Goal: Transaction & Acquisition: Purchase product/service

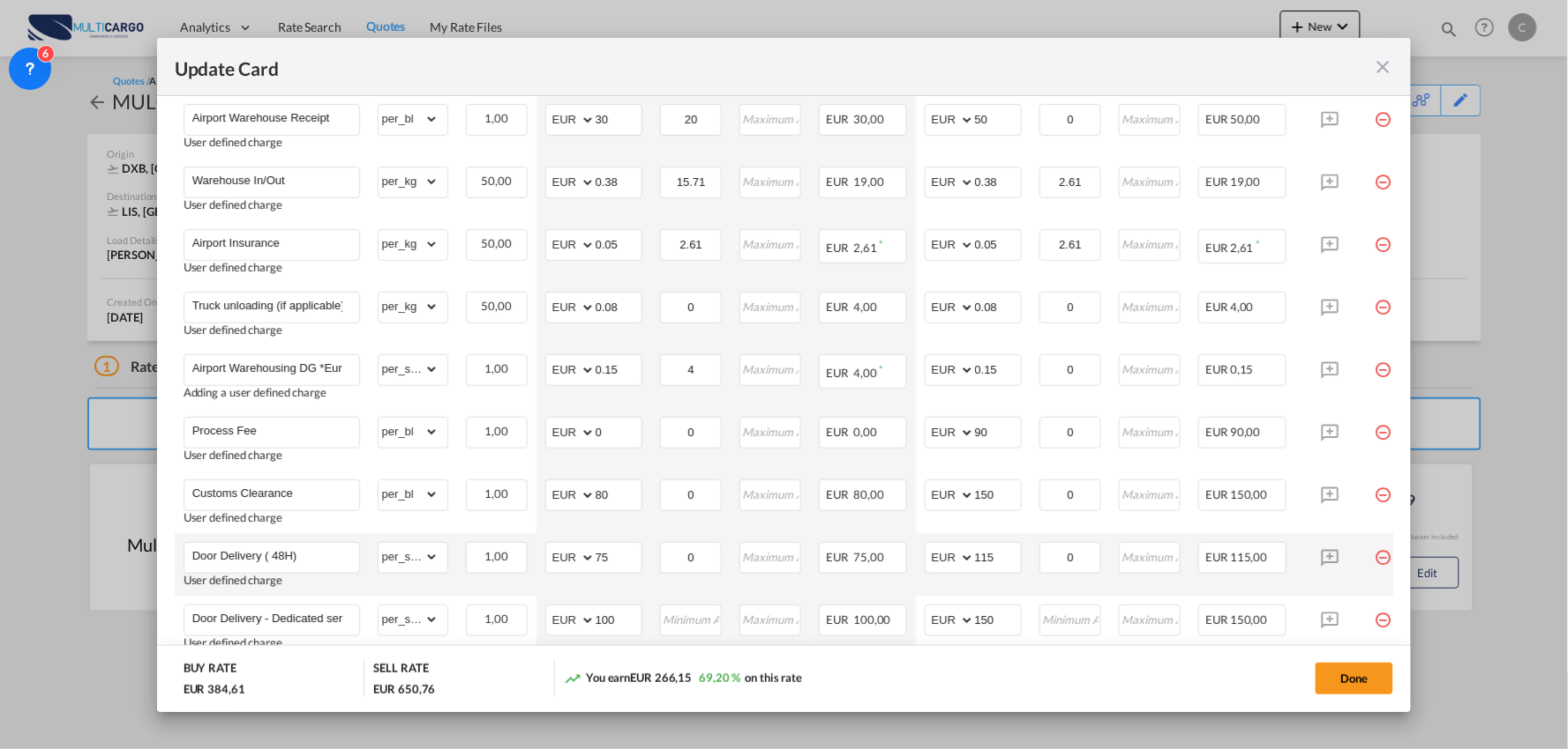
scroll to position [587, 0]
click at [1374, 688] on button "Done" at bounding box center [1354, 679] width 77 height 31
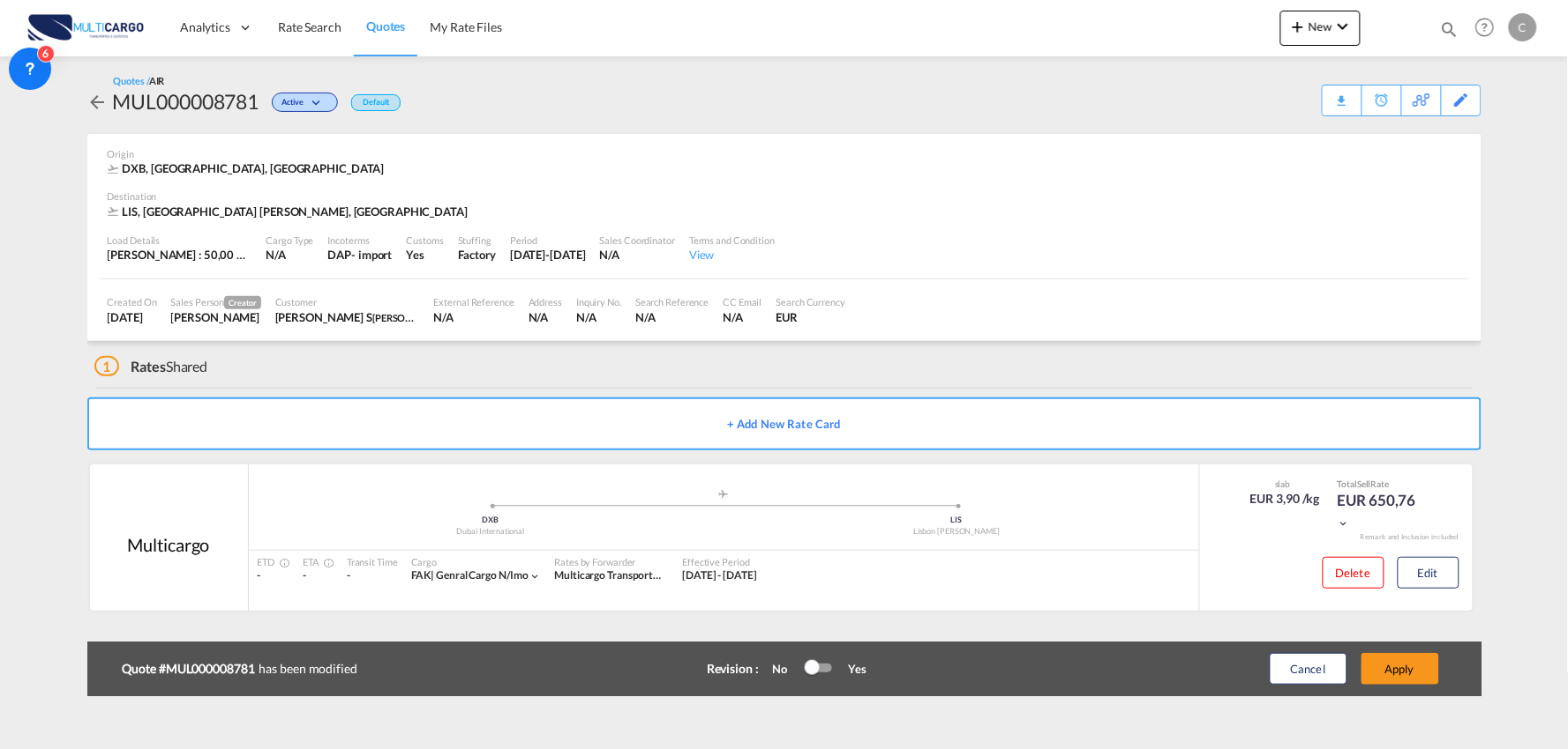
click at [351, 363] on div "1 Rates Shared" at bounding box center [788, 363] width 1387 height 42
click at [482, 374] on div "1 Rates Shared" at bounding box center [788, 363] width 1387 height 42
click at [545, 355] on div "1 Rates Shared" at bounding box center [788, 363] width 1387 height 42
click at [1415, 668] on button "Apply" at bounding box center [1400, 669] width 77 height 31
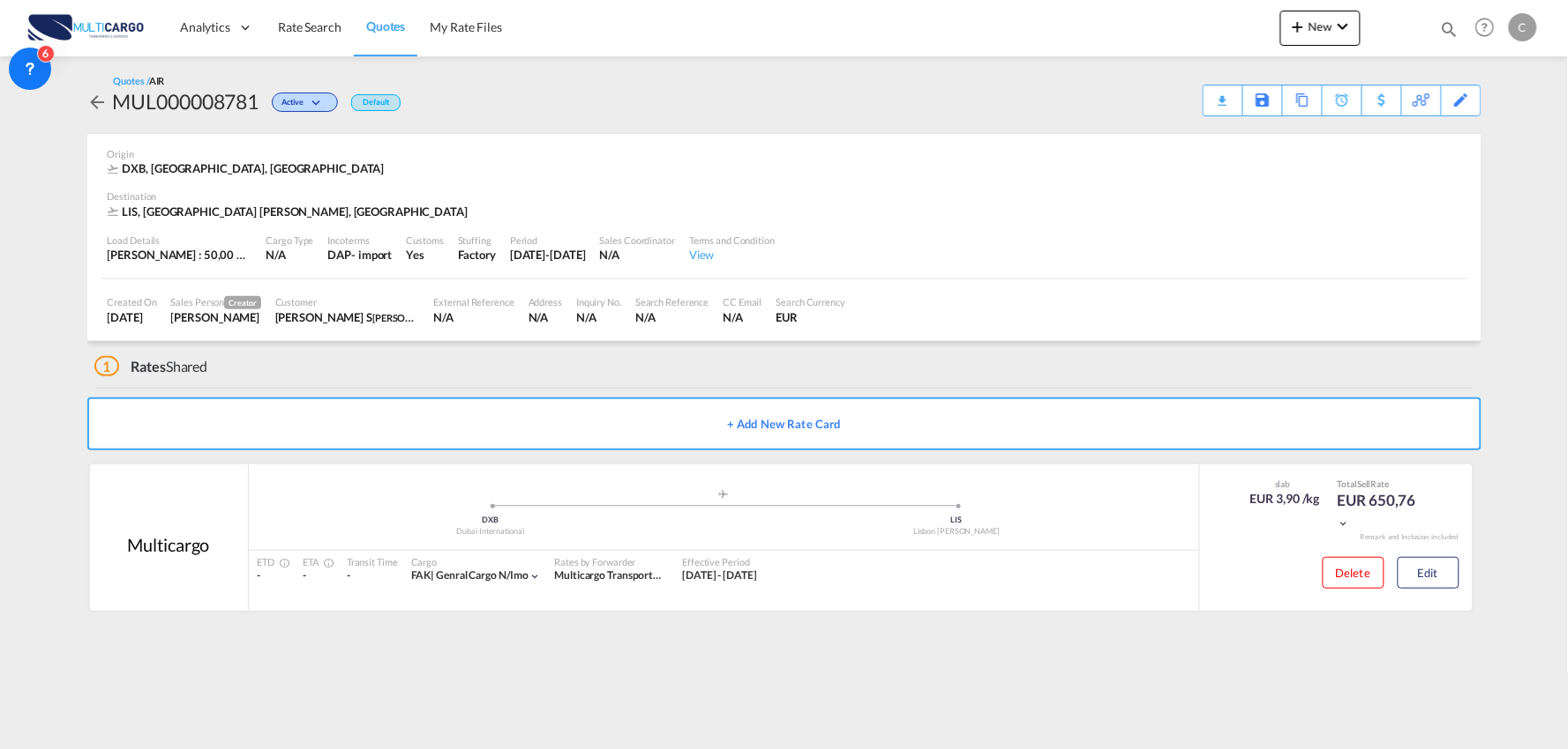
click at [549, 359] on div "1 Rates Shared" at bounding box center [788, 363] width 1387 height 42
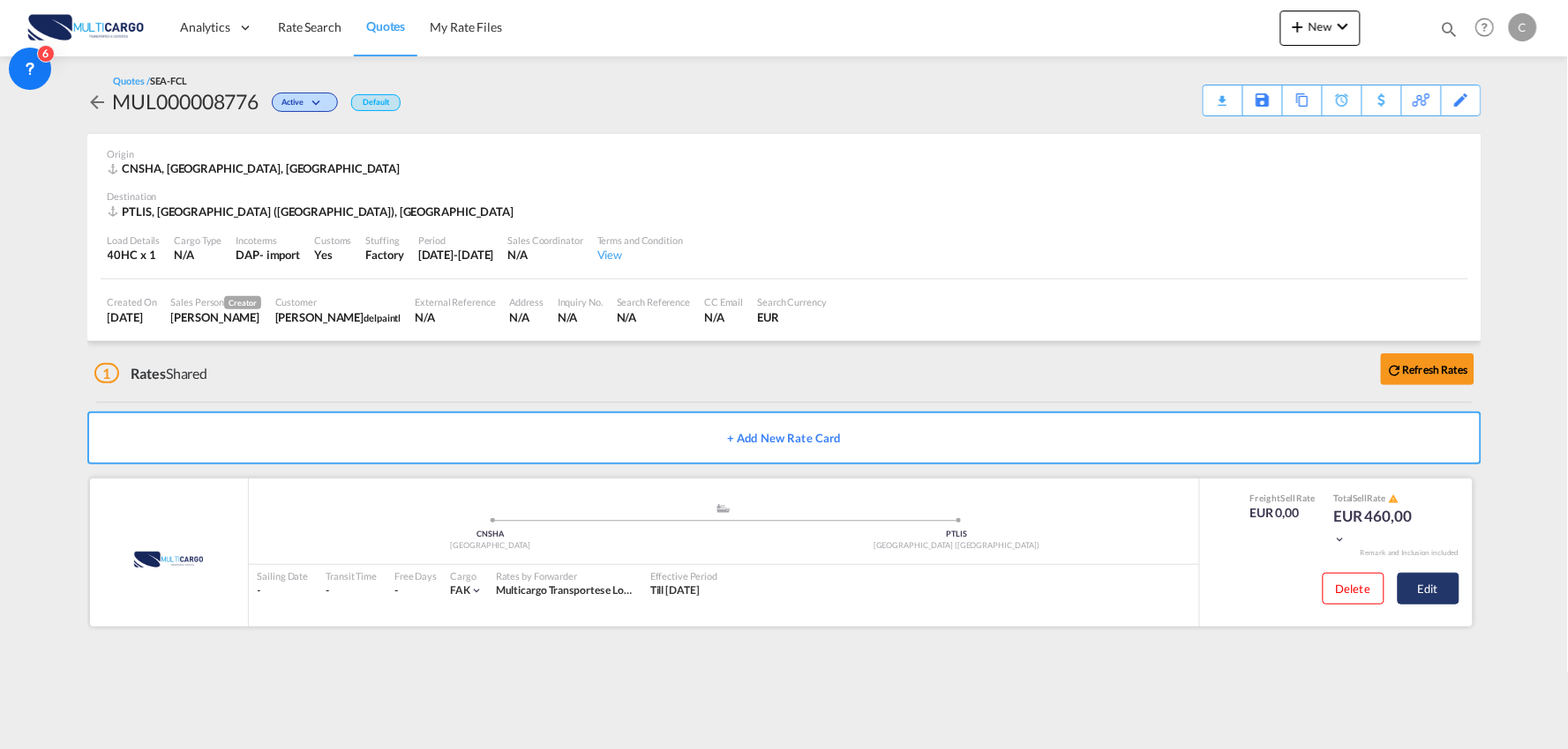
click at [1423, 593] on button "Edit" at bounding box center [1428, 589] width 62 height 31
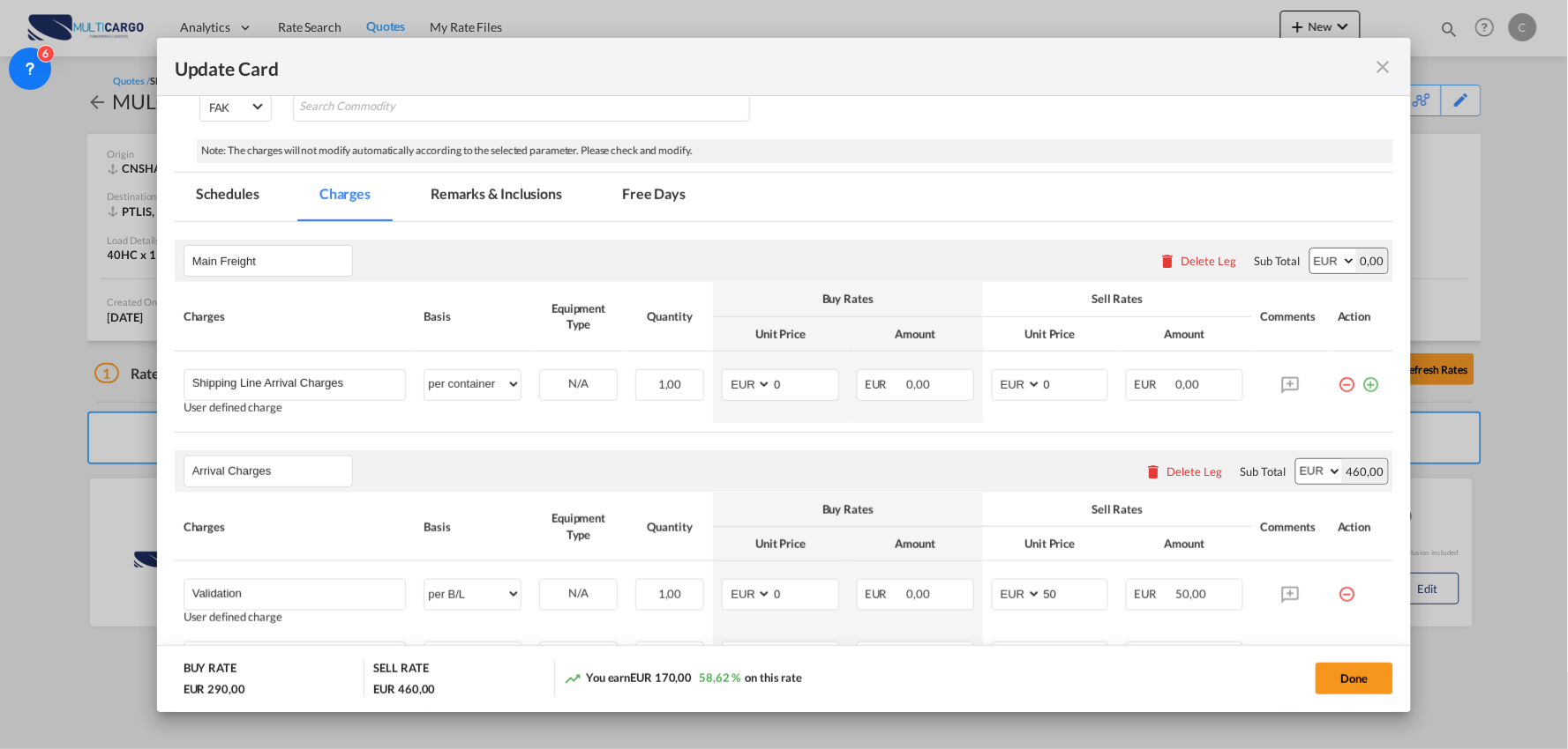
scroll to position [391, 0]
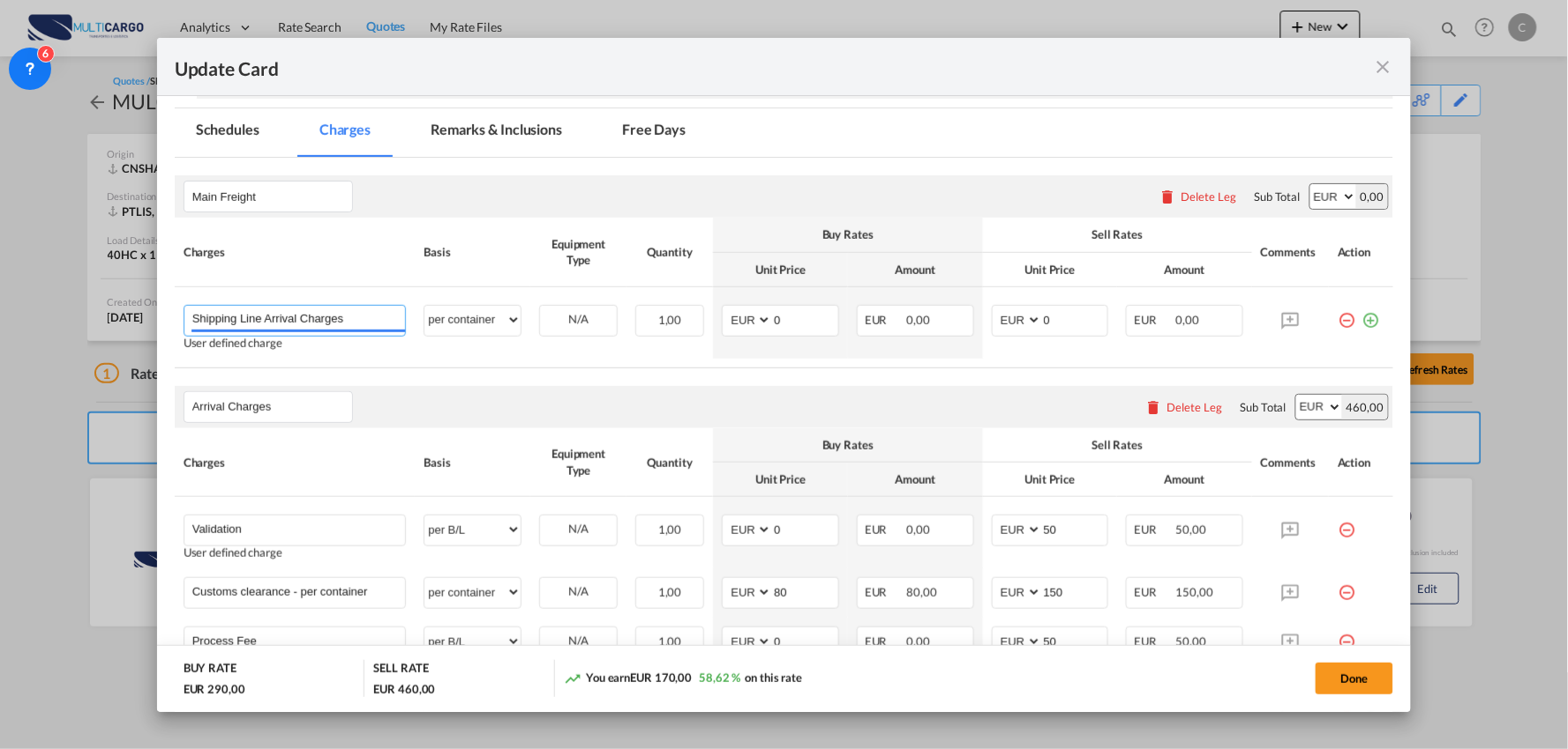
drag, startPoint x: 373, startPoint y: 320, endPoint x: 93, endPoint y: 319, distance: 280.0
click at [95, 319] on div "Update Card Port of Loading CNSHA T/S Liner/Carrier MultiCargo Atlantic Contain…" at bounding box center [784, 374] width 1568 height 749
click at [275, 356] on span "Shipping Line Charges - Evergreen/Green Iberica" at bounding box center [334, 353] width 261 height 15
type input "Shipping Line Charges - Evergreen/Green Iberica"
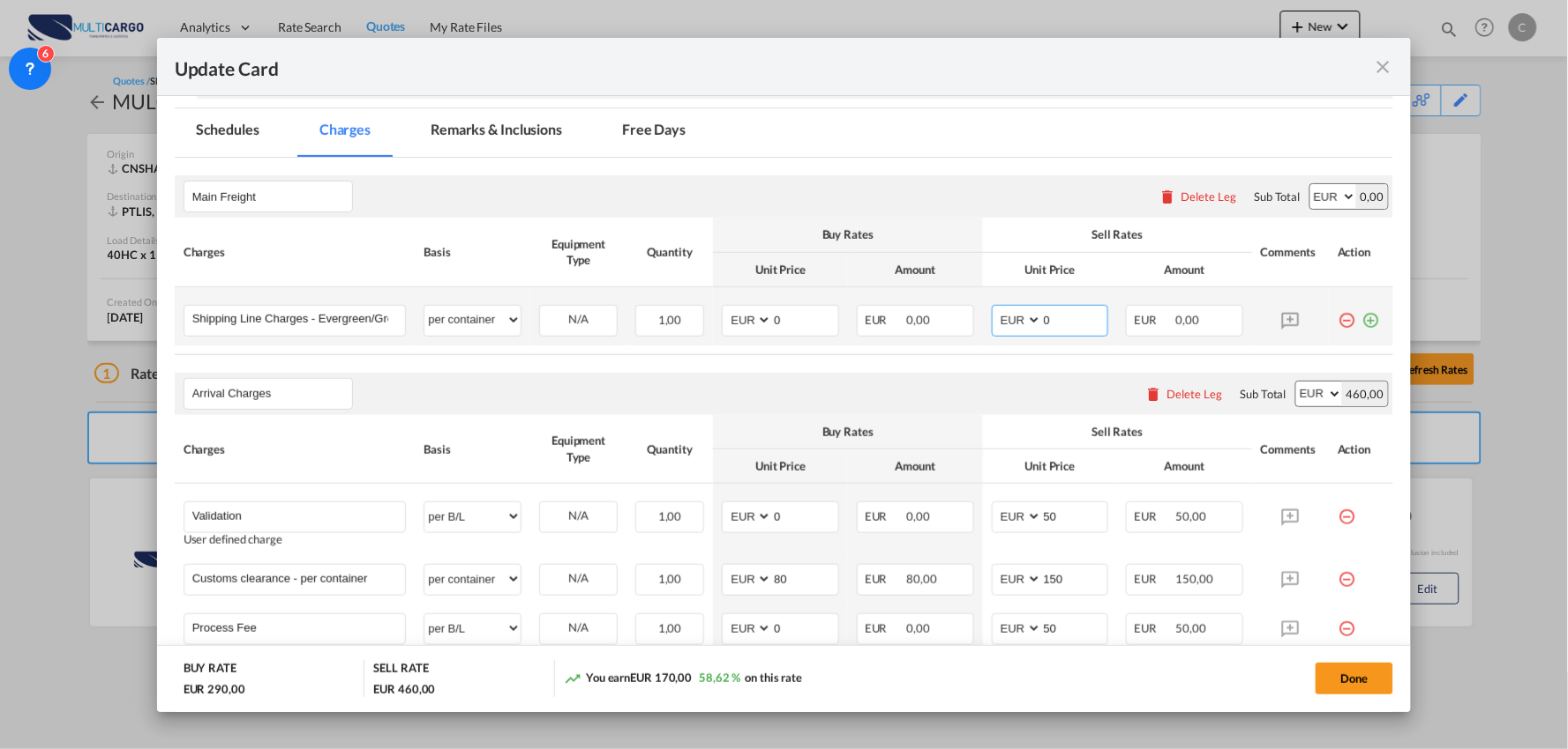
drag, startPoint x: 1068, startPoint y: 321, endPoint x: 981, endPoint y: 318, distance: 87.1
click at [971, 324] on tr "Shipping Line Charges - Evergreen/Green Iberica Please Enter User Defined Charg…" at bounding box center [784, 316] width 1219 height 58
type input "547"
drag, startPoint x: 777, startPoint y: 322, endPoint x: 672, endPoint y: 330, distance: 105.3
click at [672, 330] on tr "Shipping Line Charges - Evergreen/Green Iberica Please Enter User Defined Charg…" at bounding box center [784, 316] width 1219 height 58
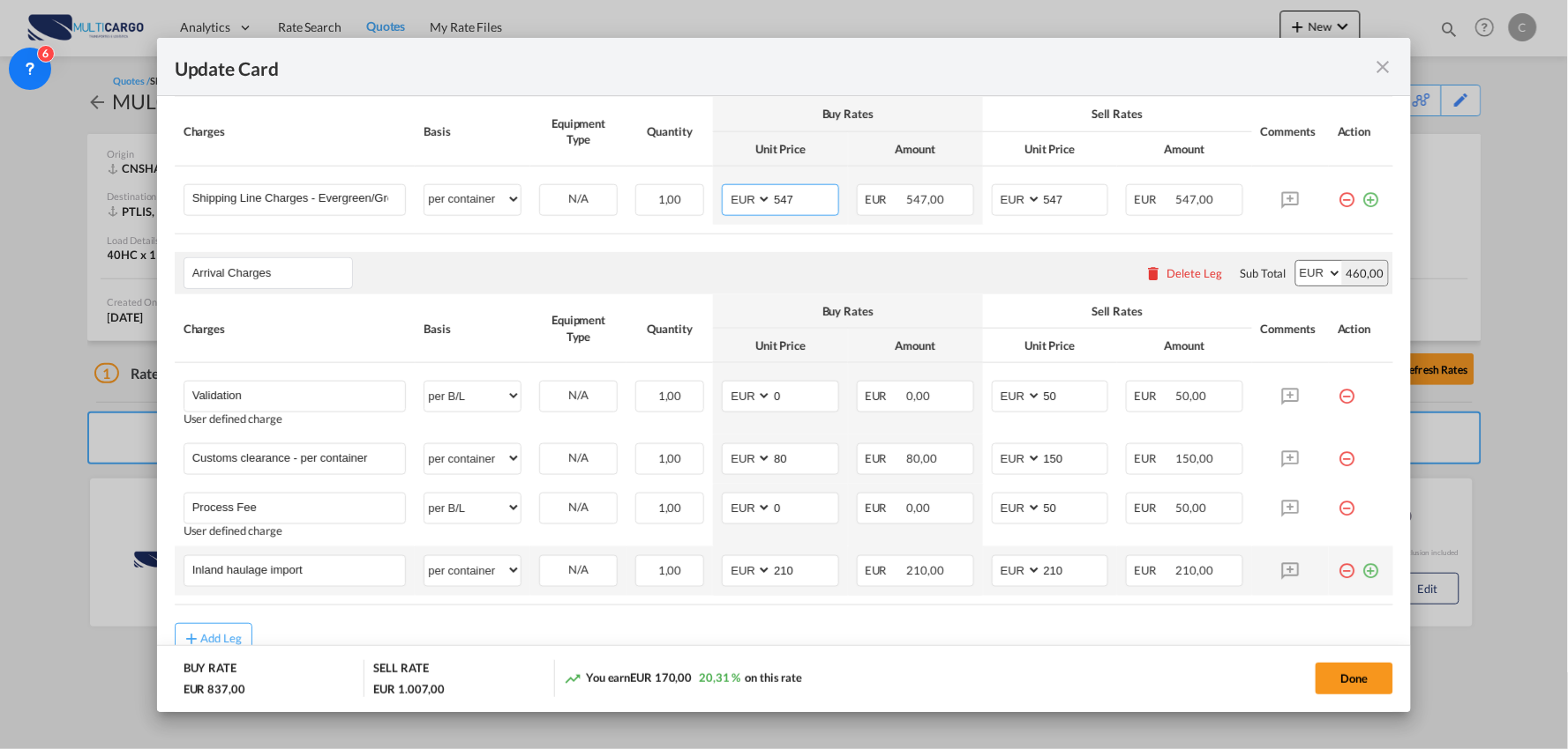
scroll to position [584, 0]
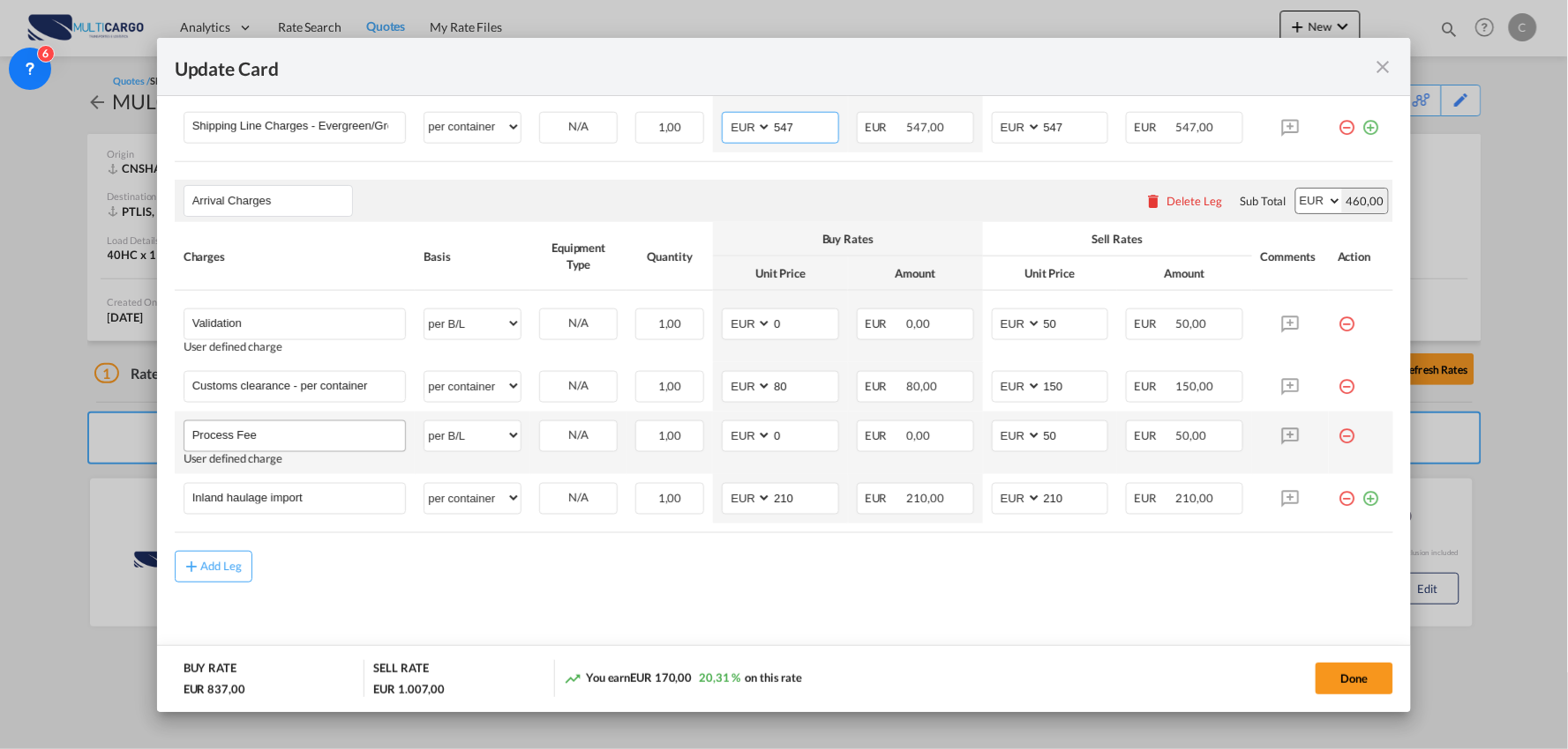
type input "547"
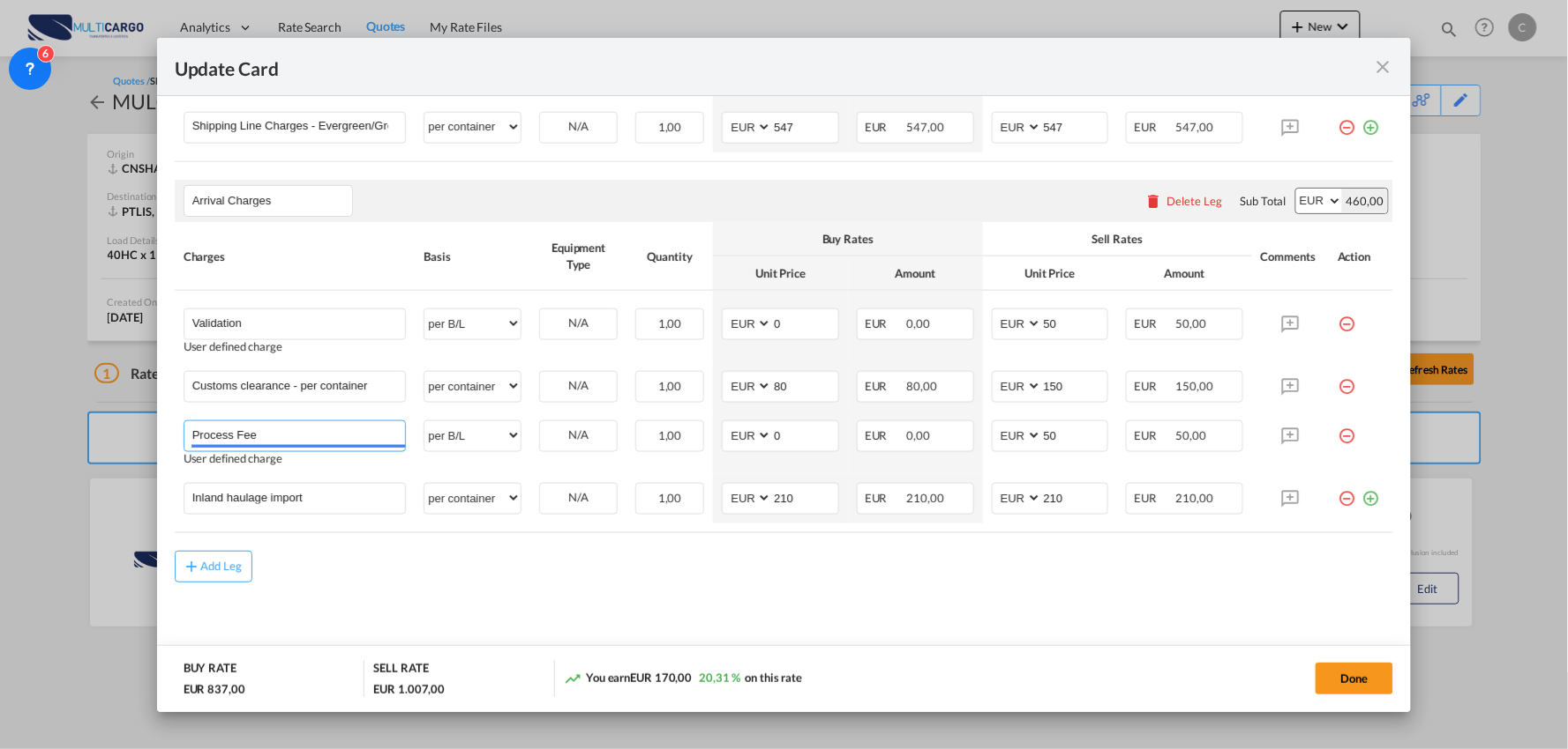
drag, startPoint x: 200, startPoint y: 433, endPoint x: 117, endPoint y: 428, distance: 83.2
click at [117, 428] on div "Update Card Port of Loading CNSHA T/S Liner/Carrier MultiCargo Atlantic Contain…" at bounding box center [784, 374] width 1568 height 749
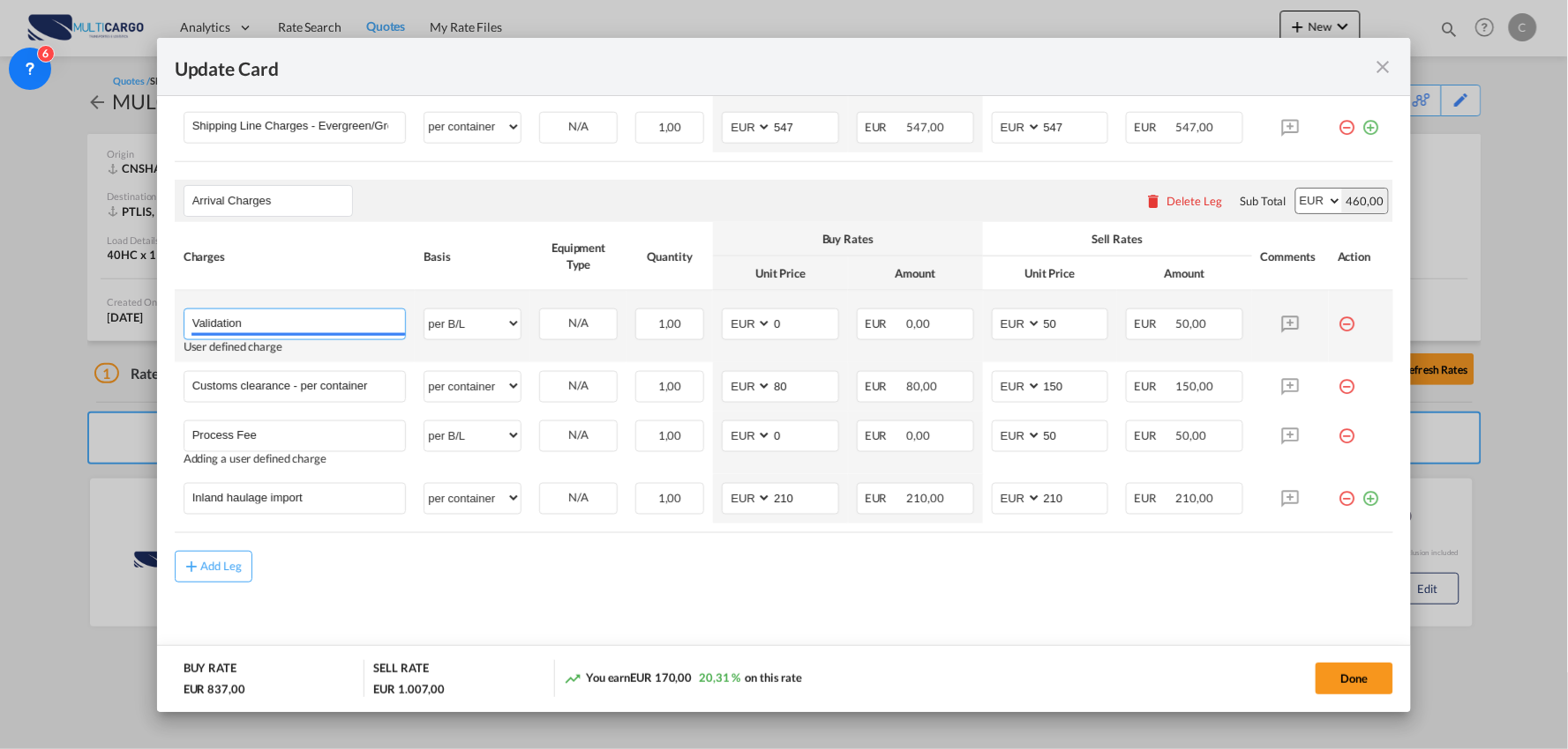
click at [296, 320] on input "Validation" at bounding box center [299, 322] width 214 height 27
paste input "Process Fee"
type input "Validation + Process Fee"
drag, startPoint x: 1072, startPoint y: 320, endPoint x: 977, endPoint y: 320, distance: 95.0
click at [982, 320] on td "AED AFN ALL AMD ANG AOA ARS AUD AWG AZN BAM BBD BDT BGN BHD BIF BMD BND BOB BRL…" at bounding box center [1050, 327] width 135 height 72
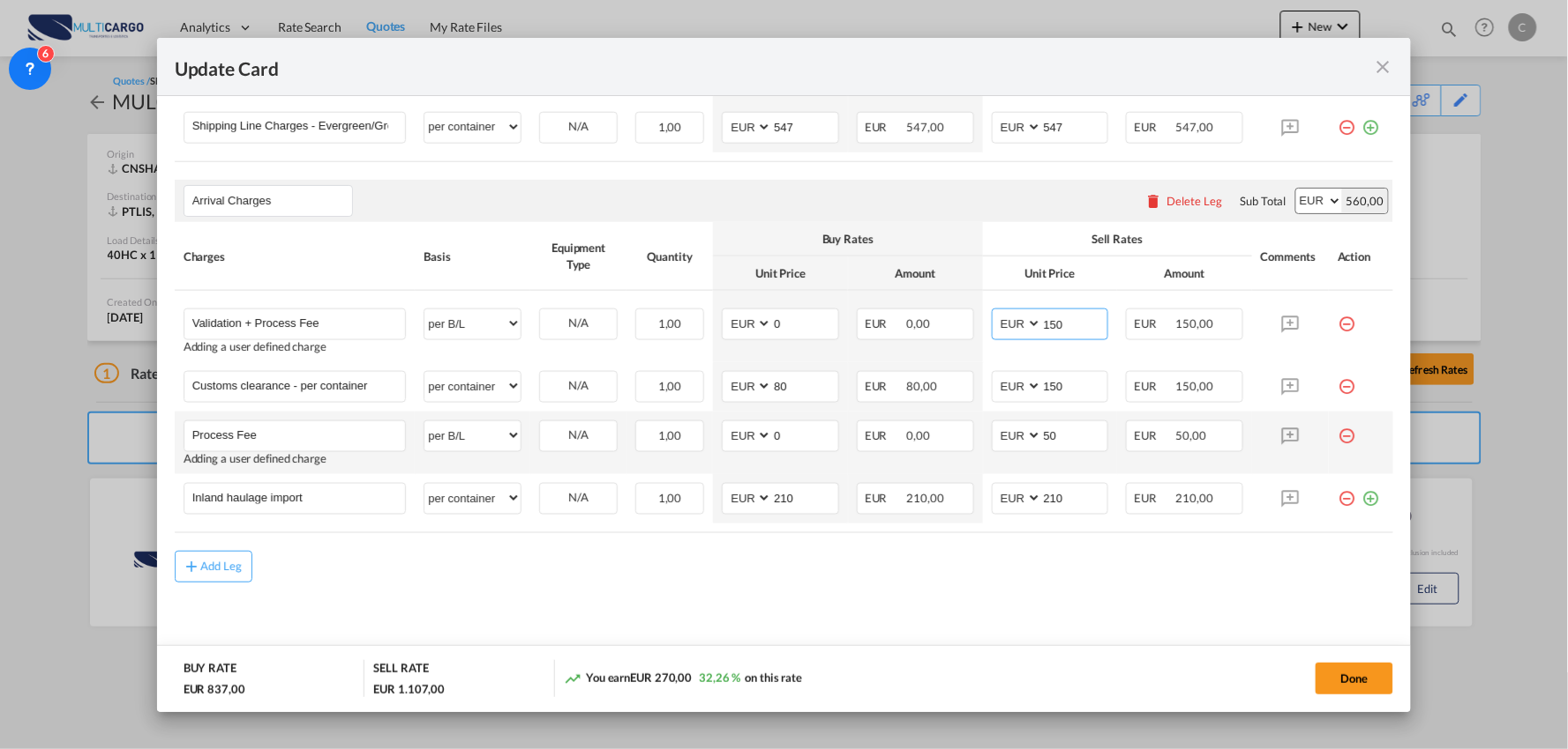
type input "150"
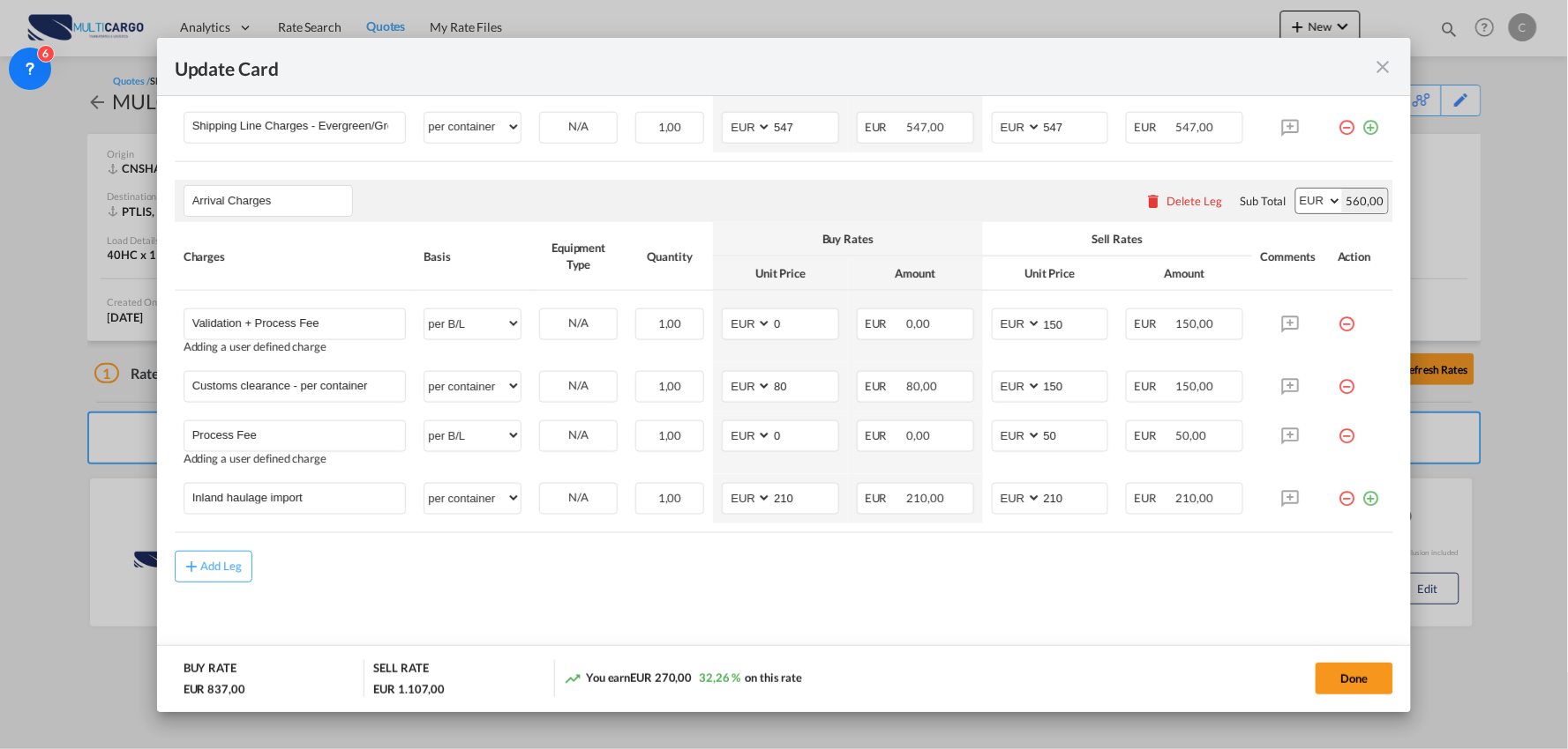
drag, startPoint x: 1330, startPoint y: 435, endPoint x: 1214, endPoint y: 403, distance: 120.3
click at [1338, 435] on md-icon "icon-minus-circle-outline red-400-fg" at bounding box center [1346, 429] width 17 height 17
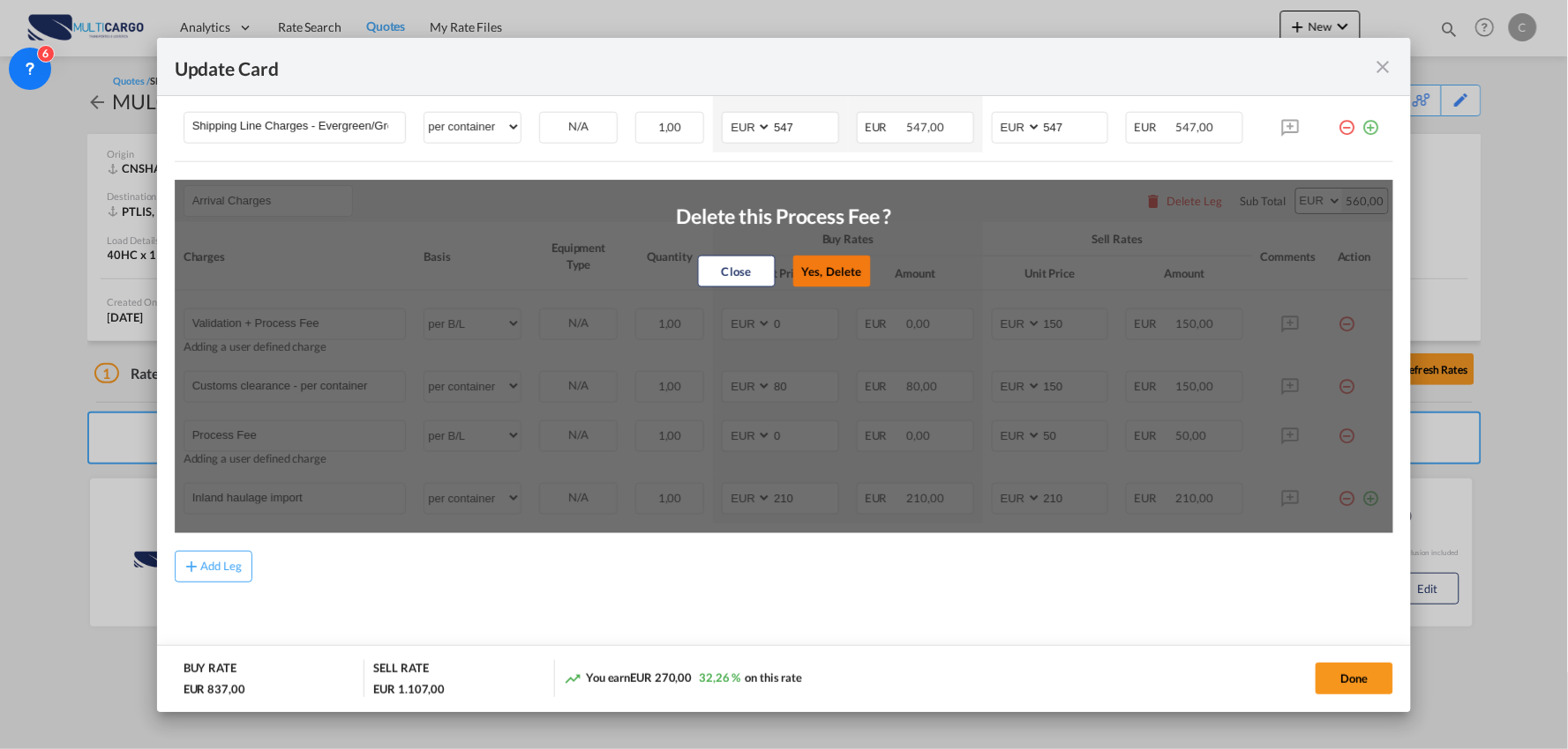
click at [792, 273] on button "Yes, Delete" at bounding box center [830, 271] width 77 height 31
type input "Inland haulage import"
select select "per container"
type input "210"
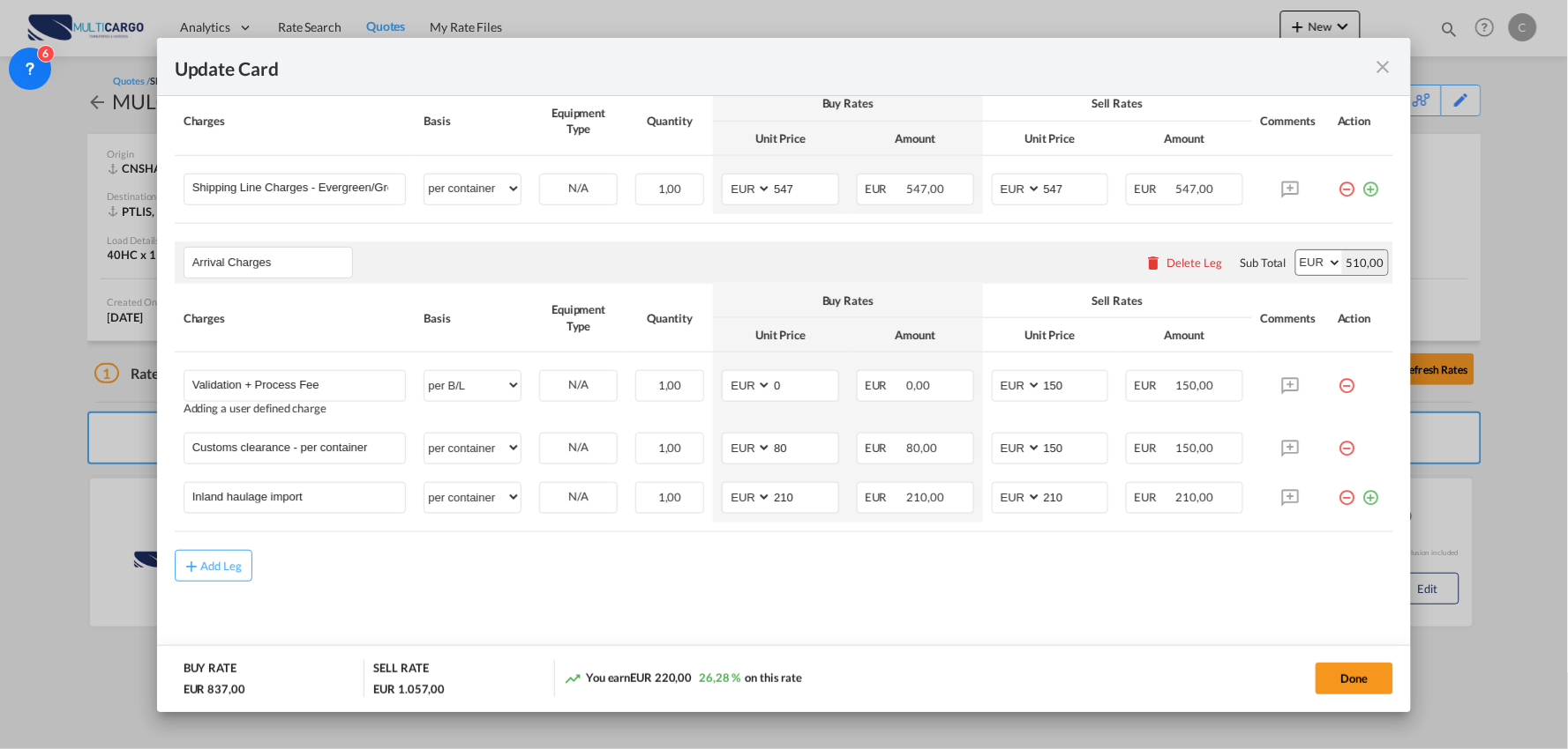
scroll to position [522, 0]
drag, startPoint x: 273, startPoint y: 501, endPoint x: 92, endPoint y: 497, distance: 181.0
click at [93, 497] on div "Update Card Port of Loading CNSHA T/S Liner/Carrier MultiCargo Atlantic Contain…" at bounding box center [784, 374] width 1568 height 749
type input "e"
type input "Entrega"
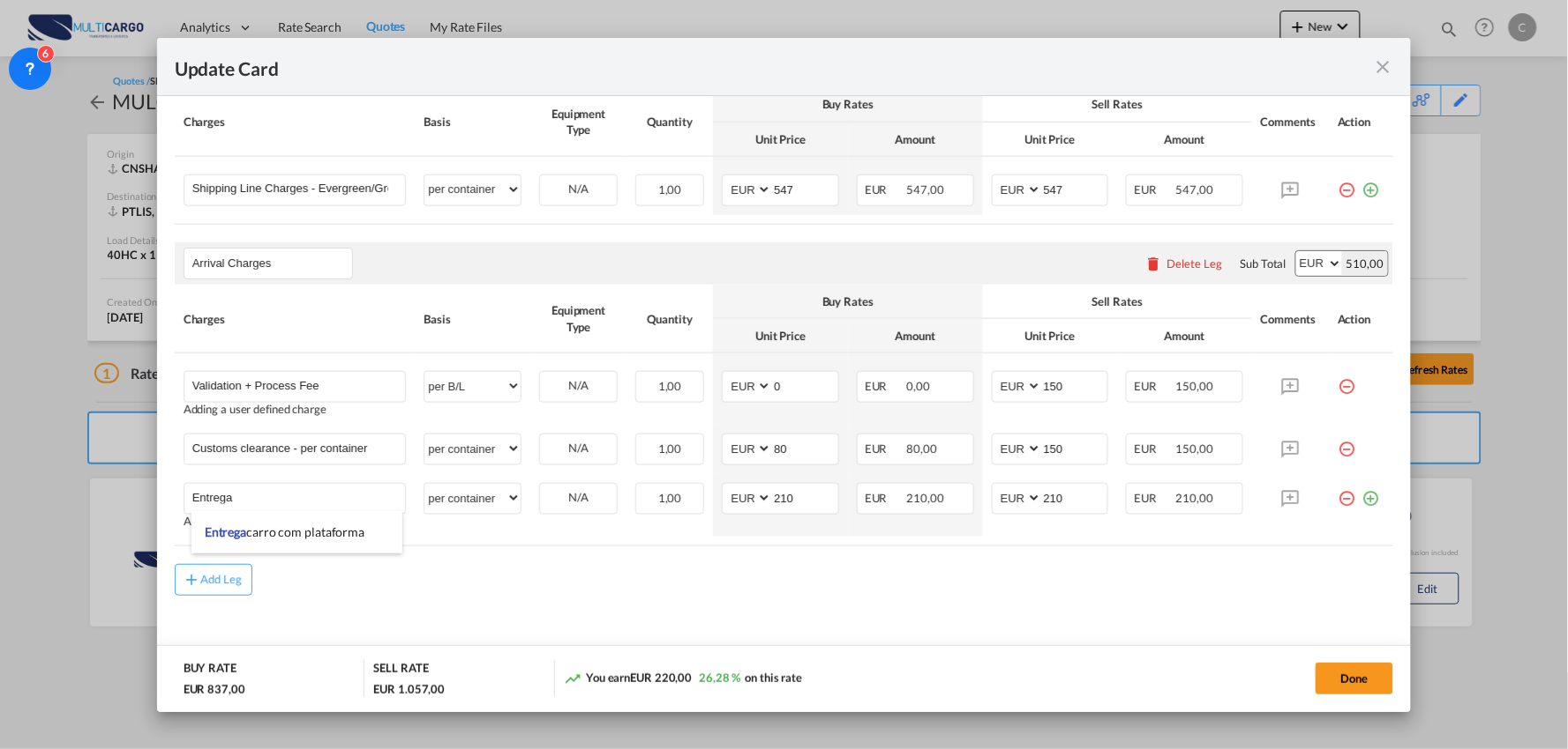
click at [492, 628] on md-content "Main Freight Please enter leg name Leg Name Already Exists Delete Leg Sub Total…" at bounding box center [784, 354] width 1219 height 654
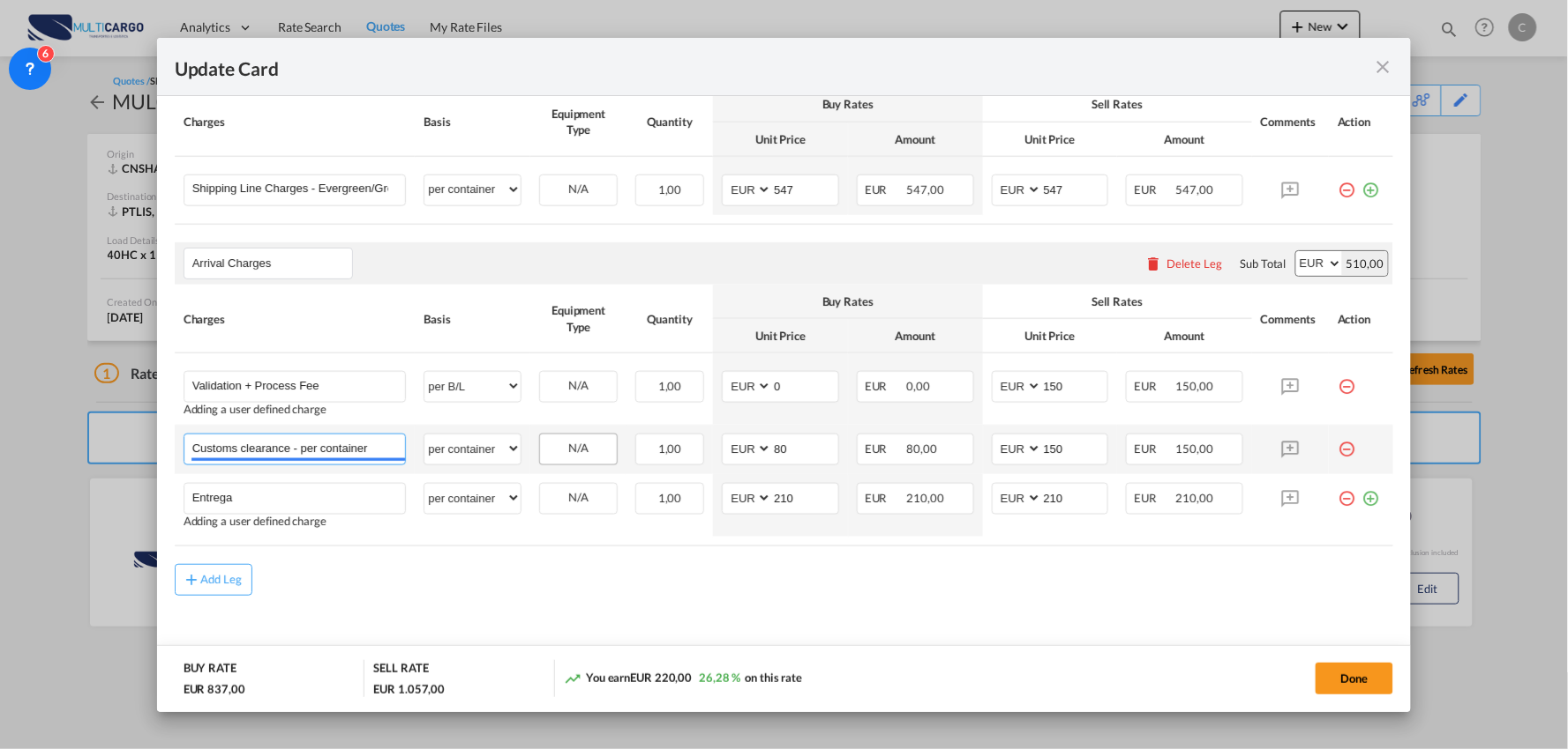
drag, startPoint x: 292, startPoint y: 444, endPoint x: 610, endPoint y: 454, distance: 318.2
click at [610, 454] on tr "Customs clearance - per container Please Enter User Defined Charges Cannot Be P…" at bounding box center [784, 450] width 1219 height 50
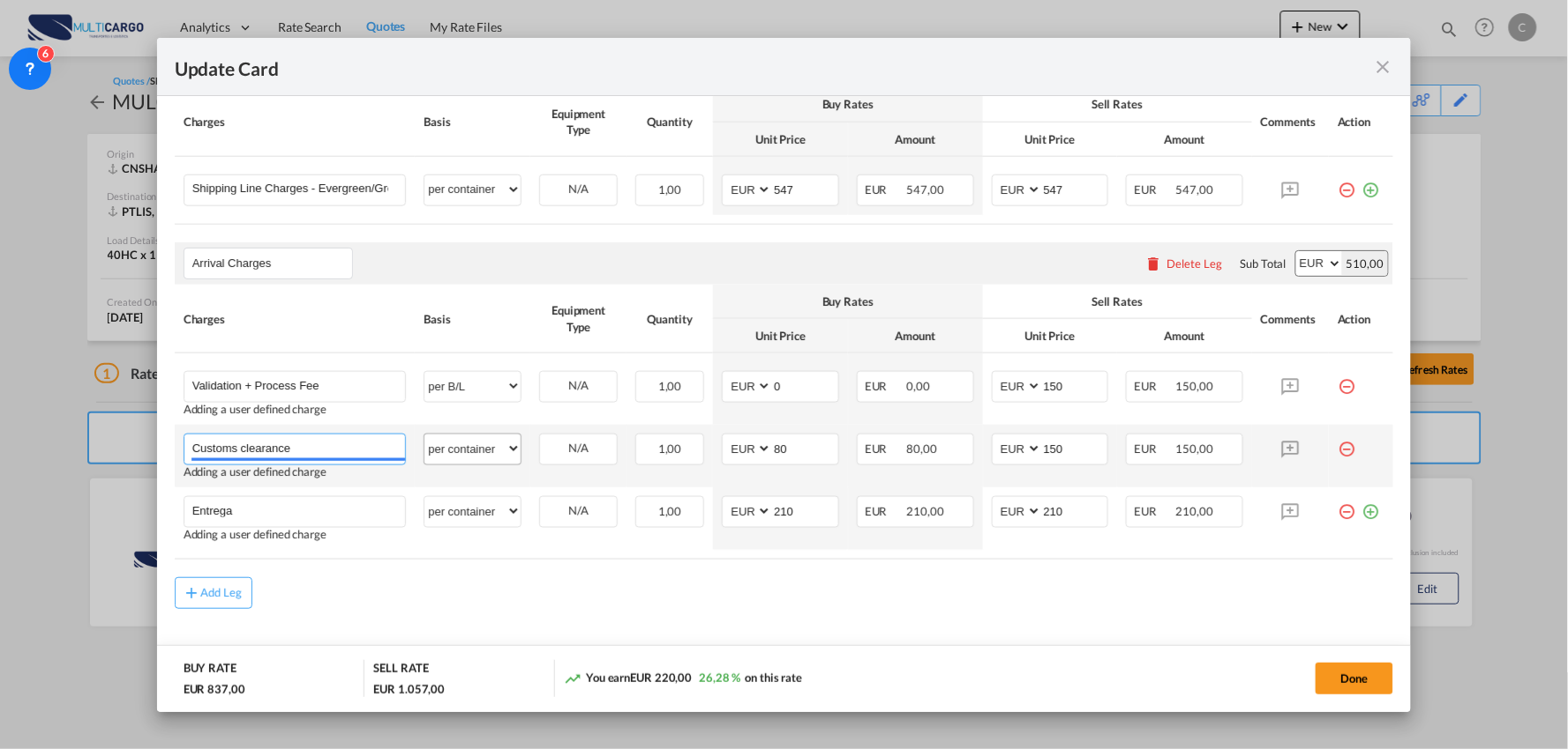
type input "Customs clearance"
click at [483, 456] on select "per equipment per container per B/L per shipping bill per shipment per pallet p…" at bounding box center [472, 448] width 96 height 29
select select "per_document"
click at [424, 435] on select "per equipment per container per B/L per shipping bill per shipment per pallet p…" at bounding box center [472, 448] width 96 height 29
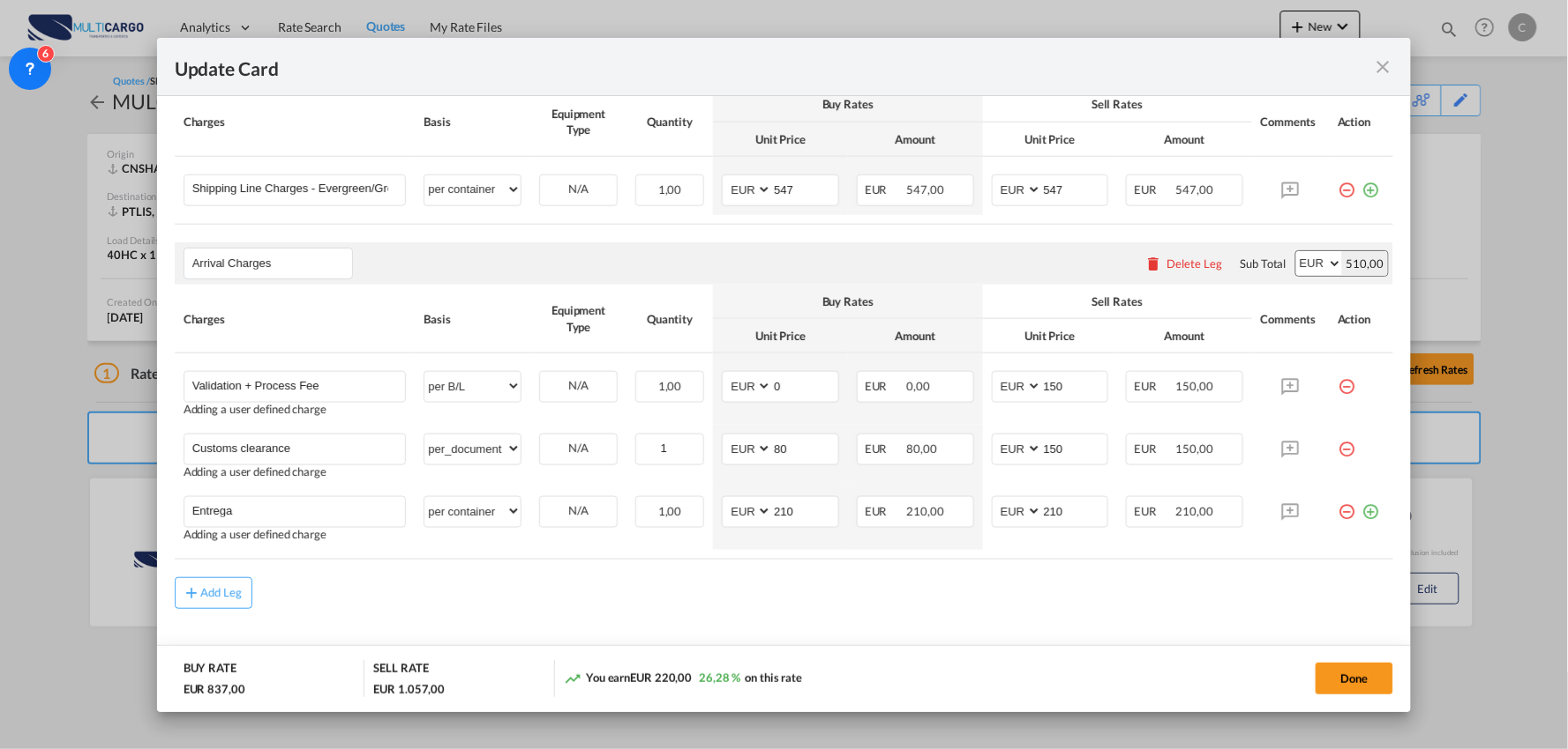
click at [691, 577] on rate-modification "Main Freight Please enter leg name Leg Name Already Exists Delete Leg Sub Total…" at bounding box center [784, 318] width 1219 height 582
click at [1362, 514] on md-icon "icon-plus-circle-outline green-400-fg" at bounding box center [1370, 504] width 17 height 17
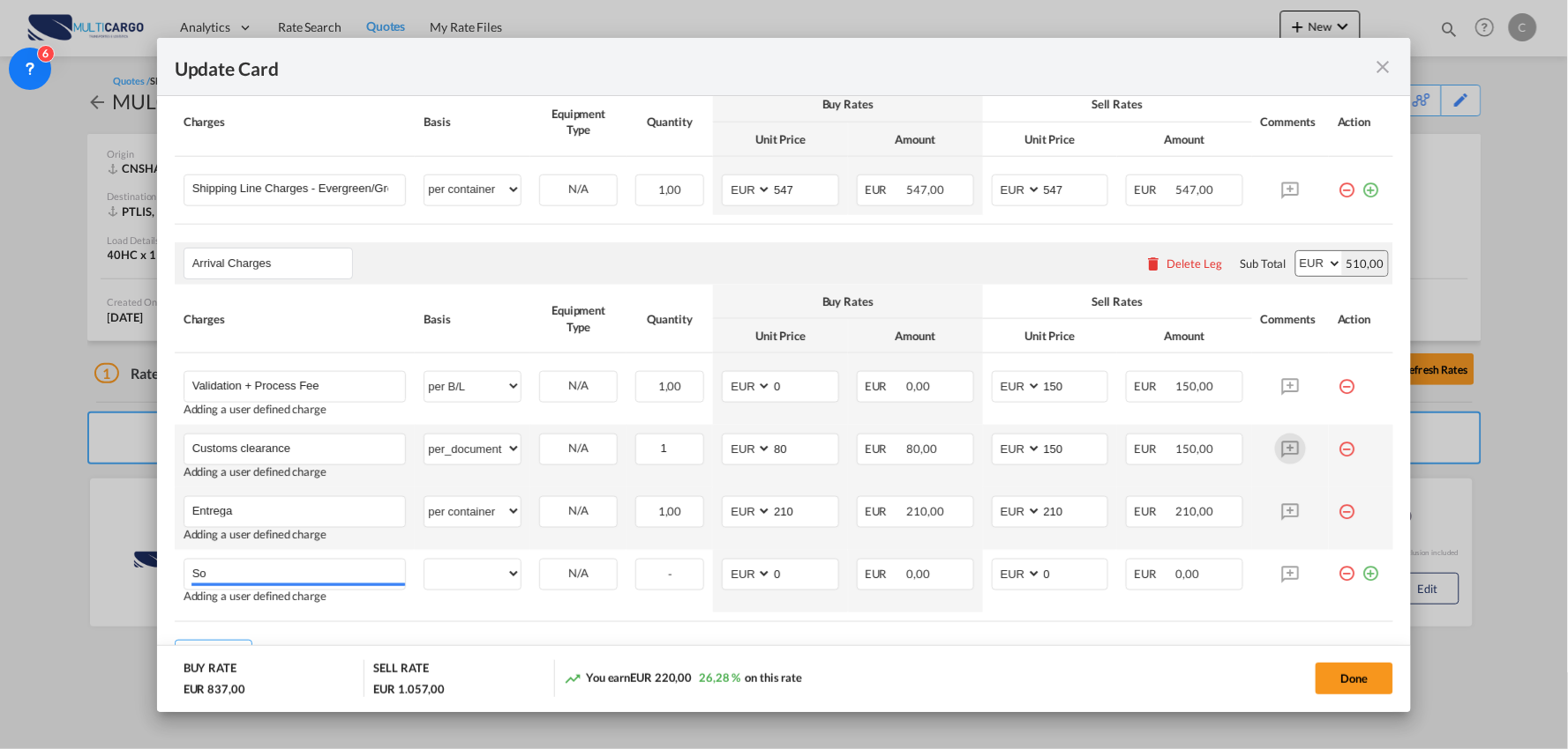
type input "S"
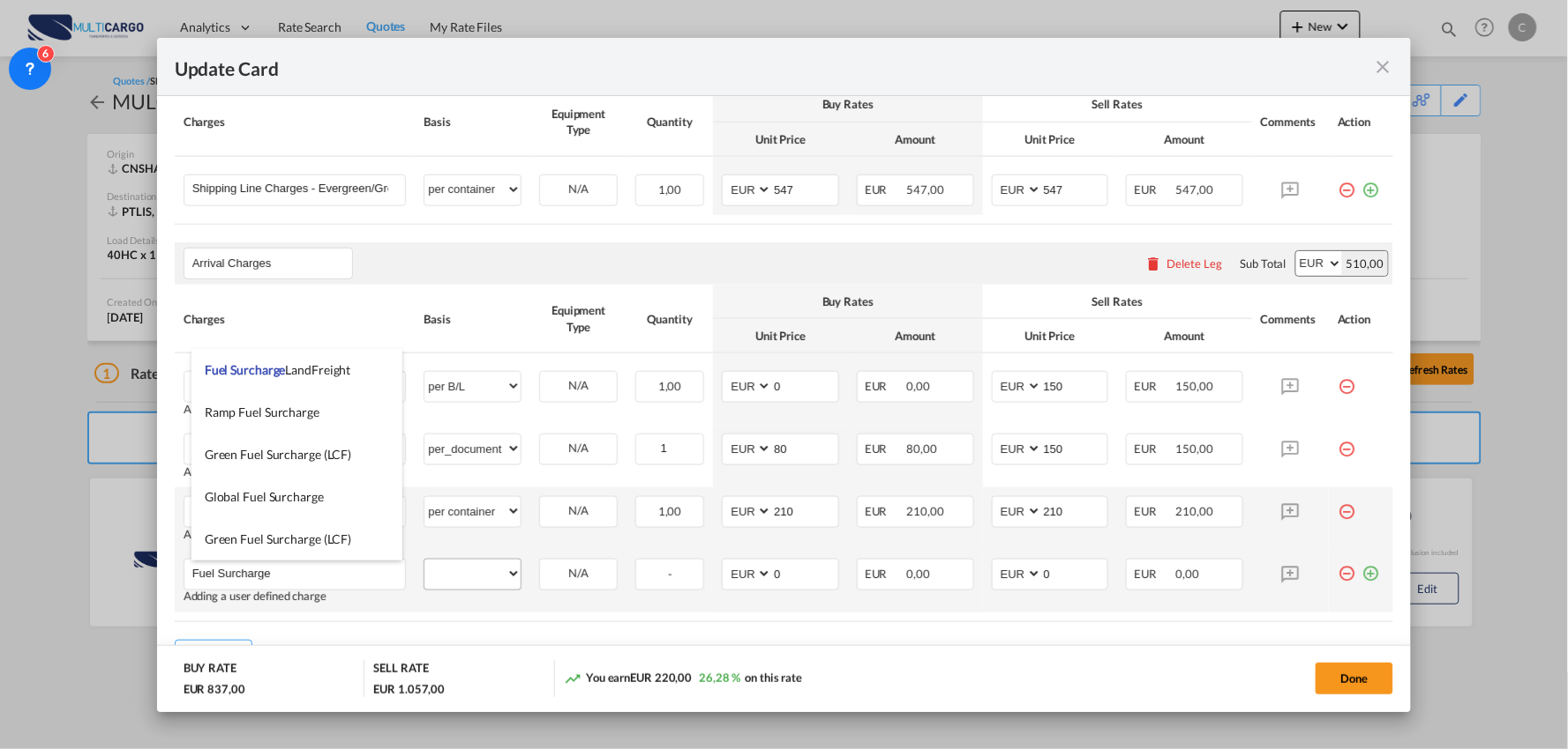
type input "Fuel Surcharge"
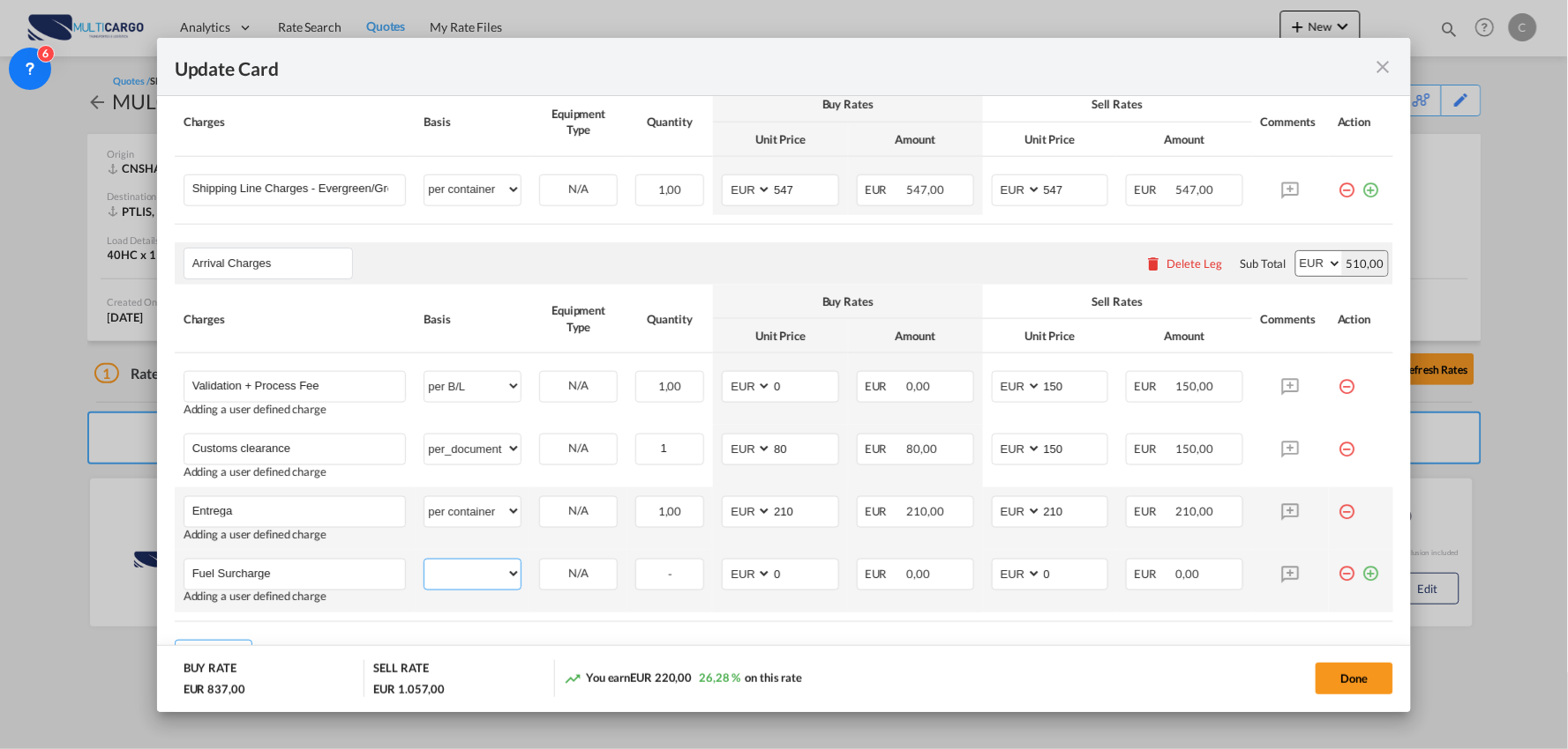
drag, startPoint x: 485, startPoint y: 586, endPoint x: 509, endPoint y: 560, distance: 35.4
click at [483, 585] on select "per equipment per container per B/L per shipping bill per shipment per pallet p…" at bounding box center [472, 573] width 96 height 29
select select "per container"
click at [424, 560] on select "per equipment per container per B/L per shipping bill per shipment per pallet p…" at bounding box center [472, 573] width 96 height 29
drag, startPoint x: 791, startPoint y: 582, endPoint x: 737, endPoint y: 540, distance: 68.4
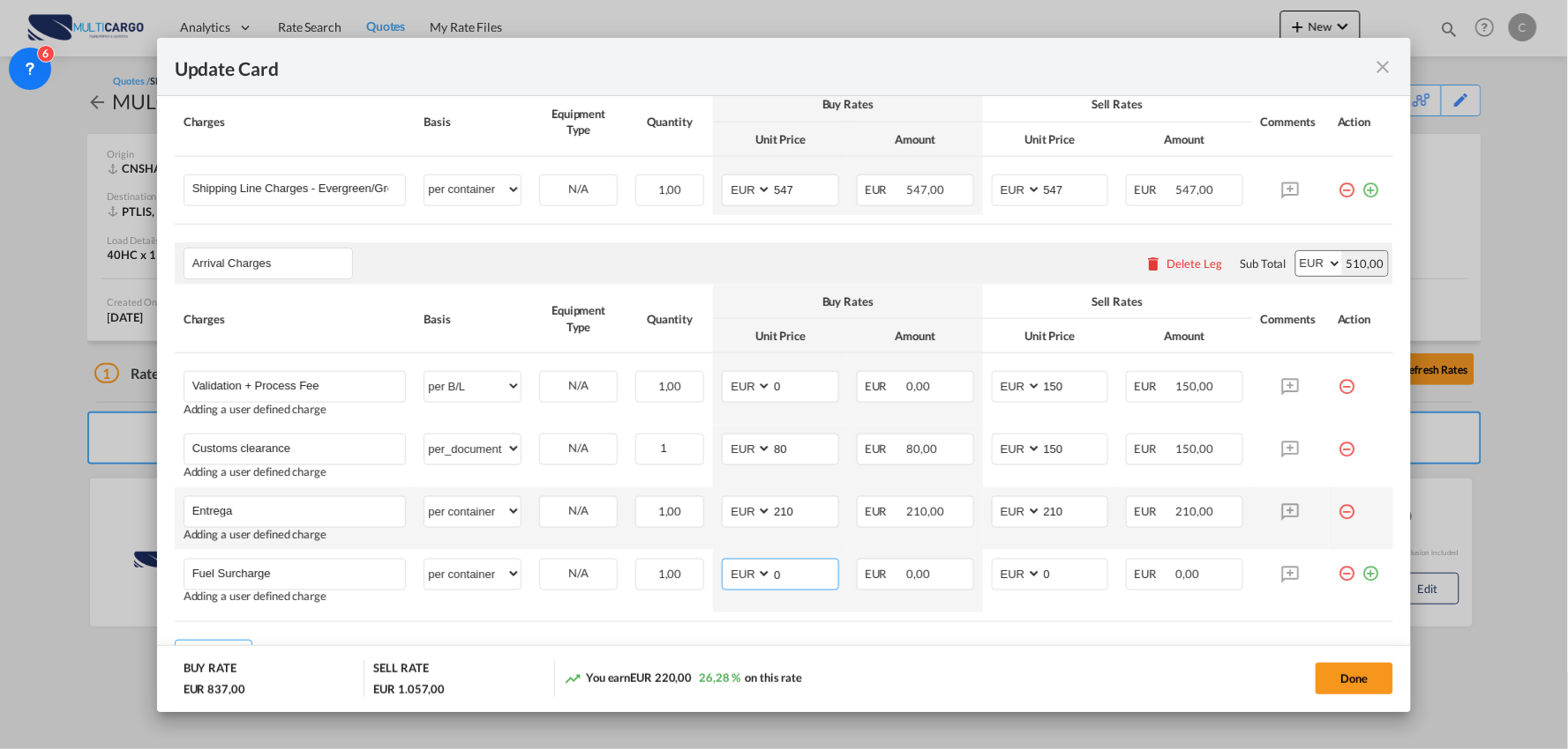
click at [745, 582] on md-input-container "AED AFN ALL AMD ANG AOA ARS AUD AWG AZN BAM BBD BDT BGN BHD BIF BMD BND BOB BRL…" at bounding box center [780, 575] width 117 height 31
type input "14.51"
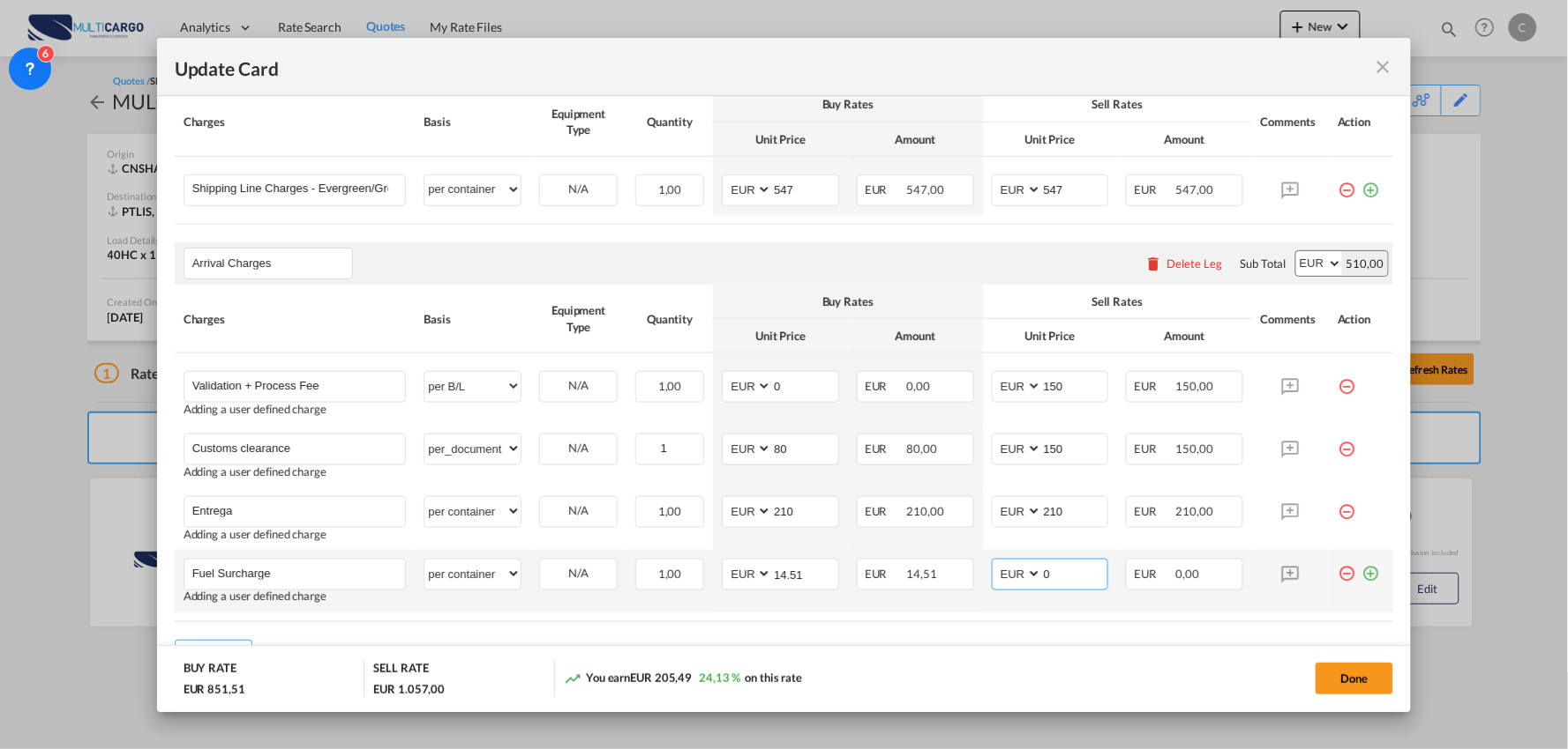
drag, startPoint x: 1053, startPoint y: 569, endPoint x: 992, endPoint y: 576, distance: 61.4
click at [992, 576] on md-input-container "AED AFN ALL AMD ANG AOA ARS AUD AWG AZN BAM BBD BDT BGN BHD BIF BMD BND BOB BRL…" at bounding box center [1050, 575] width 117 height 31
type input "15.51"
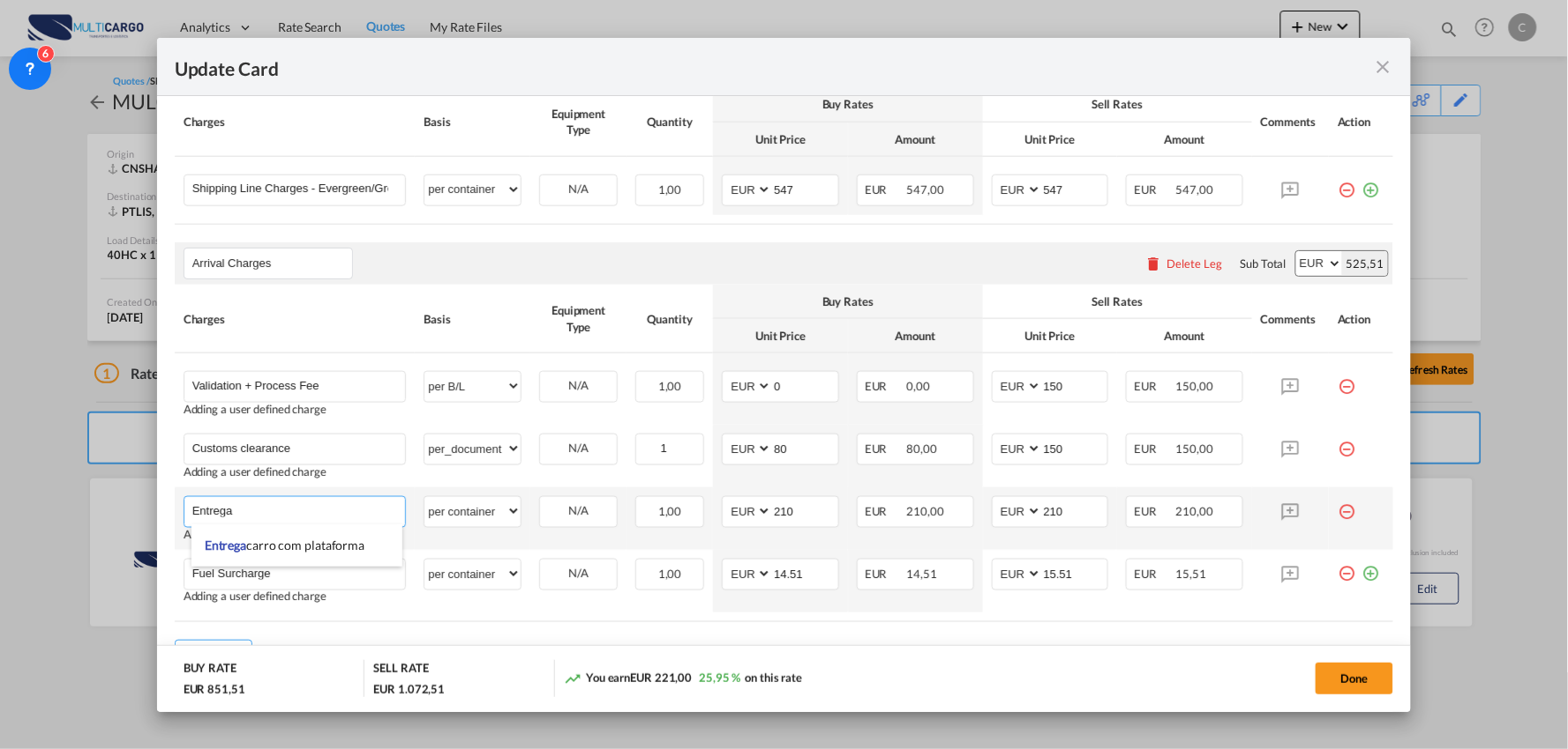
click at [281, 510] on input "Entrega" at bounding box center [299, 510] width 214 height 27
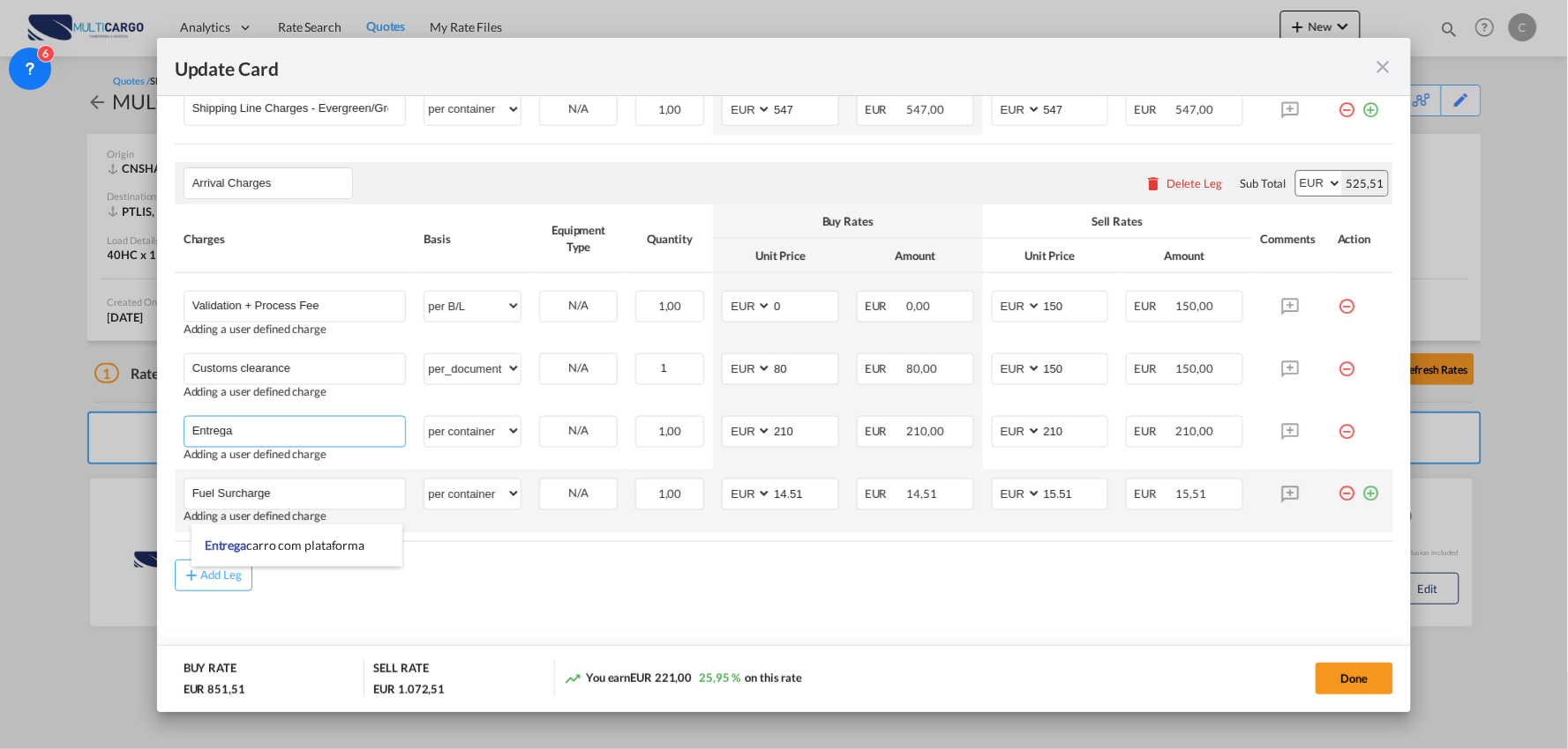
scroll to position [611, 0]
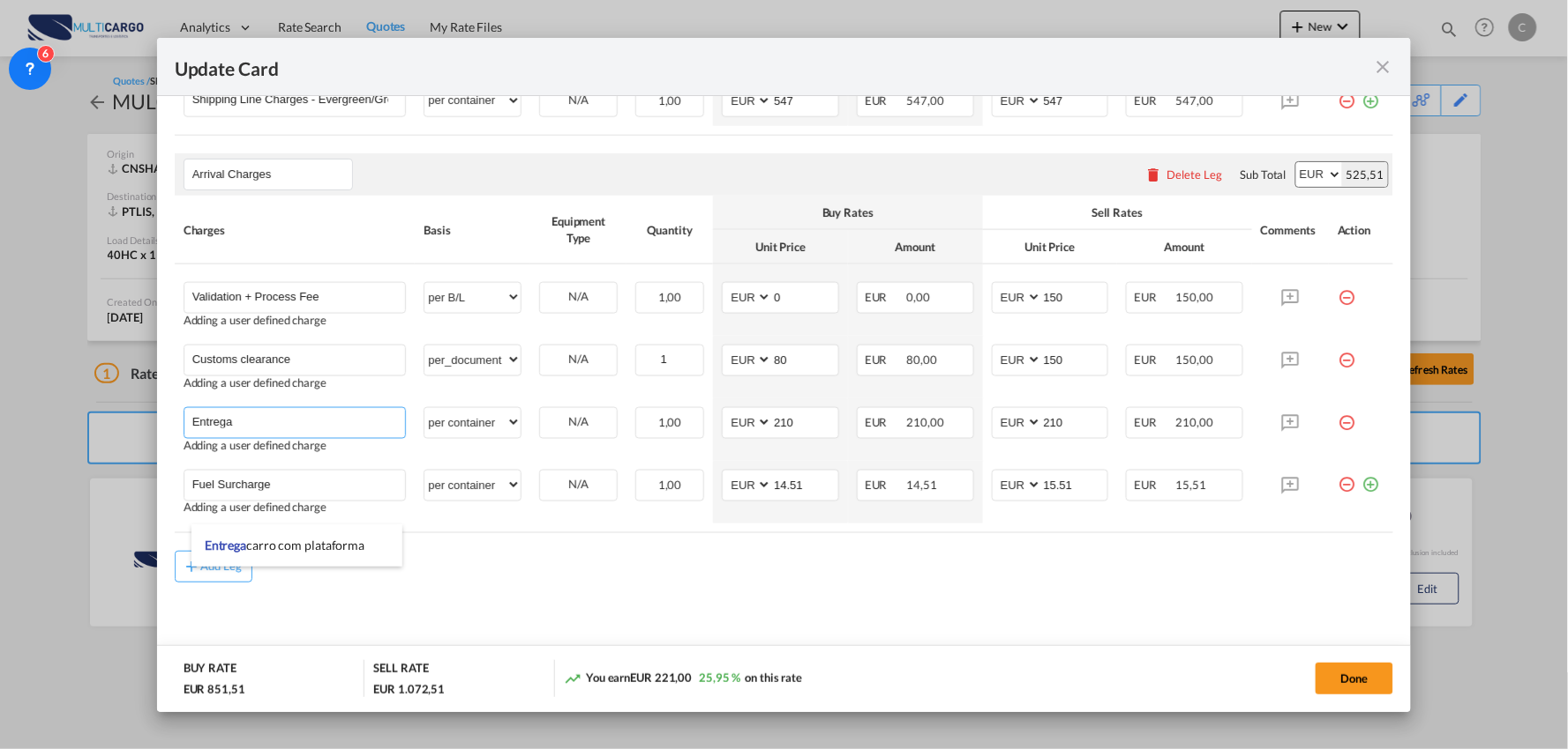
type input "Entrega"
click at [539, 621] on md-content "Main Freight Please enter leg name Leg Name Already Exists Delete Leg Sub Total…" at bounding box center [784, 303] width 1219 height 730
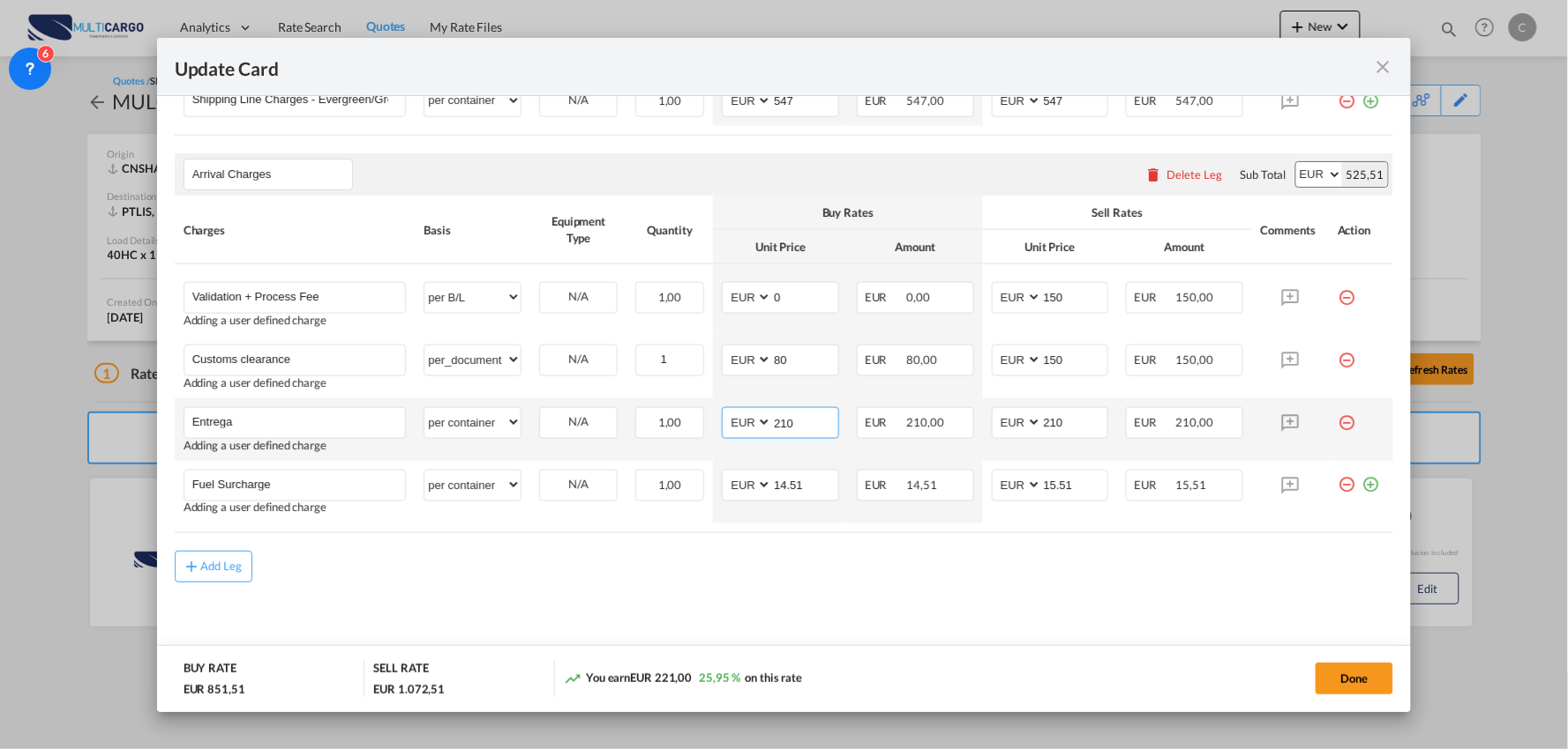
drag, startPoint x: 795, startPoint y: 423, endPoint x: 746, endPoint y: 423, distance: 49.0
click at [746, 423] on md-input-container "AED AFN ALL AMD ANG AOA ARS AUD AWG AZN BAM BBD BDT BGN BHD BIF BMD BND BOB BRL…" at bounding box center [780, 423] width 117 height 31
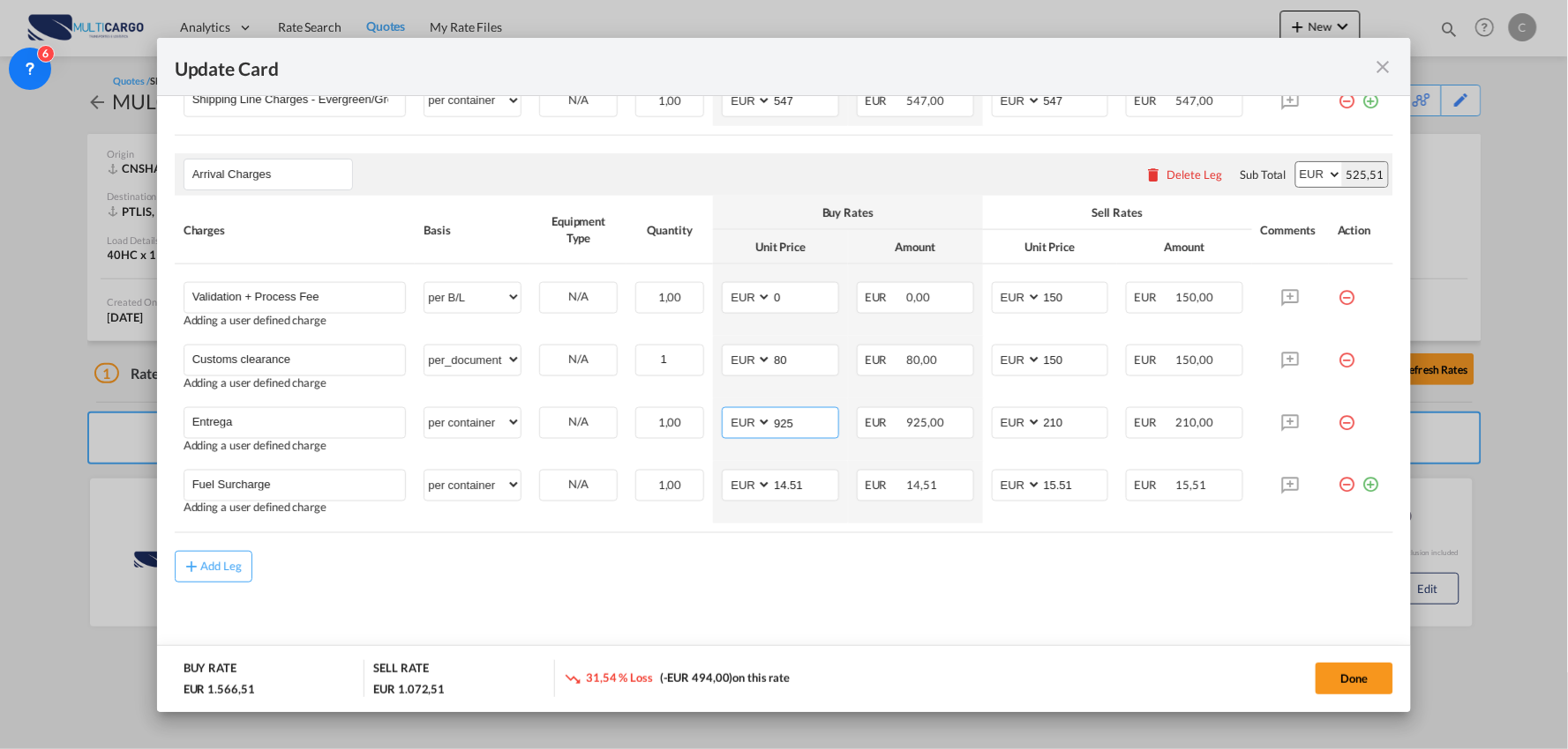
type input "925"
click at [914, 604] on md-content "Main Freight Please enter leg name Leg Name Already Exists Delete Leg Sub Total…" at bounding box center [784, 303] width 1219 height 730
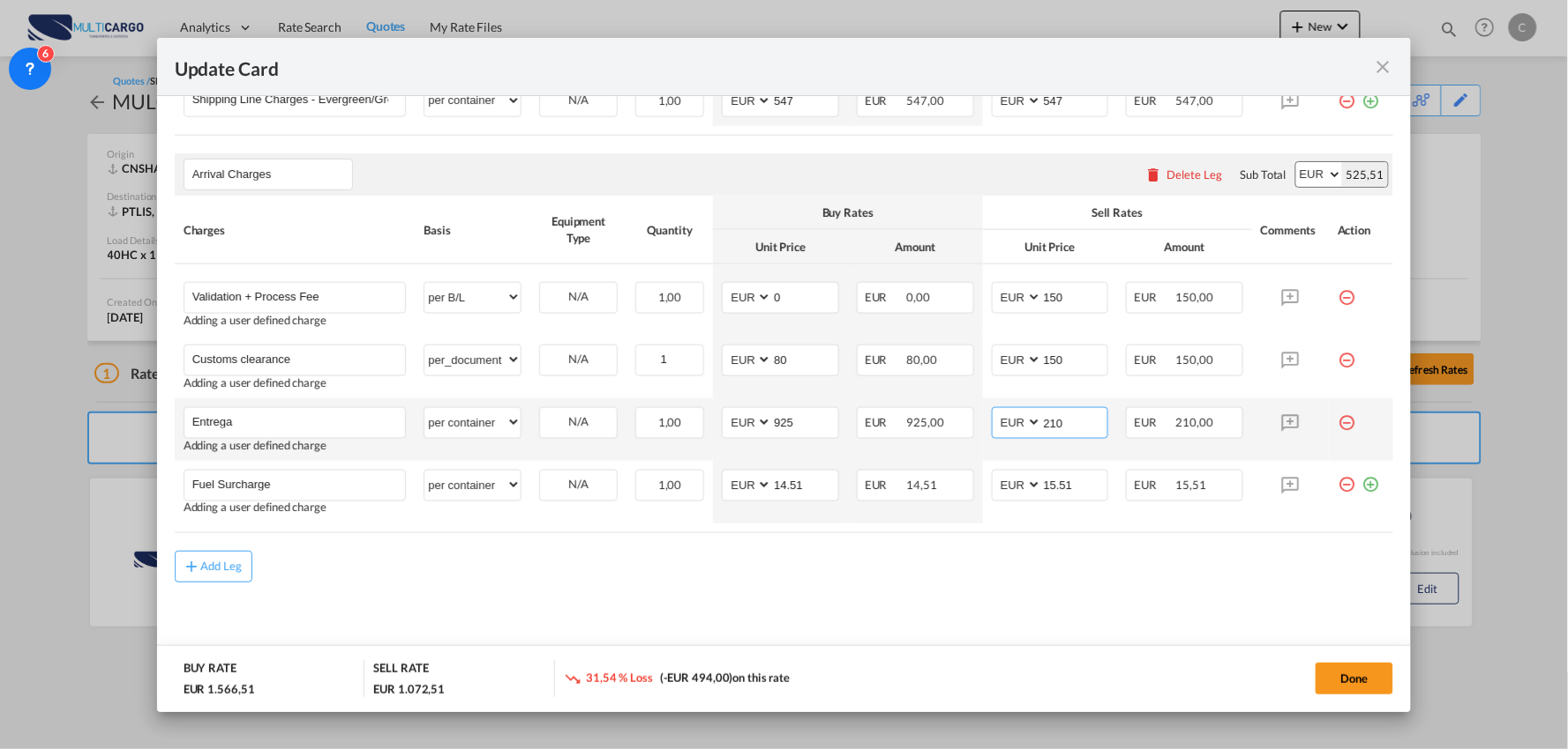
drag, startPoint x: 1027, startPoint y: 424, endPoint x: 936, endPoint y: 454, distance: 95.8
click at [1011, 423] on md-input-container "AED AFN ALL AMD ANG AOA ARS AUD AWG AZN BAM BBD BDT BGN BHD BIF BMD BND BOB BRL…" at bounding box center [1050, 423] width 117 height 31
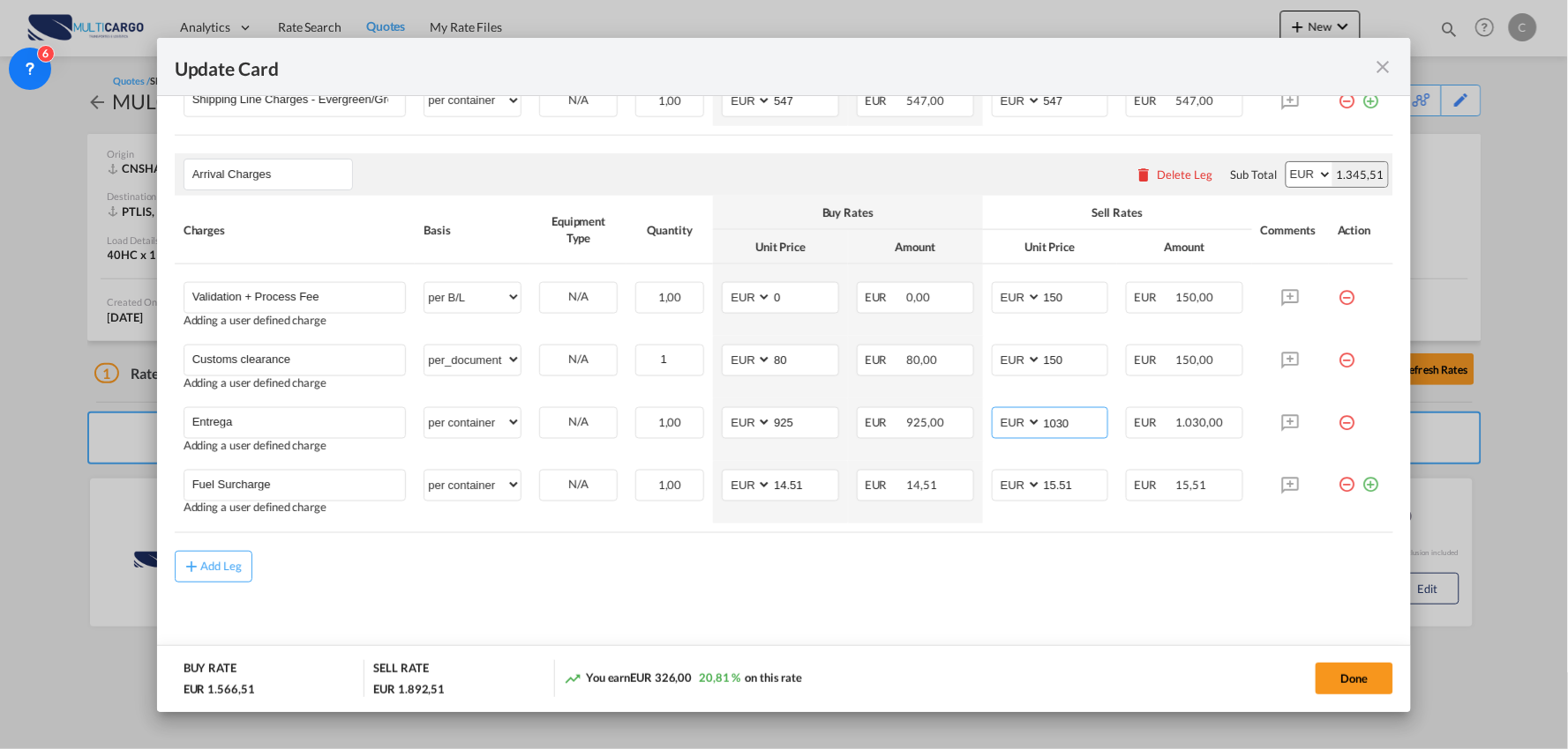
type input "1030"
click at [786, 581] on div "Add Leg" at bounding box center [784, 567] width 1219 height 31
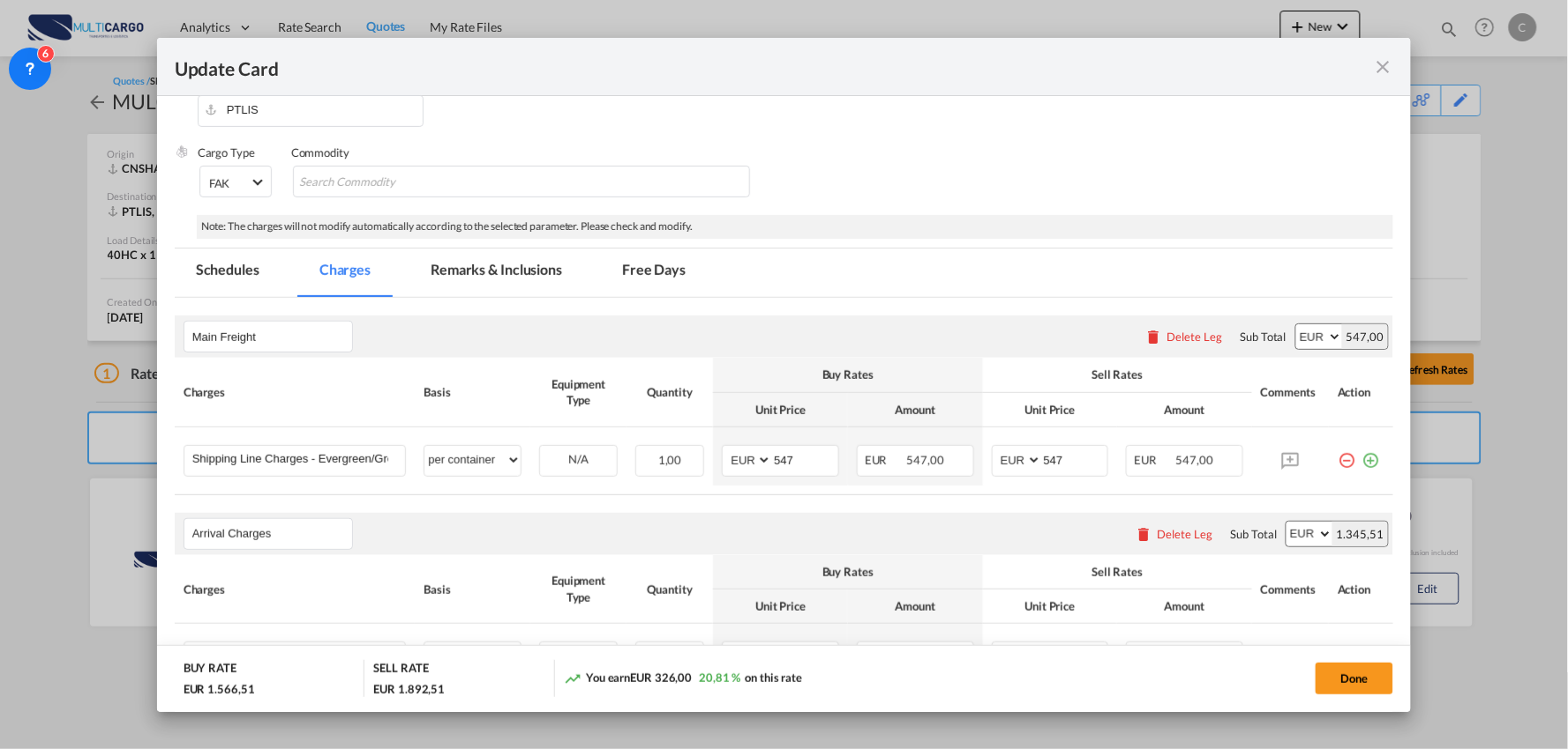
scroll to position [219, 0]
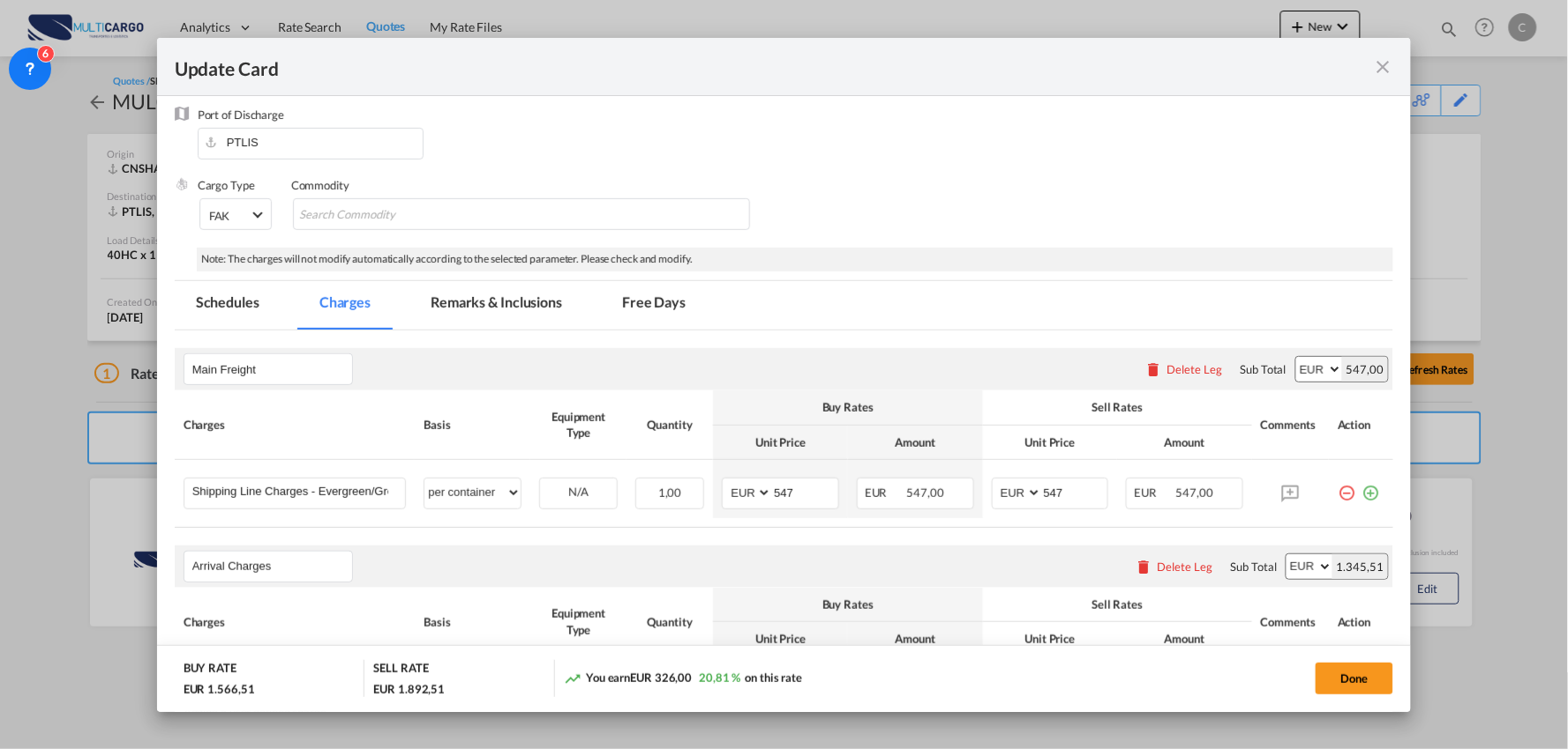
click at [491, 302] on md-tab-item "Remarks & Inclusions" at bounding box center [496, 305] width 174 height 49
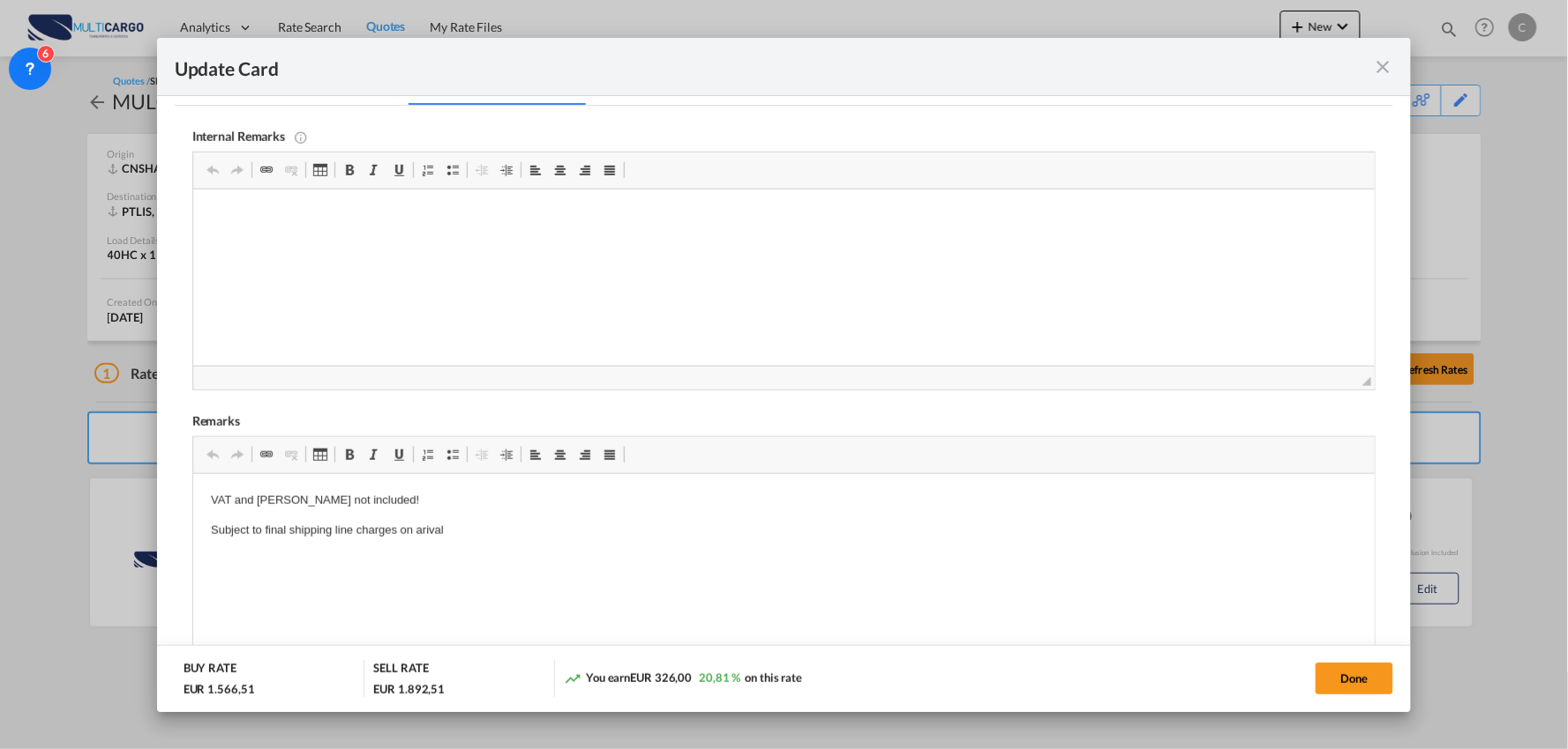
scroll to position [541, 0]
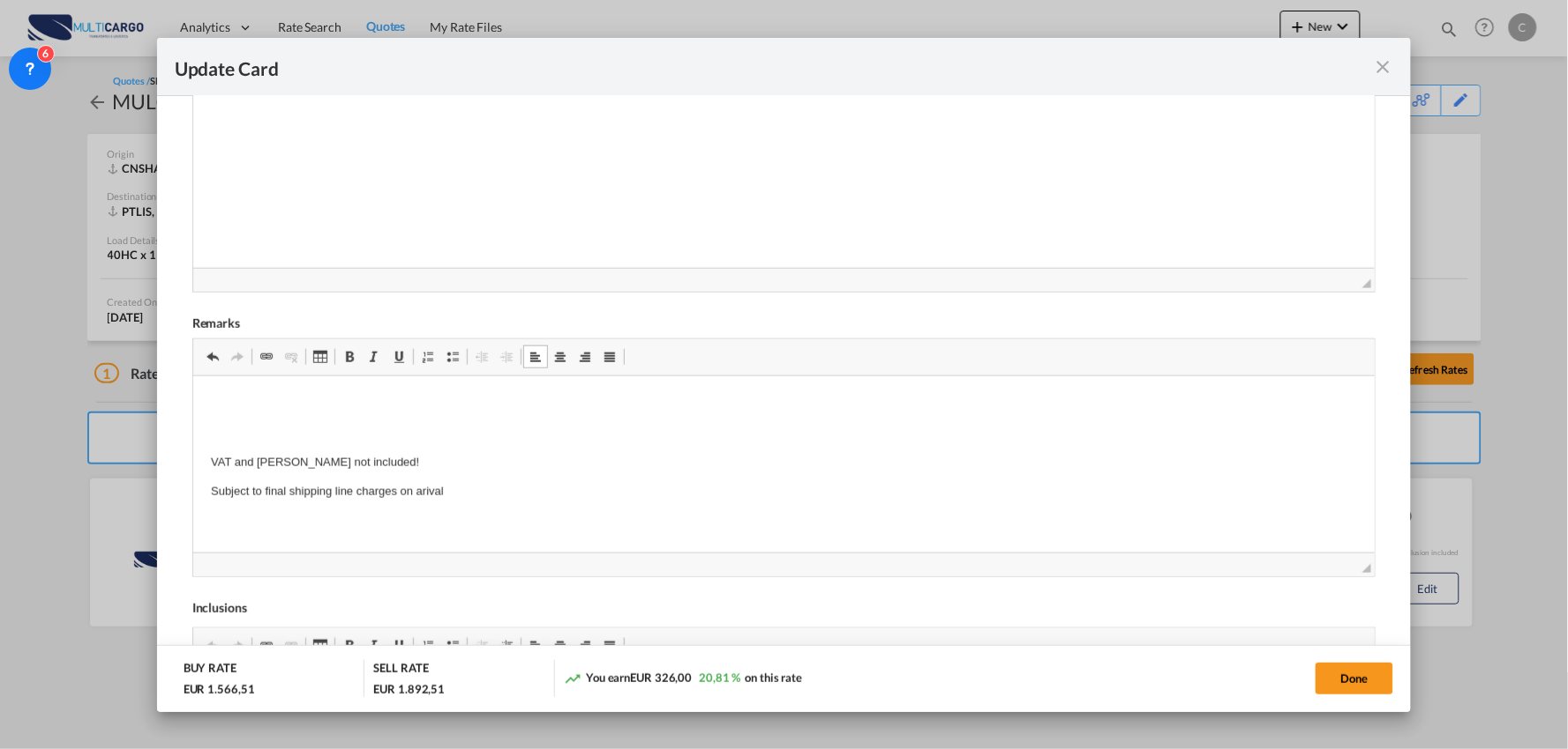
click at [225, 405] on p "Editor de texto enriquecido, editor5" at bounding box center [784, 403] width 1147 height 18
click at [495, 399] on p "2 Horas para descarga : Tempo adicional - EUR.40.00 /jhora" at bounding box center [784, 403] width 1147 height 18
click at [514, 439] on p "Editor de texto enriquecido, editor5" at bounding box center [784, 433] width 1147 height 18
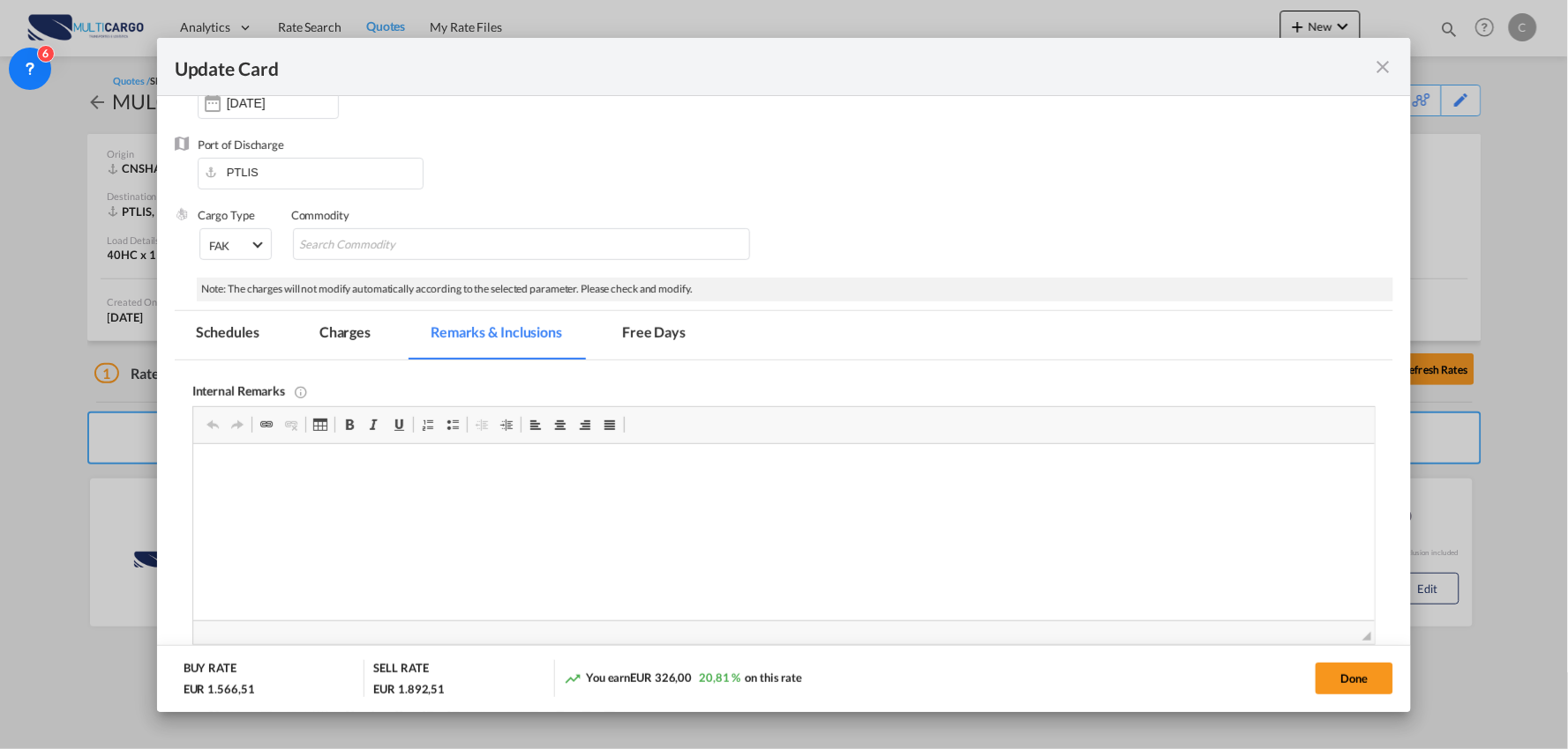
scroll to position [52, 0]
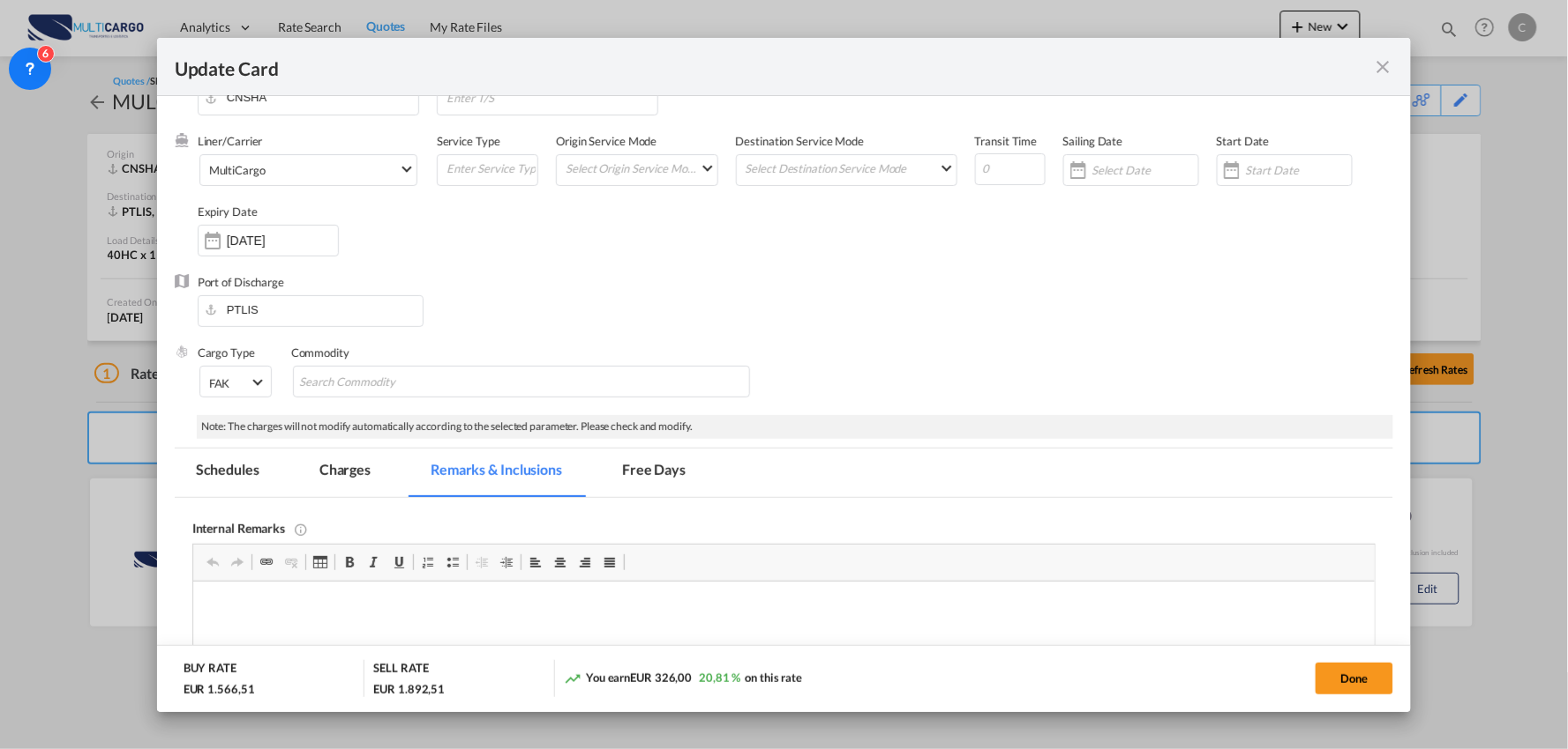
drag, startPoint x: 349, startPoint y: 473, endPoint x: 468, endPoint y: 490, distance: 120.2
click at [349, 473] on md-tab-item "Charges" at bounding box center [345, 473] width 94 height 49
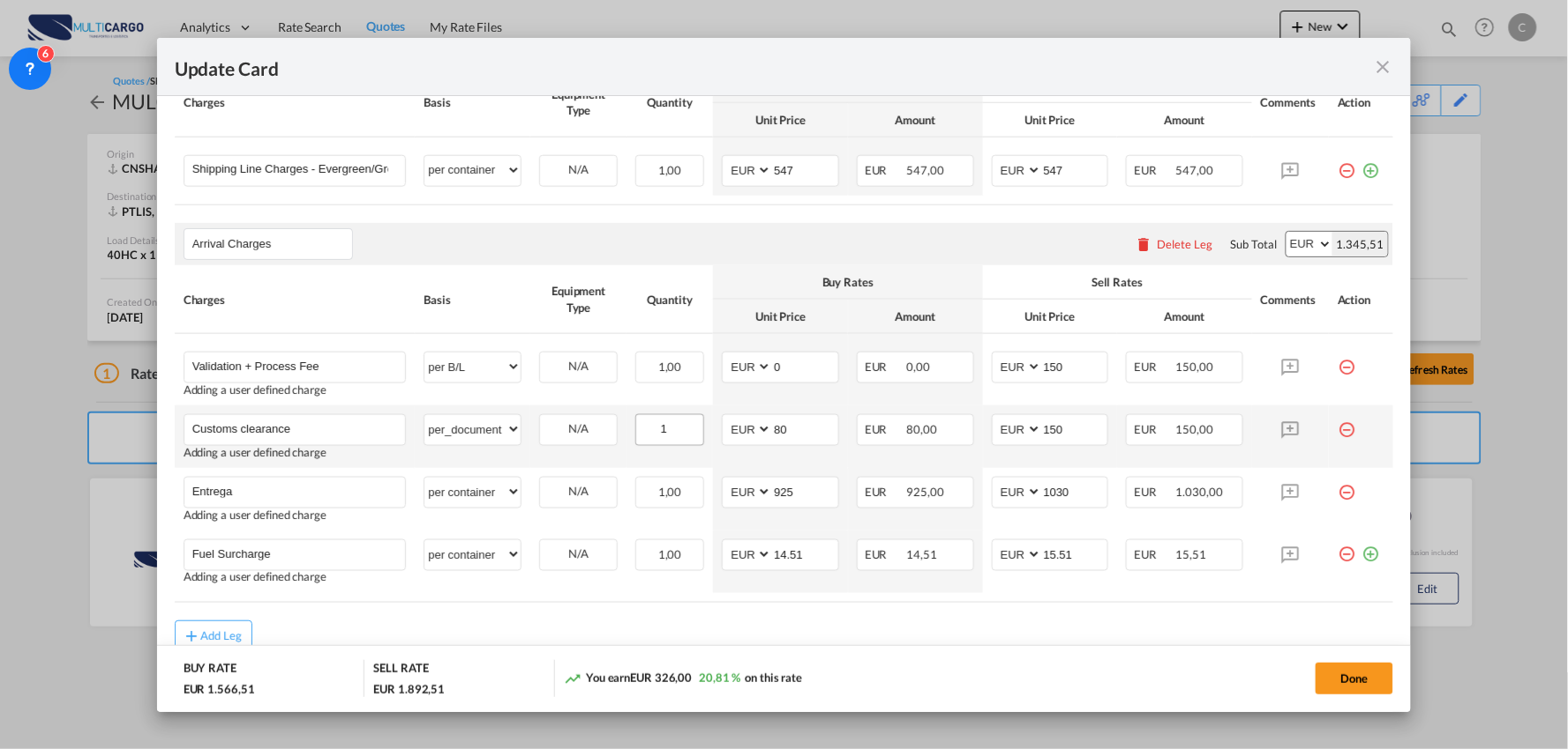
scroll to position [611, 0]
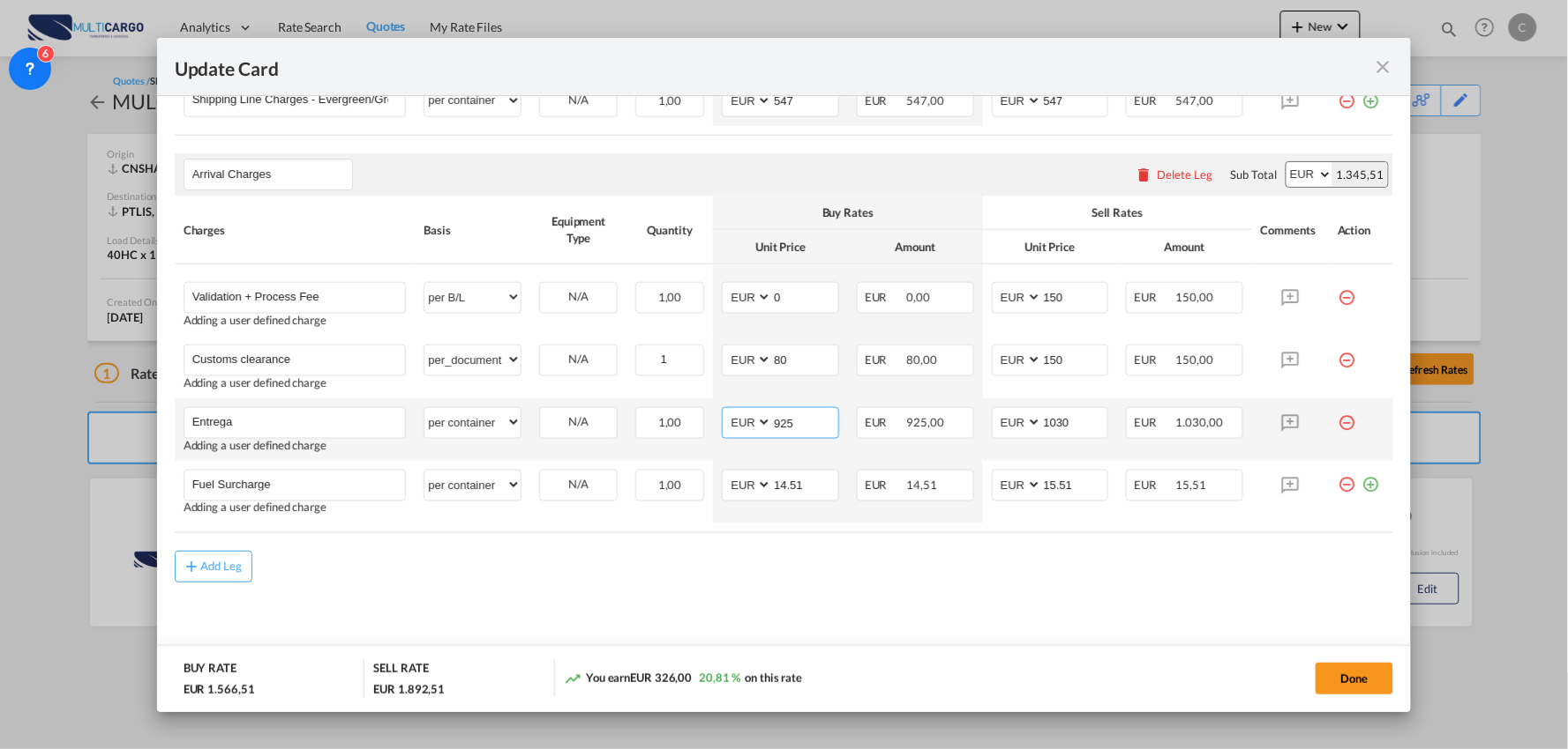
drag, startPoint x: 783, startPoint y: 416, endPoint x: 736, endPoint y: 418, distance: 47.0
click at [743, 417] on md-input-container "AED AFN ALL AMD ANG AOA ARS AUD AWG AZN BAM BBD BDT BGN BHD BIF BMD BND BOB BRL…" at bounding box center [780, 423] width 117 height 31
type input "930"
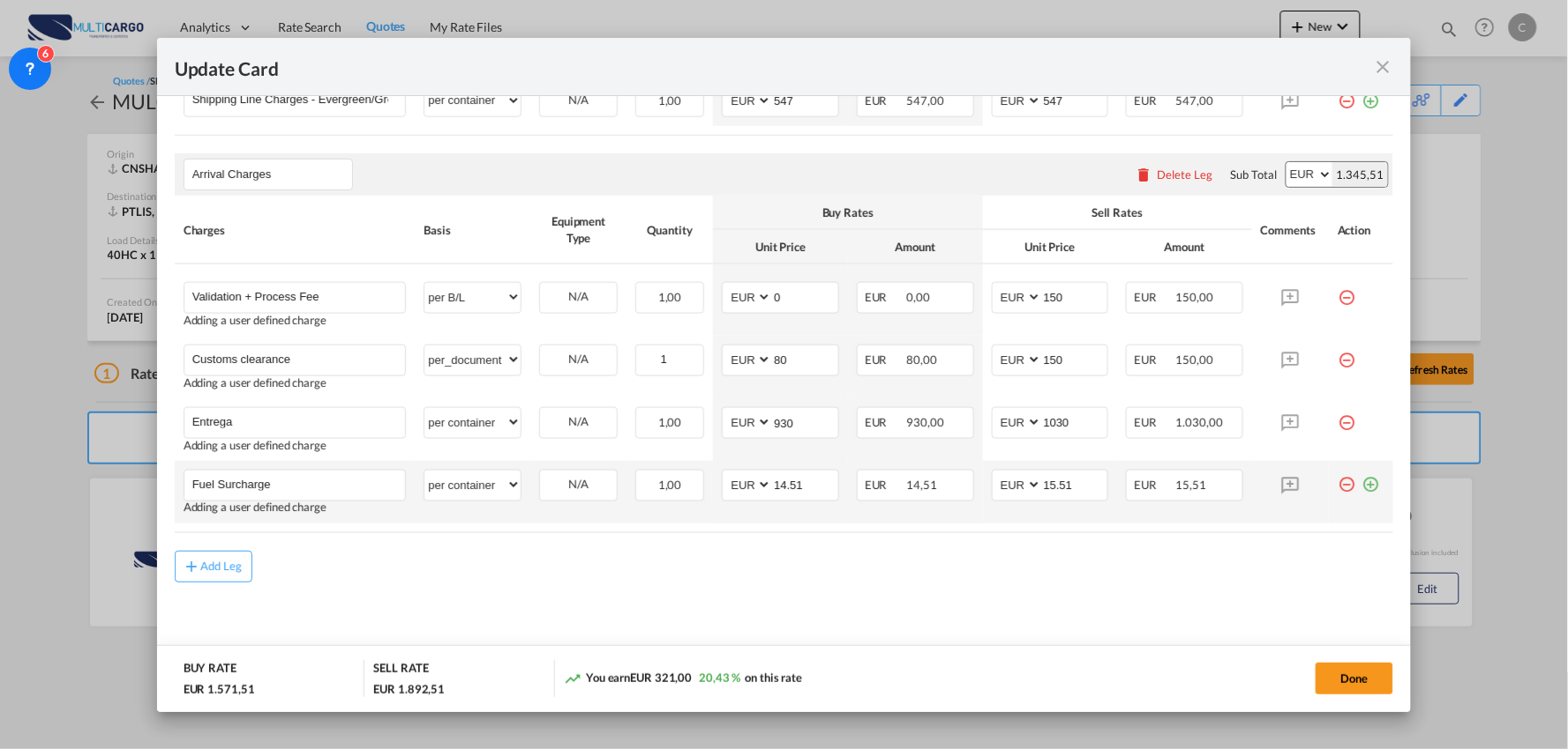
drag, startPoint x: 1118, startPoint y: 644, endPoint x: 1112, endPoint y: 494, distance: 150.1
click at [1121, 630] on add-new-rate "Update Card Port of Loading CNSHA T/S Liner/Carrier MultiCargo Atlantic Contain…" at bounding box center [784, 374] width 1255 height 674
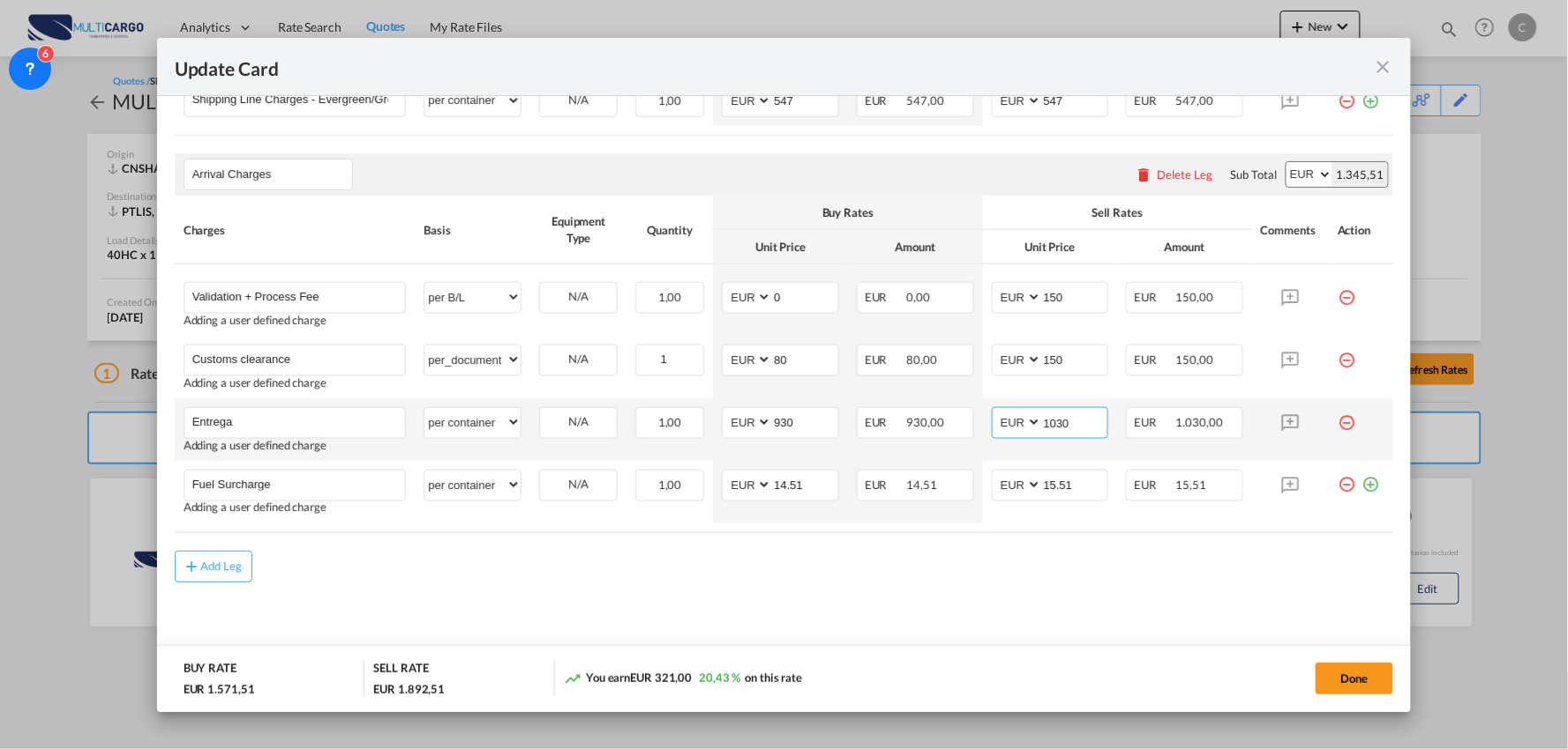
drag, startPoint x: 1081, startPoint y: 431, endPoint x: 990, endPoint y: 432, distance: 91.0
click at [992, 431] on md-input-container "AED AFN ALL AMD ANG AOA ARS AUD AWG AZN BAM BBD BDT BGN BHD BIF BMD BND BOB BRL…" at bounding box center [1050, 423] width 117 height 31
type input "1035"
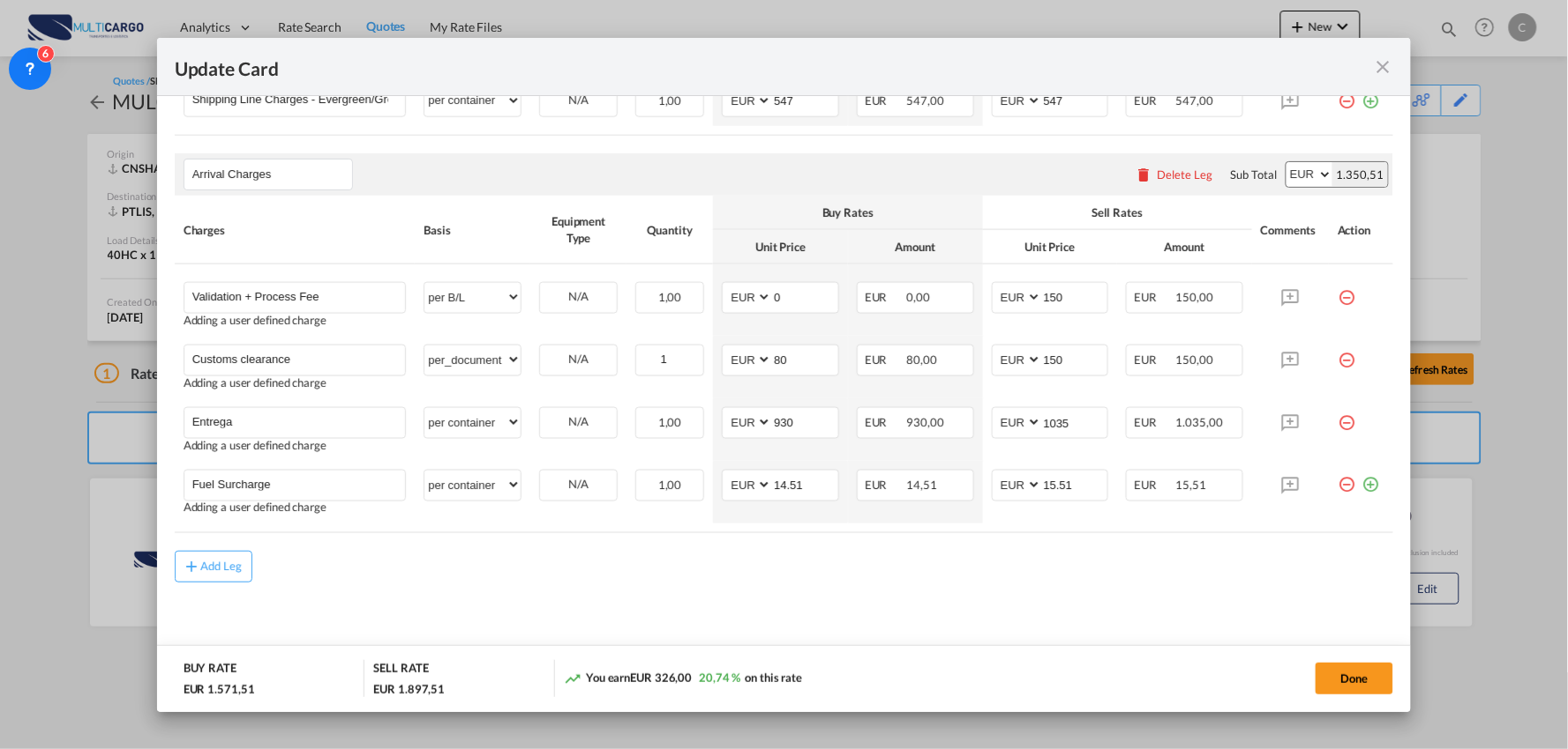
click at [790, 581] on div "Add Leg" at bounding box center [784, 567] width 1219 height 31
click at [663, 559] on div "Add Leg" at bounding box center [784, 567] width 1219 height 31
click at [750, 570] on div "Add Leg" at bounding box center [784, 567] width 1219 height 31
click at [1347, 679] on button "Done" at bounding box center [1354, 679] width 77 height 31
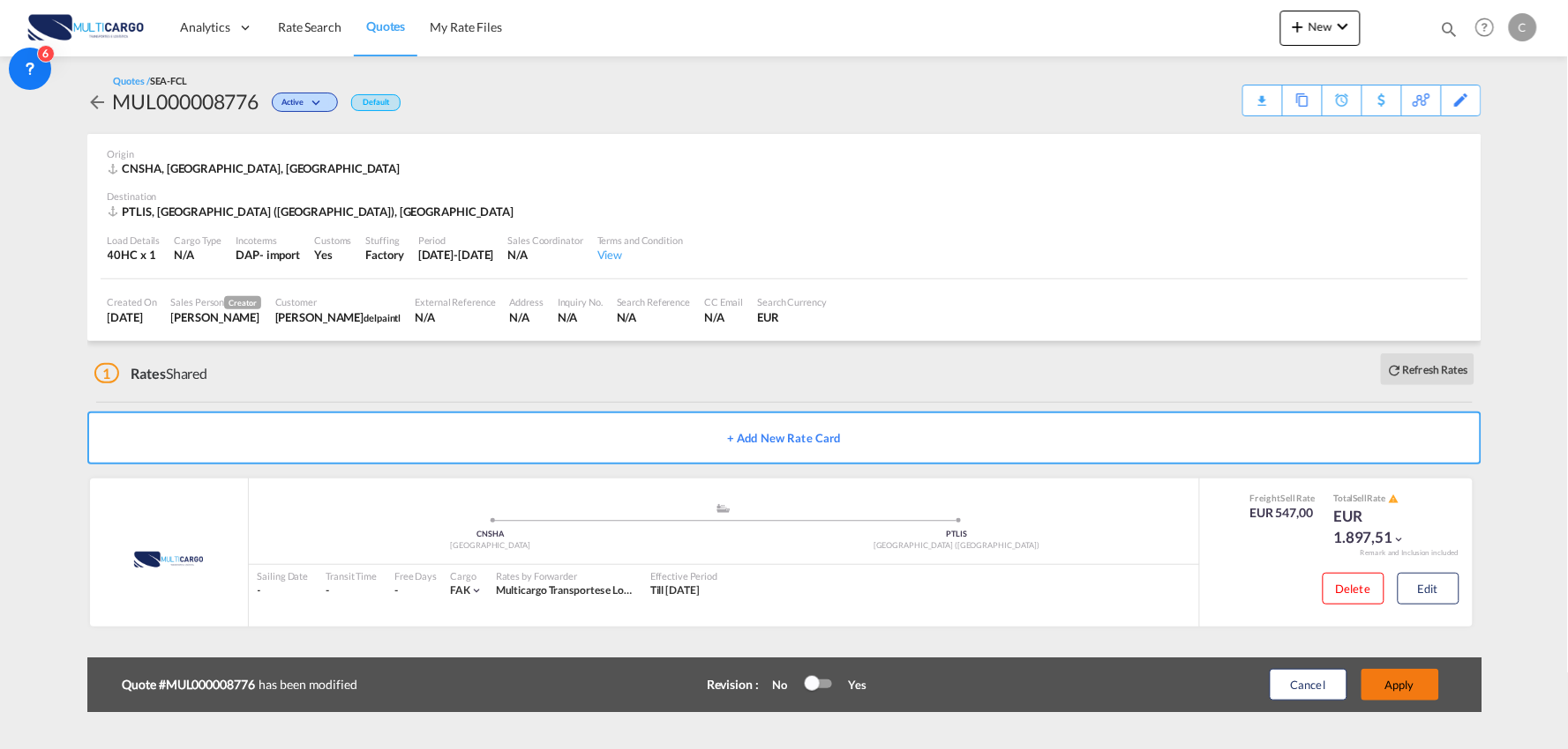
click at [1406, 689] on button "Apply" at bounding box center [1400, 685] width 77 height 31
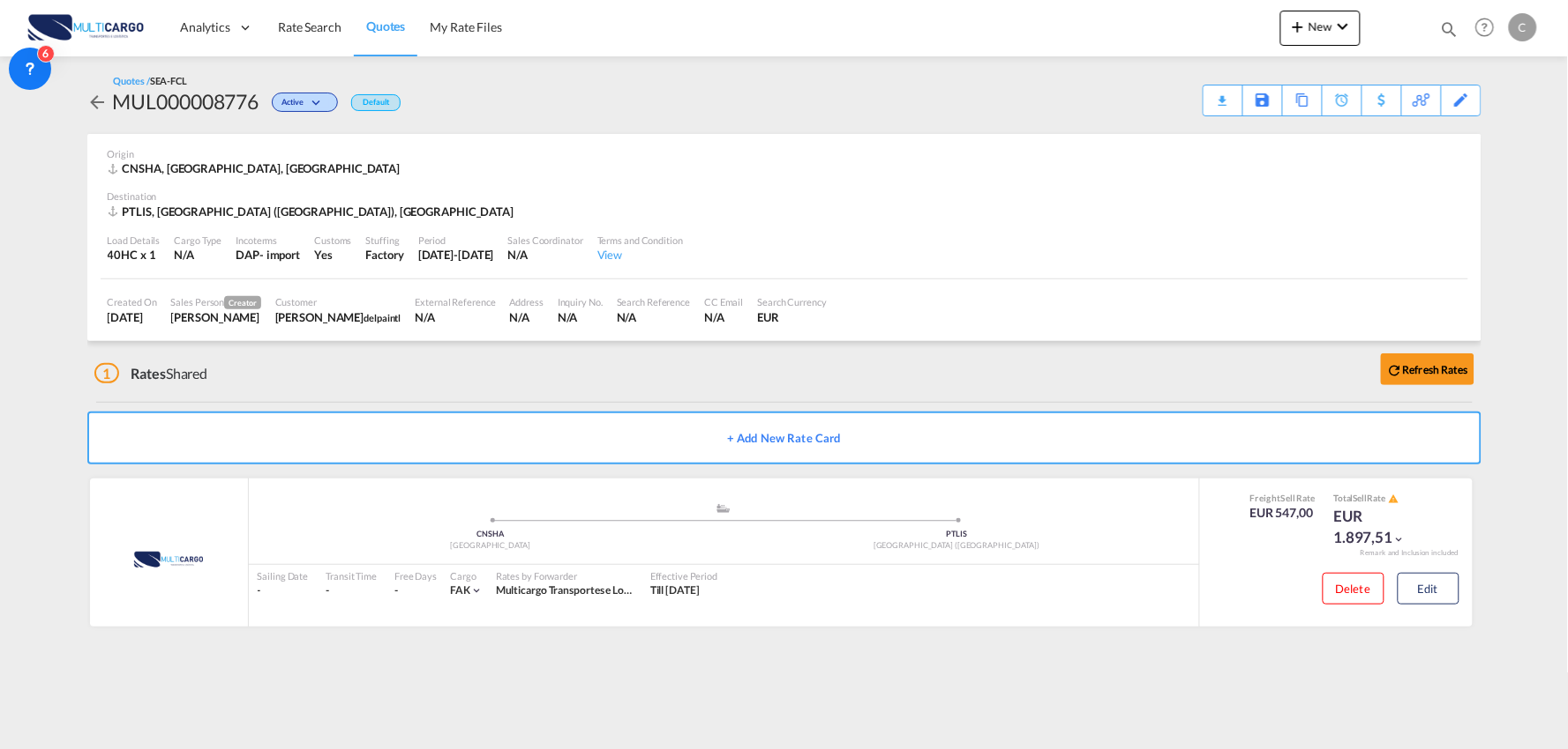
drag, startPoint x: 420, startPoint y: 398, endPoint x: 1295, endPoint y: 173, distance: 903.5
click at [420, 398] on div "1 Rates Shared Refresh Rates" at bounding box center [788, 369] width 1387 height 56
click at [1202, 89] on div "Download Quote" at bounding box center [1189, 99] width 90 height 29
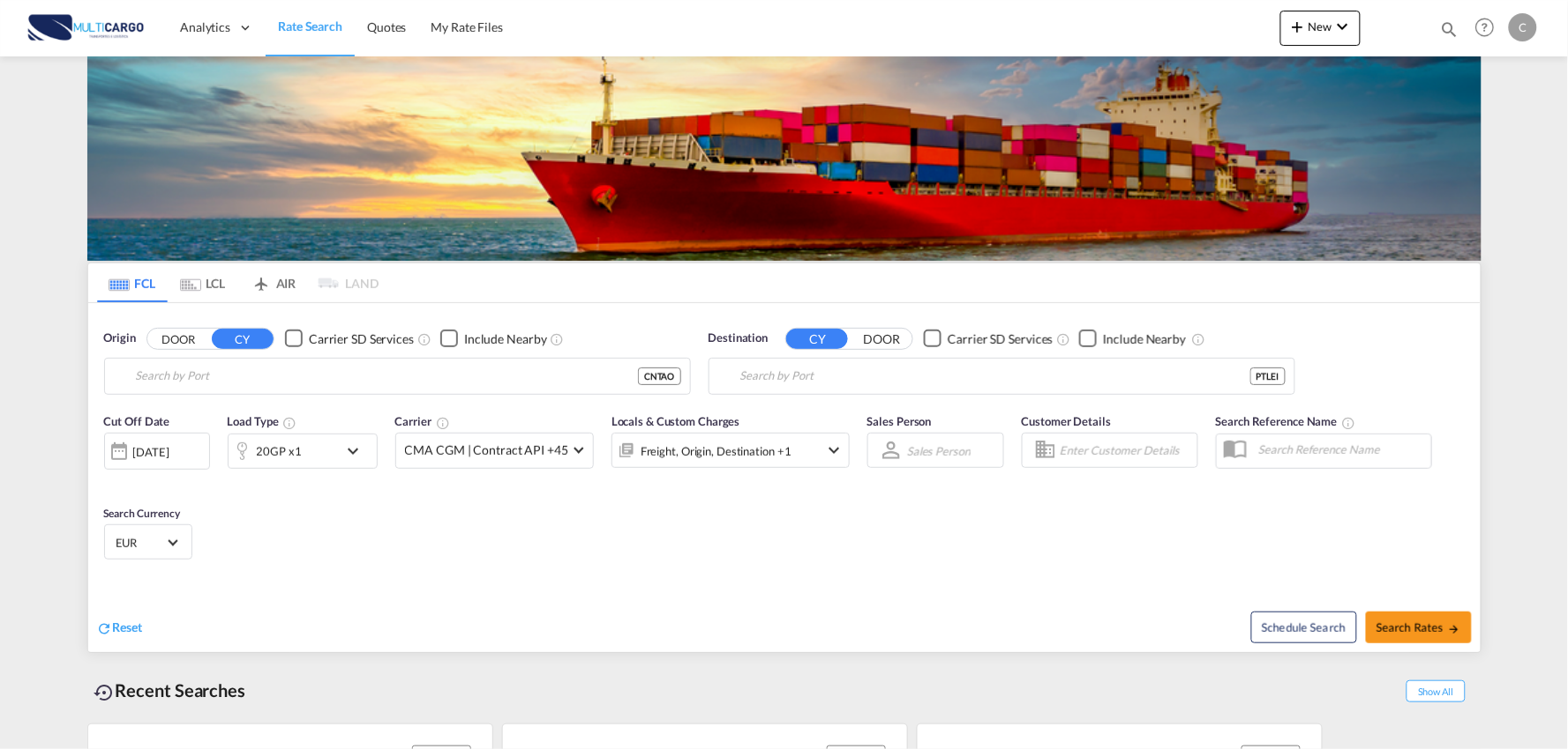
type input "Port of [GEOGRAPHIC_DATA], [GEOGRAPHIC_DATA], [GEOGRAPHIC_DATA]"
type input "Leixoes, Leixoes, PTLEI"
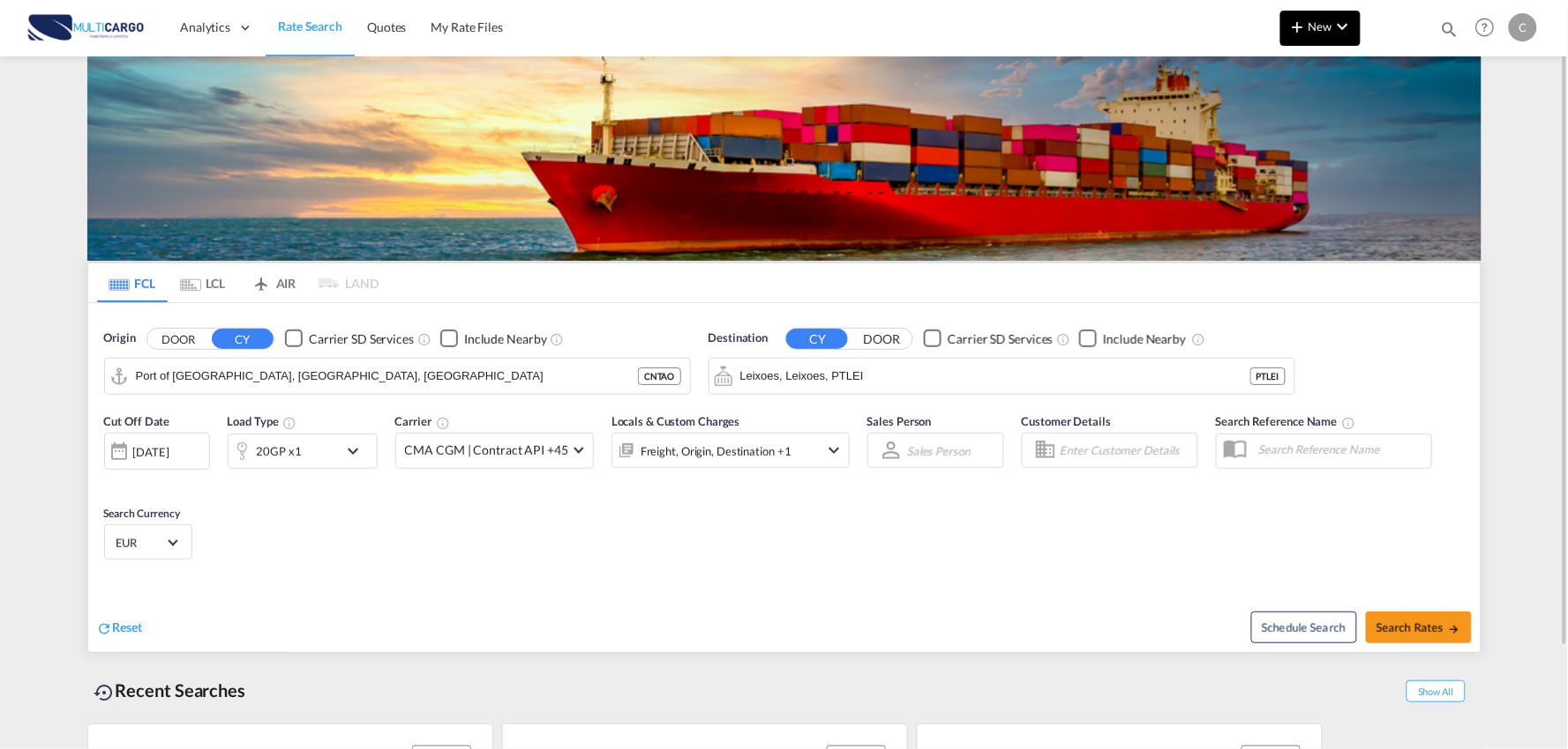
click at [1310, 31] on span "New" at bounding box center [1320, 26] width 66 height 14
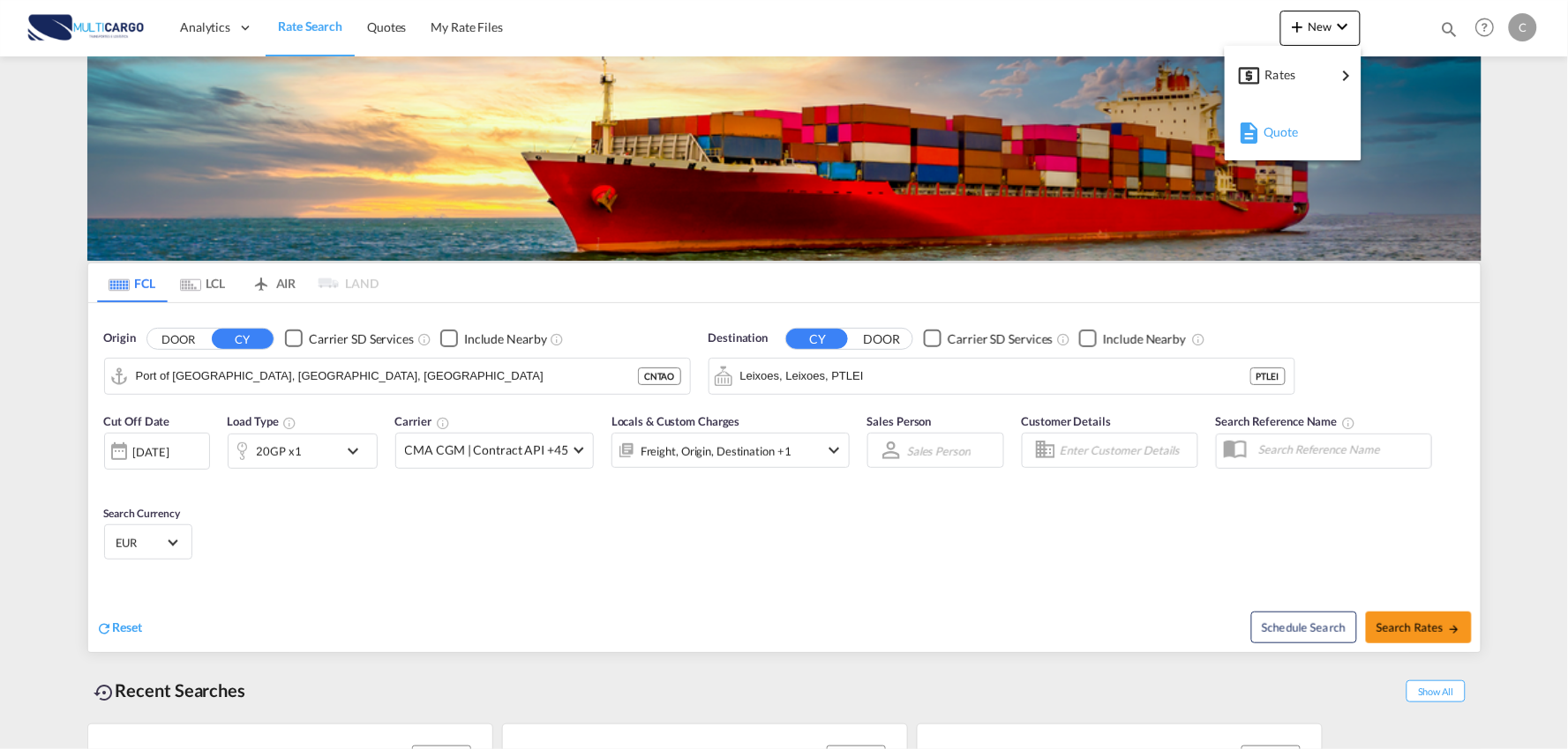
click at [1283, 136] on span "Quote" at bounding box center [1272, 133] width 19 height 35
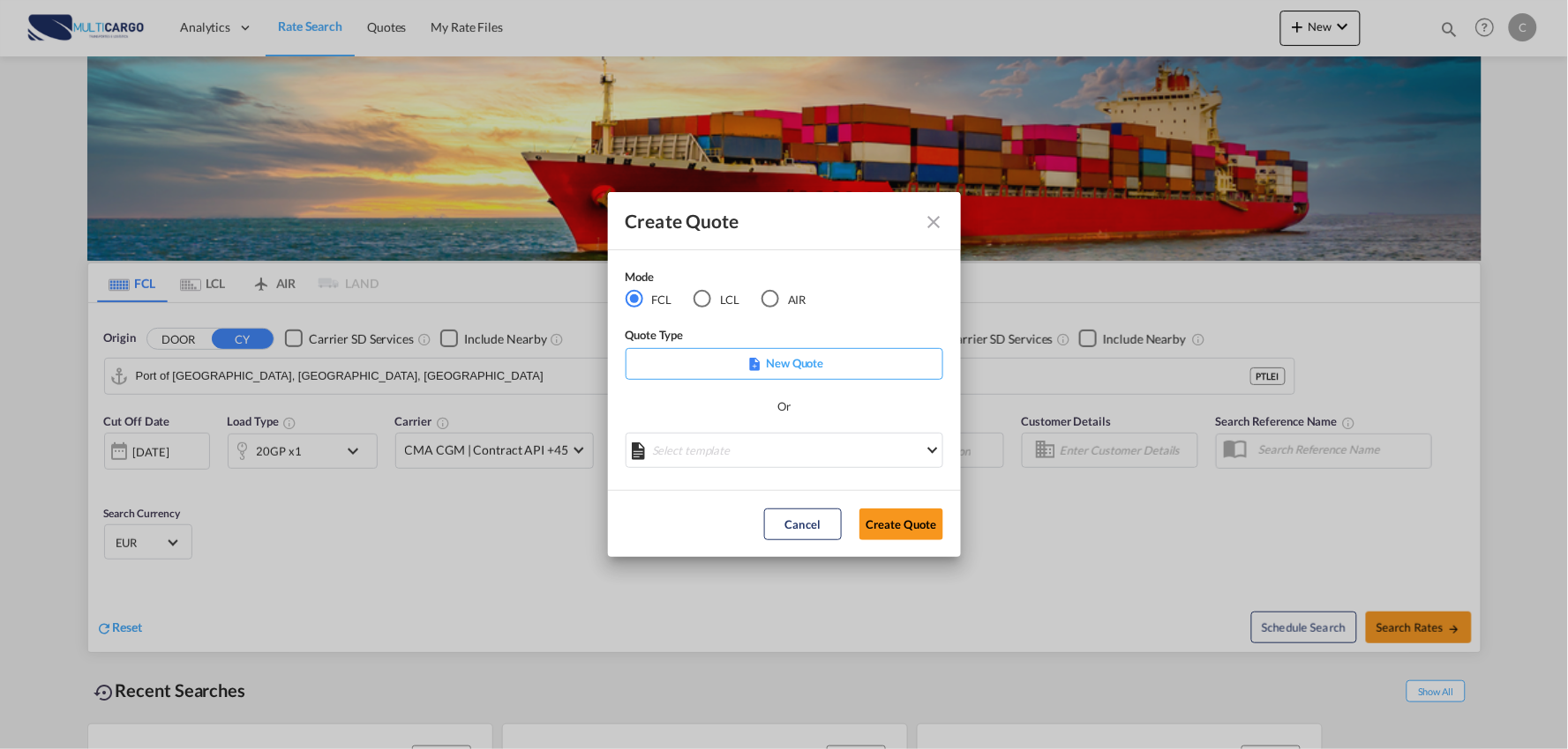
click at [713, 301] on md-radio-button "LCL" at bounding box center [716, 299] width 46 height 19
click at [773, 455] on md-select "Select template EXP LCL Globelink 09/2025 [PERSON_NAME] | [DATE] EXP [GEOGRAPHI…" at bounding box center [784, 450] width 318 height 35
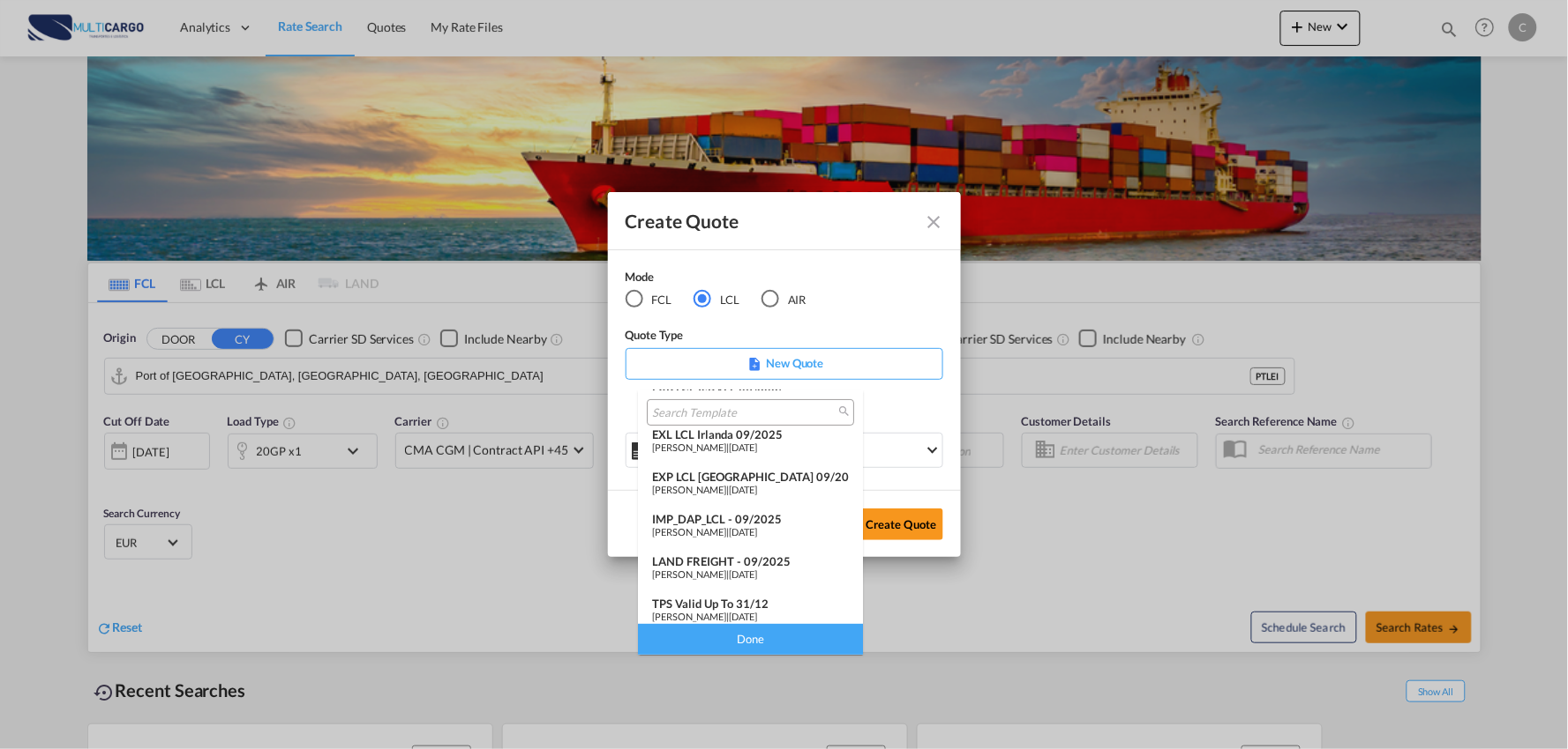
scroll to position [144, 0]
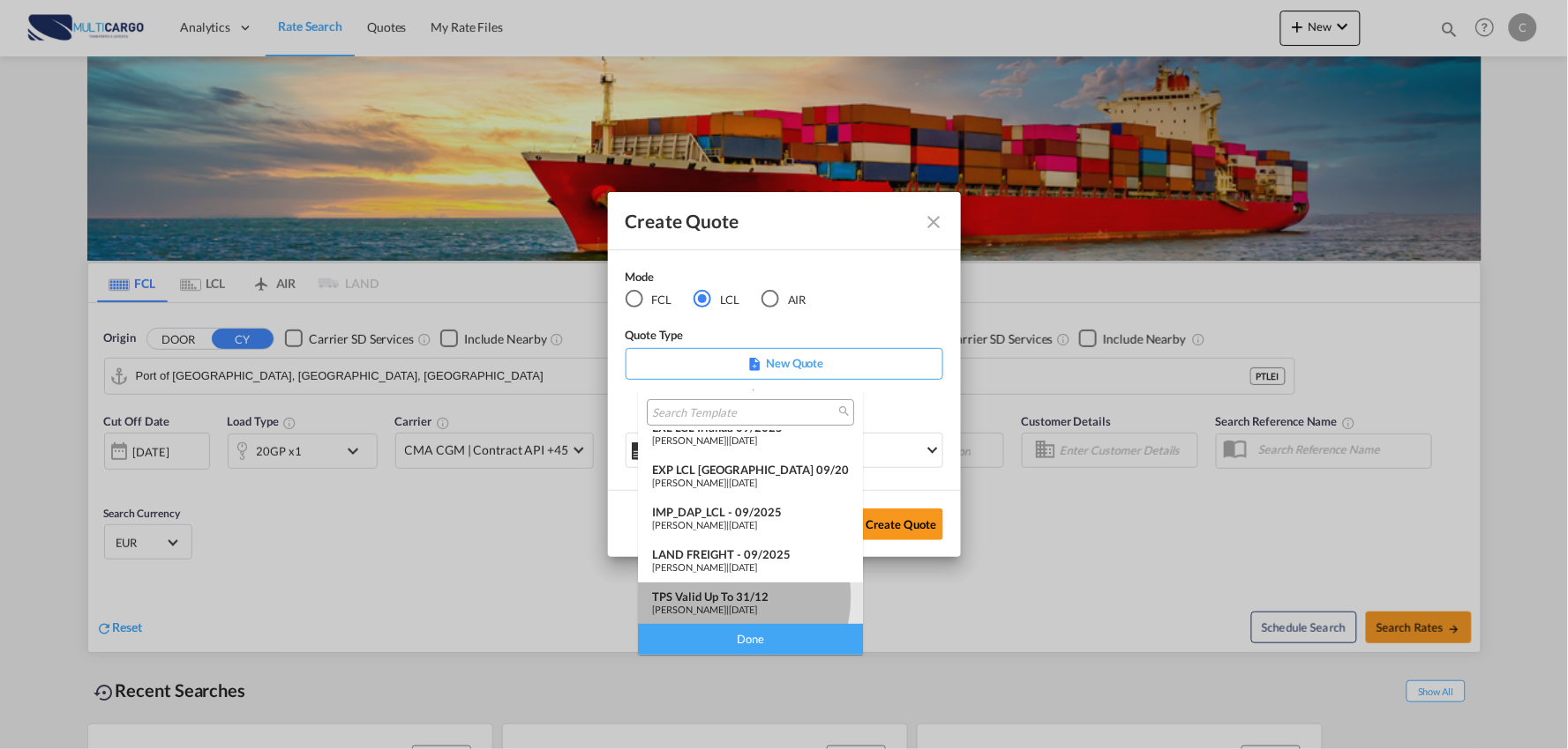
click at [729, 597] on div "TPS valid up to 31/12" at bounding box center [750, 596] width 197 height 14
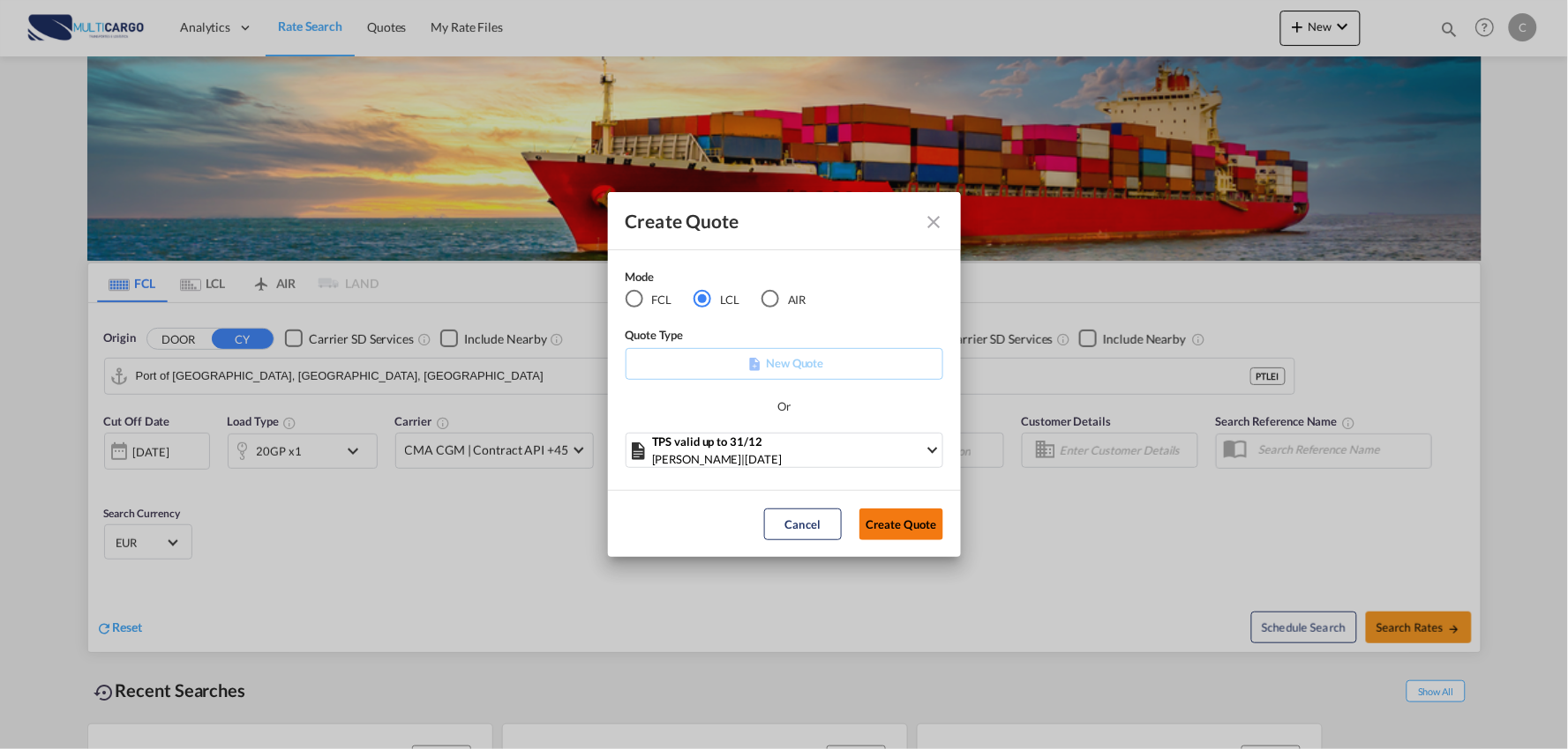
click at [932, 520] on button "Create Quote" at bounding box center [900, 524] width 84 height 31
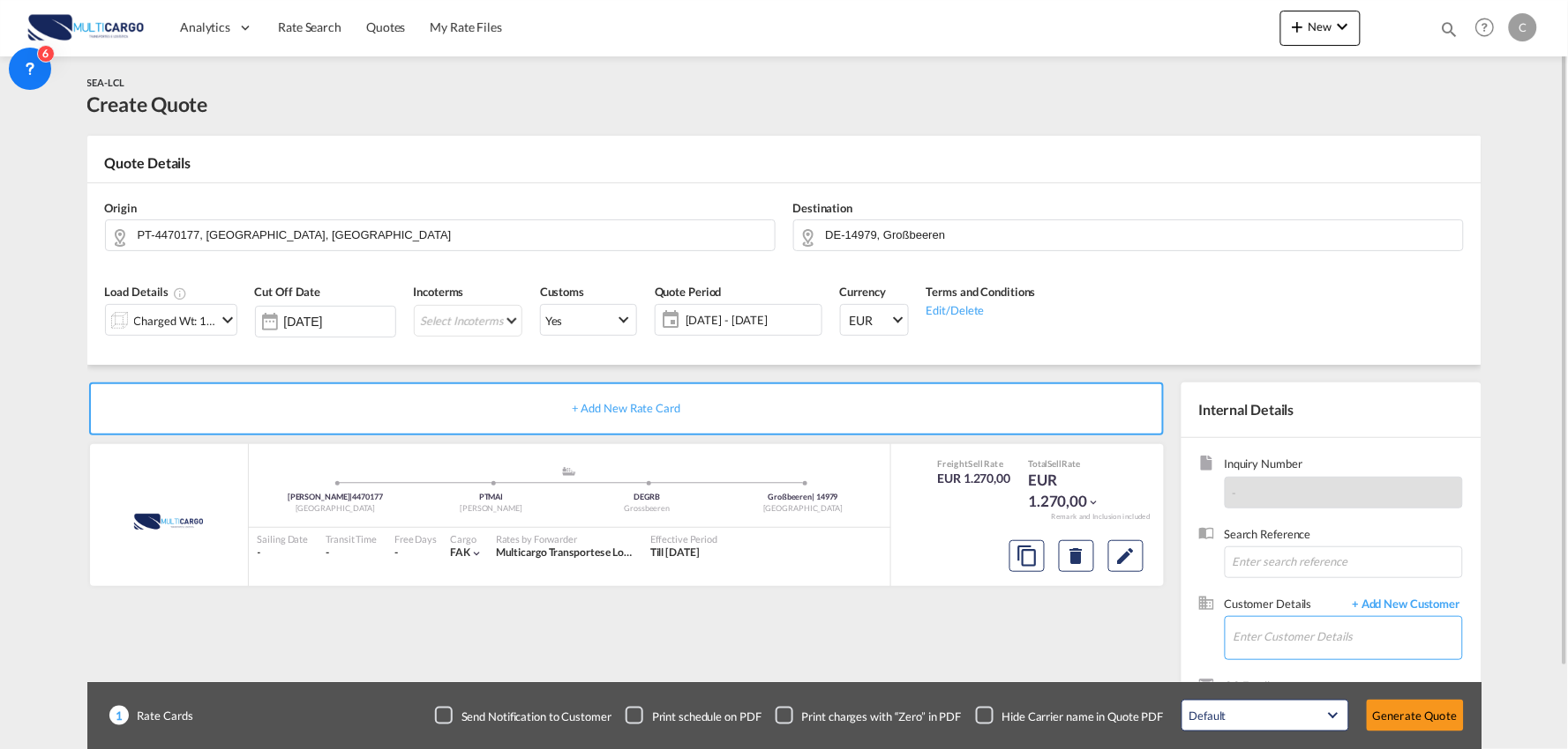
click at [1335, 636] on input "Enter Customer Details" at bounding box center [1348, 637] width 228 height 40
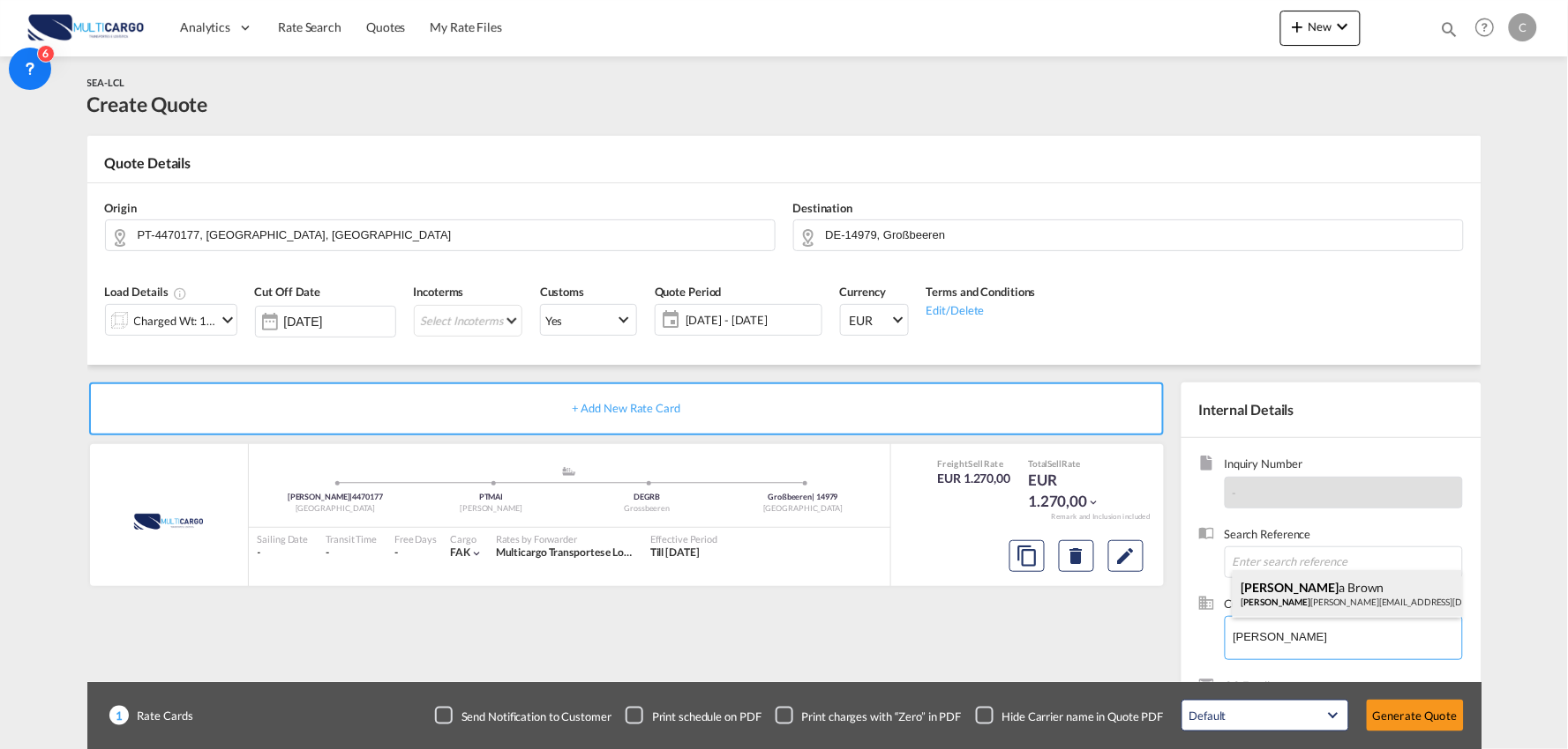
click at [1320, 589] on div "[PERSON_NAME] samanth [EMAIL_ADDRESS][DOMAIN_NAME] | TPS Global Logistics" at bounding box center [1347, 594] width 229 height 48
type input "TPS Global Logistics, [PERSON_NAME], [PERSON_NAME][EMAIL_ADDRESS][PERSON_NAME][…"
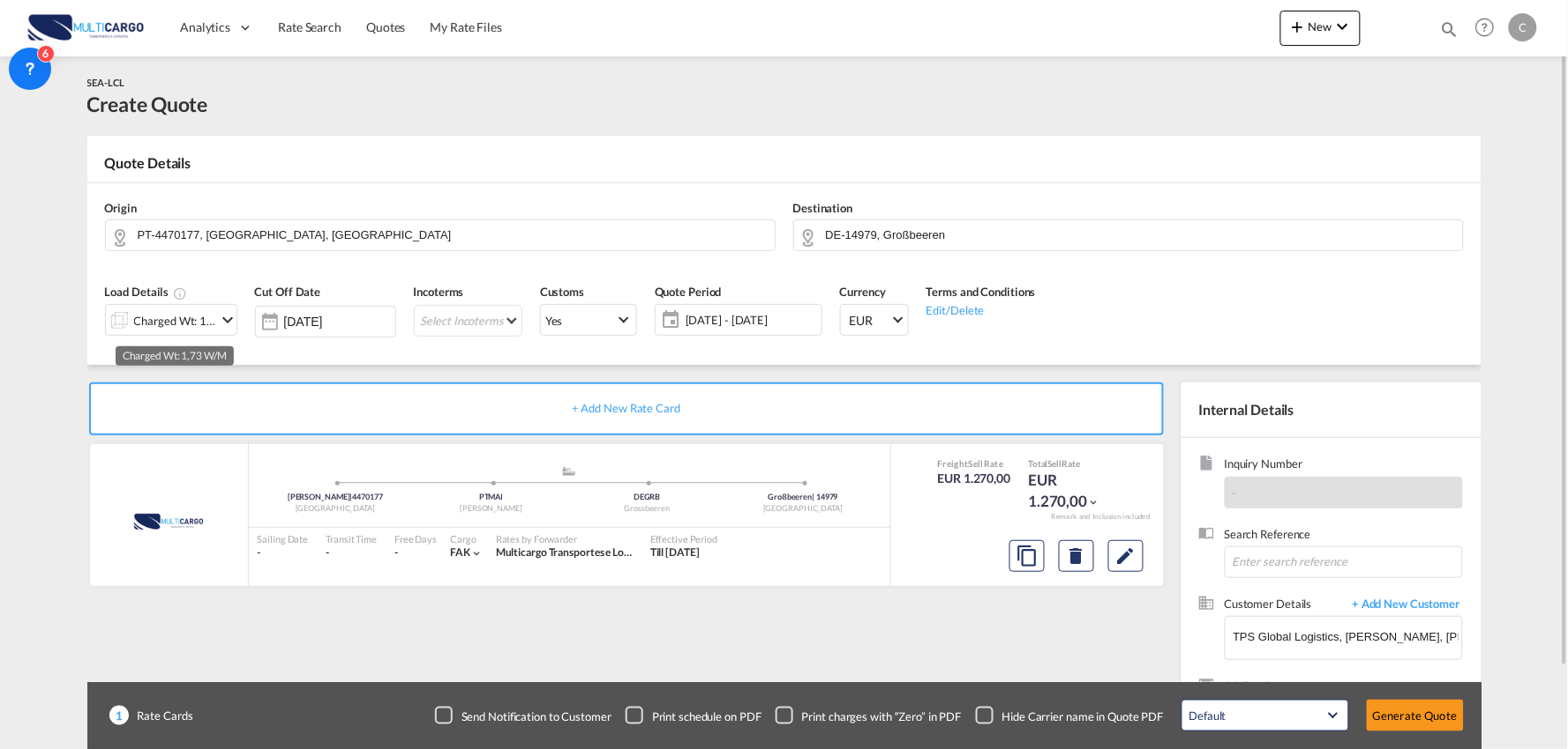
click at [203, 311] on div "Charged Wt: 1,73 W/M" at bounding box center [176, 320] width 83 height 25
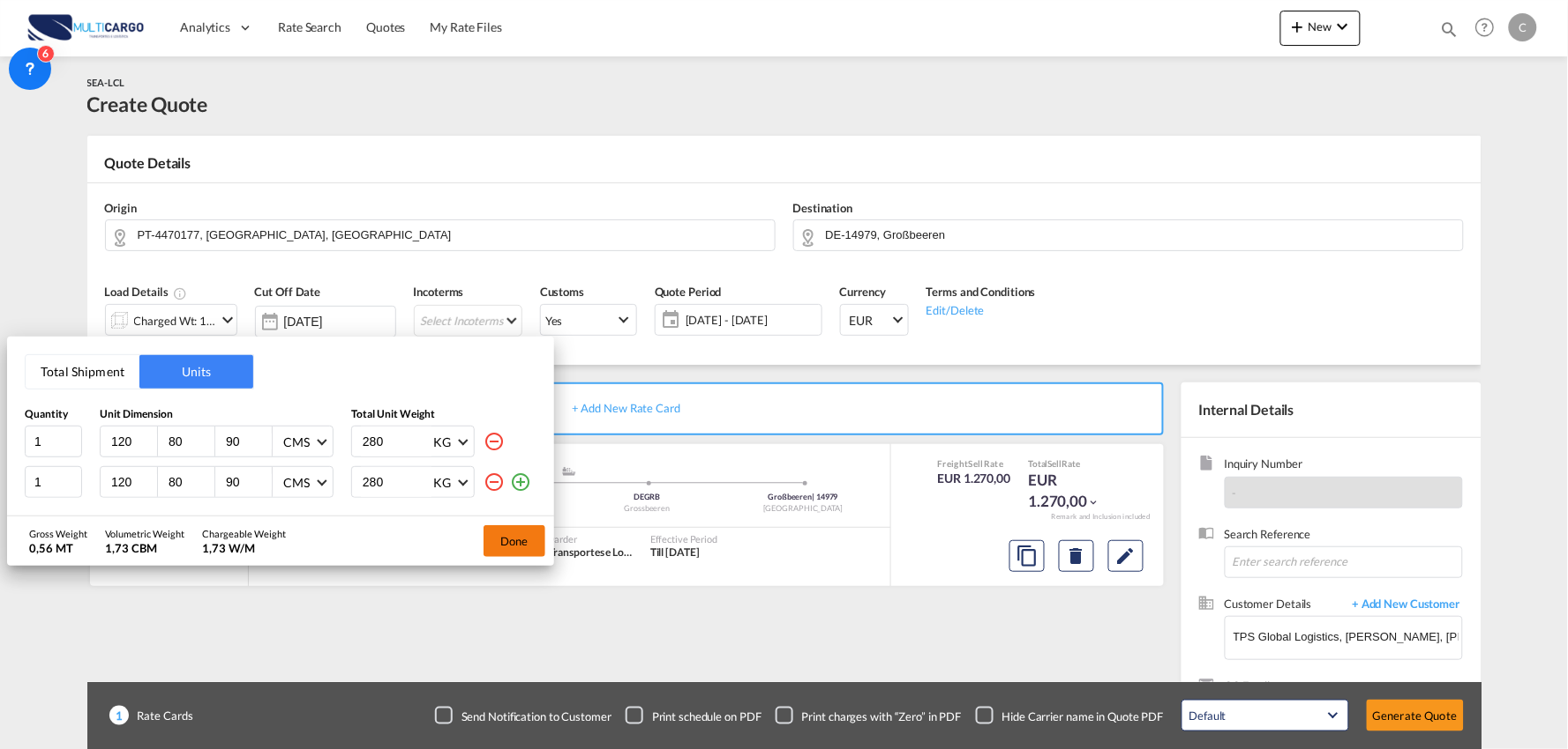
click at [534, 544] on button "Done" at bounding box center [514, 541] width 62 height 31
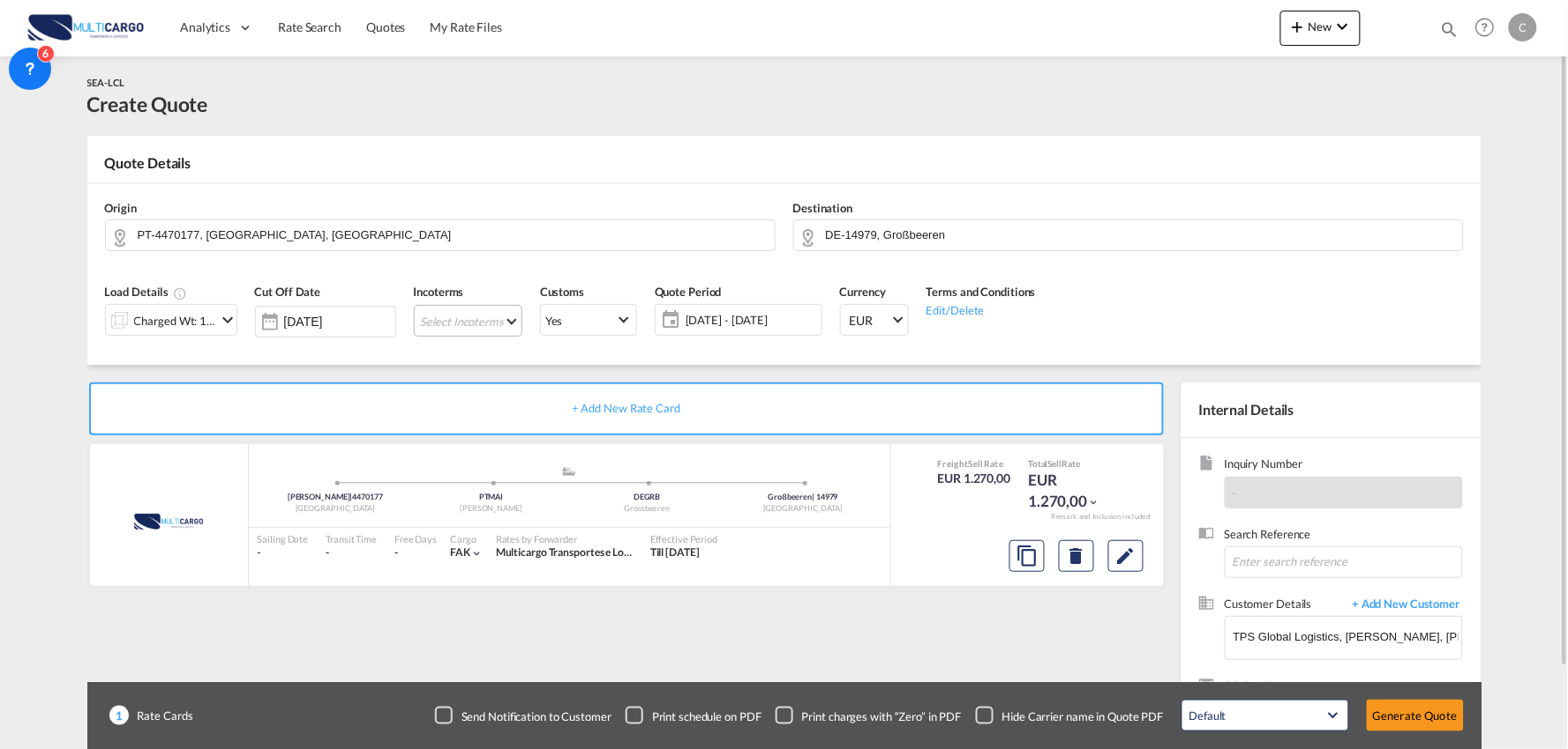
click at [479, 315] on md-select "Select Incoterms CIP - import Carriage and Insurance Paid to DAP - export Deliv…" at bounding box center [468, 321] width 109 height 31
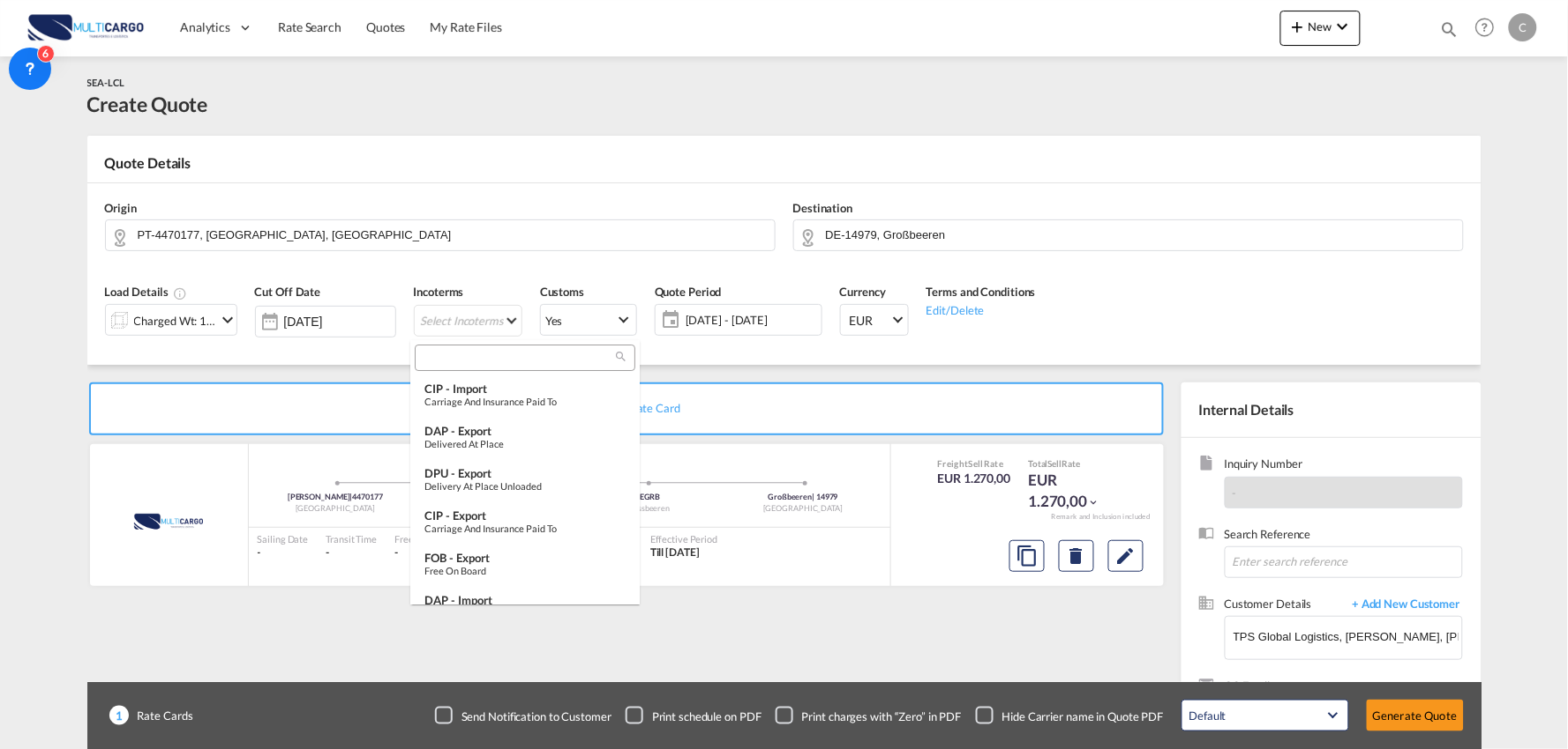
click at [832, 371] on md-backdrop at bounding box center [784, 374] width 1568 height 749
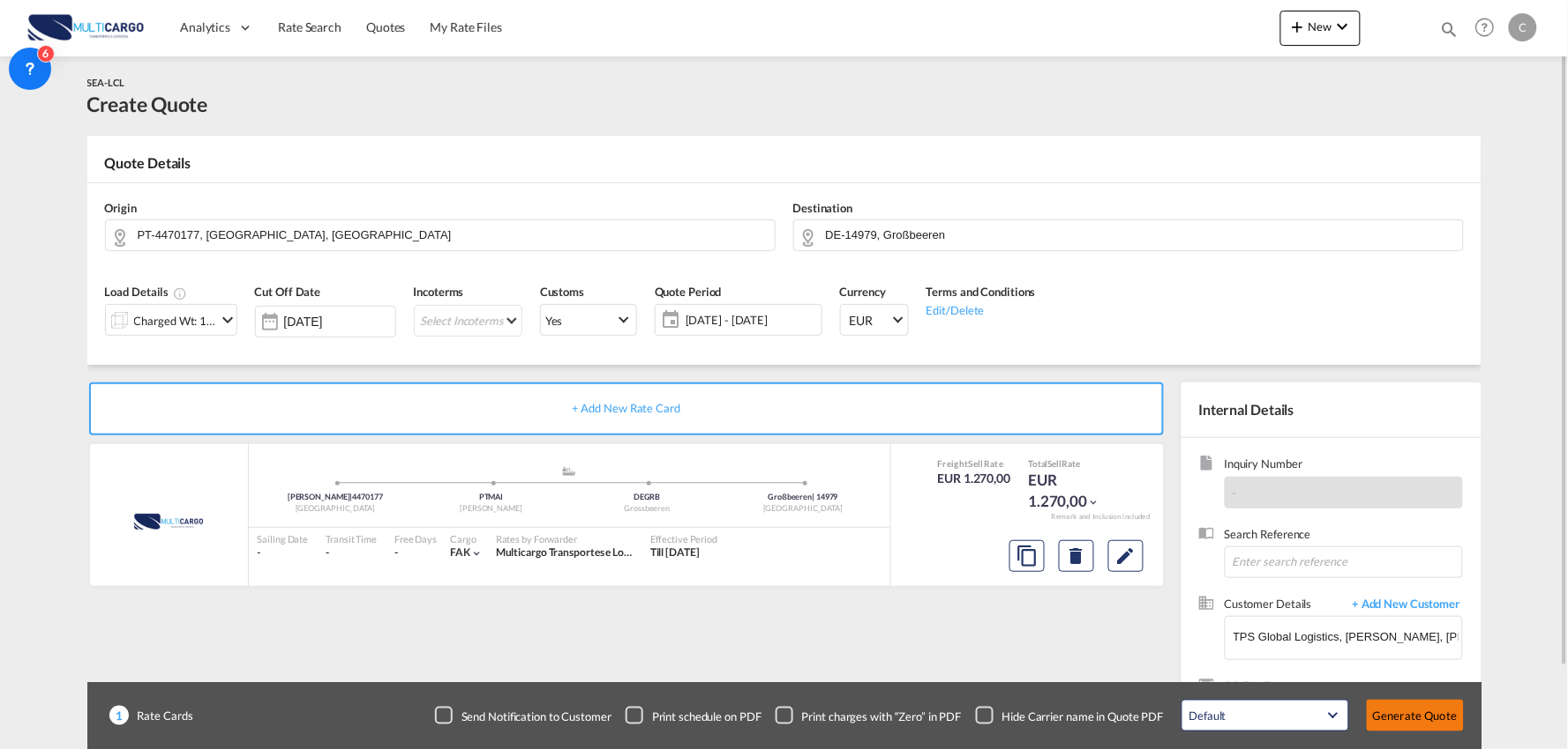
click at [1441, 716] on button "Generate Quote" at bounding box center [1414, 716] width 97 height 31
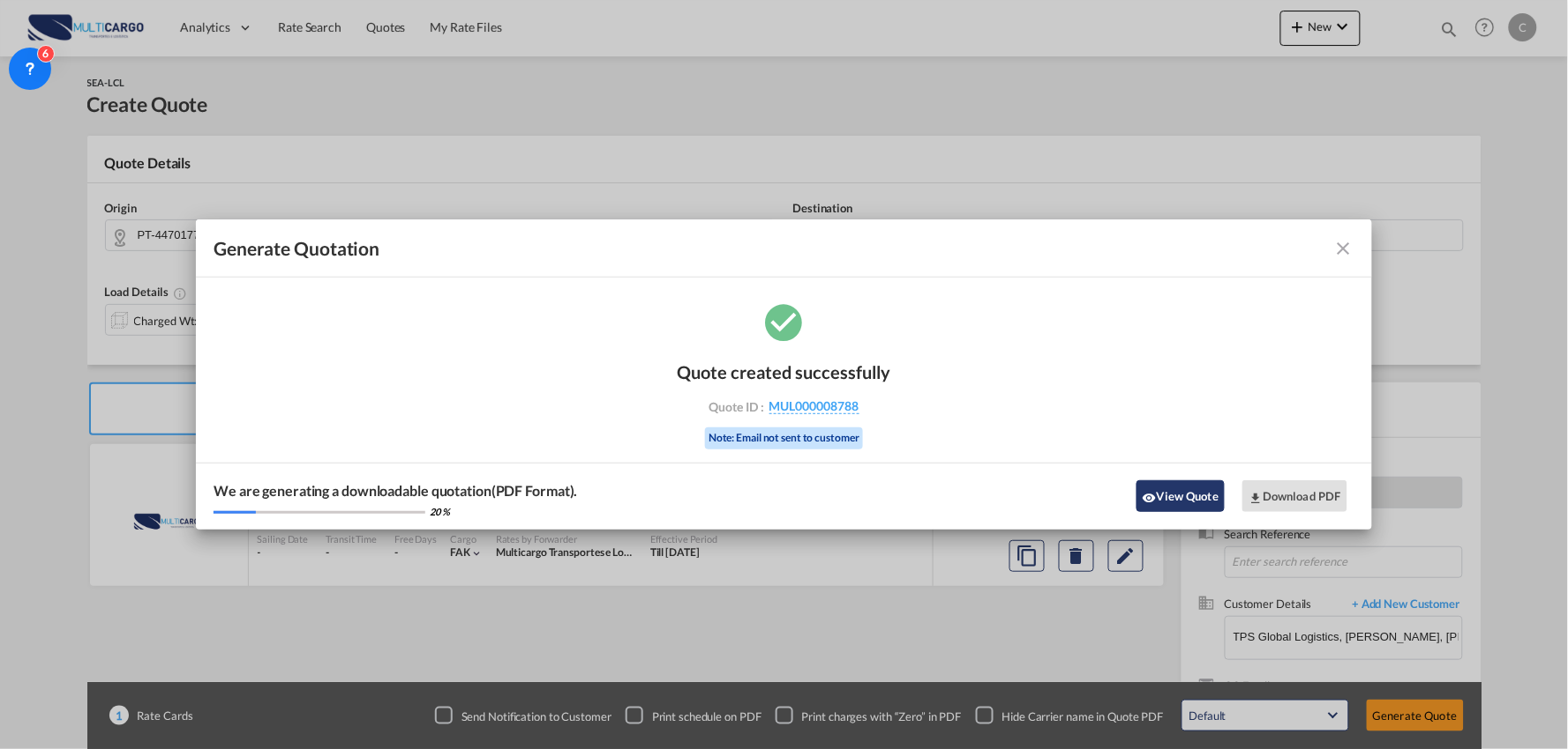
click at [1163, 494] on button "View Quote" at bounding box center [1180, 496] width 88 height 31
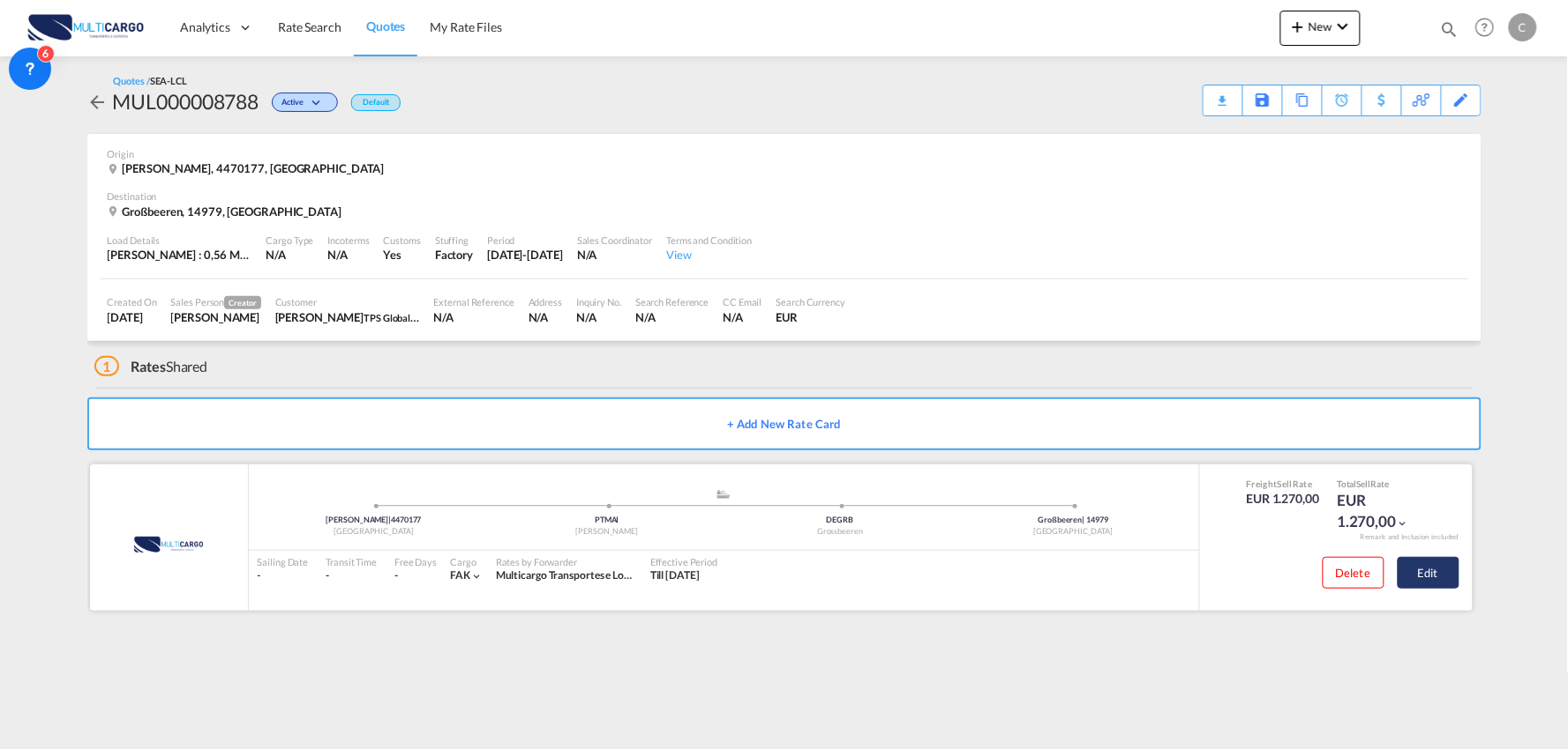
click at [1429, 574] on button "Edit" at bounding box center [1428, 573] width 62 height 31
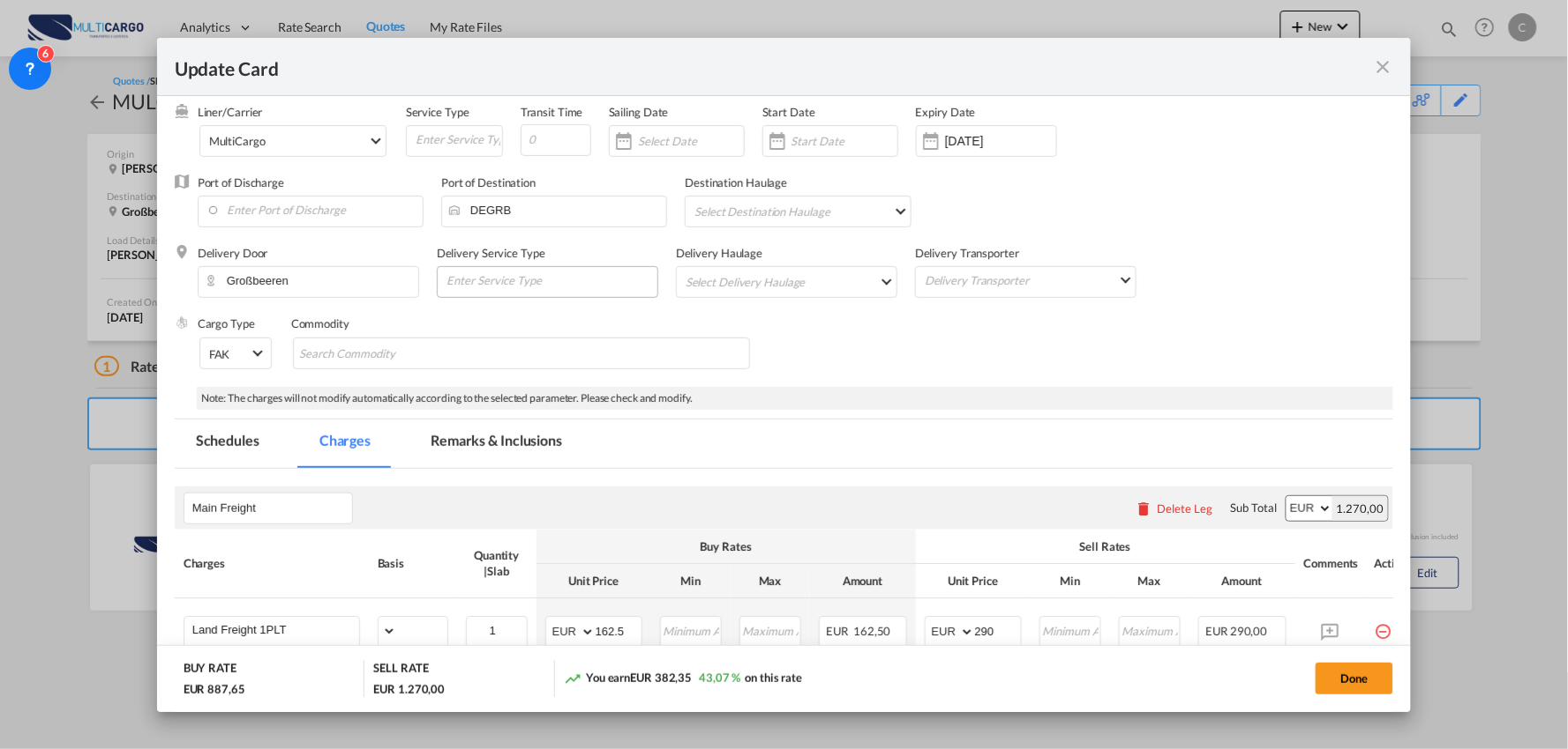
select select "per_package"
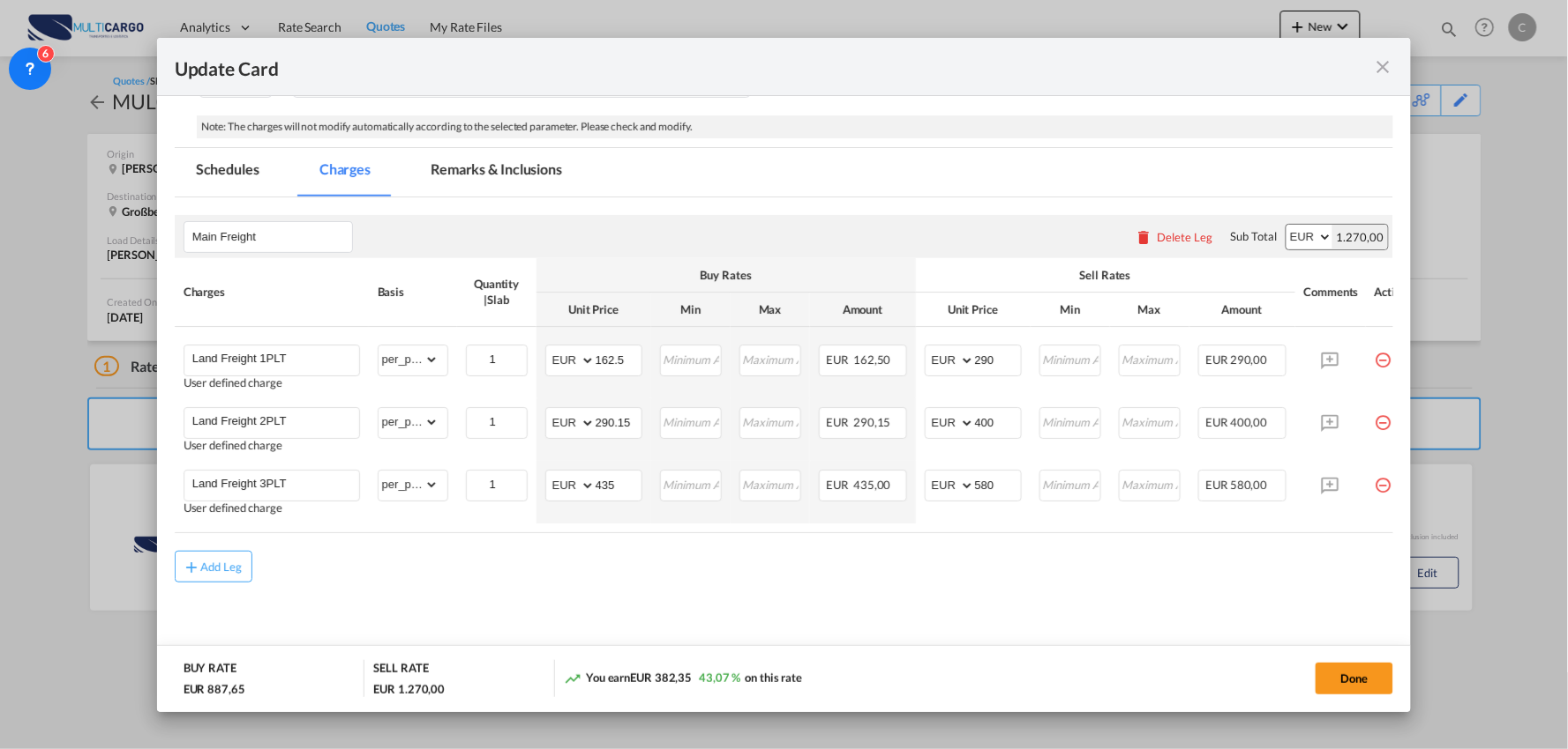
scroll to position [427, 0]
click at [529, 593] on md-content "Main Freight Please enter leg name Leg Name Already Exists Delete Leg Sub Total…" at bounding box center [784, 432] width 1219 height 470
click at [898, 584] on md-content "Main Freight Please enter leg name Leg Name Already Exists Delete Leg Sub Total…" at bounding box center [784, 432] width 1219 height 470
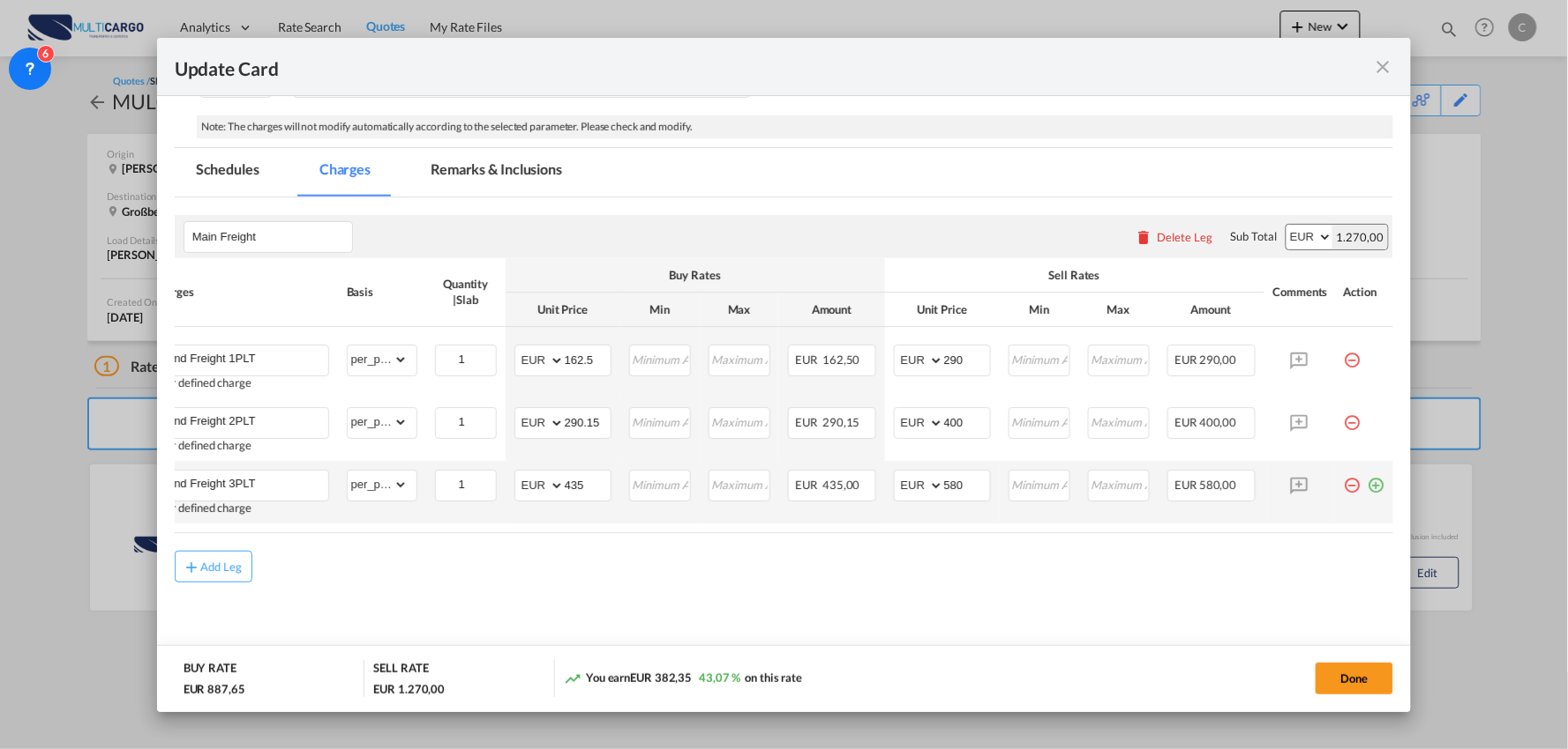
scroll to position [0, 39]
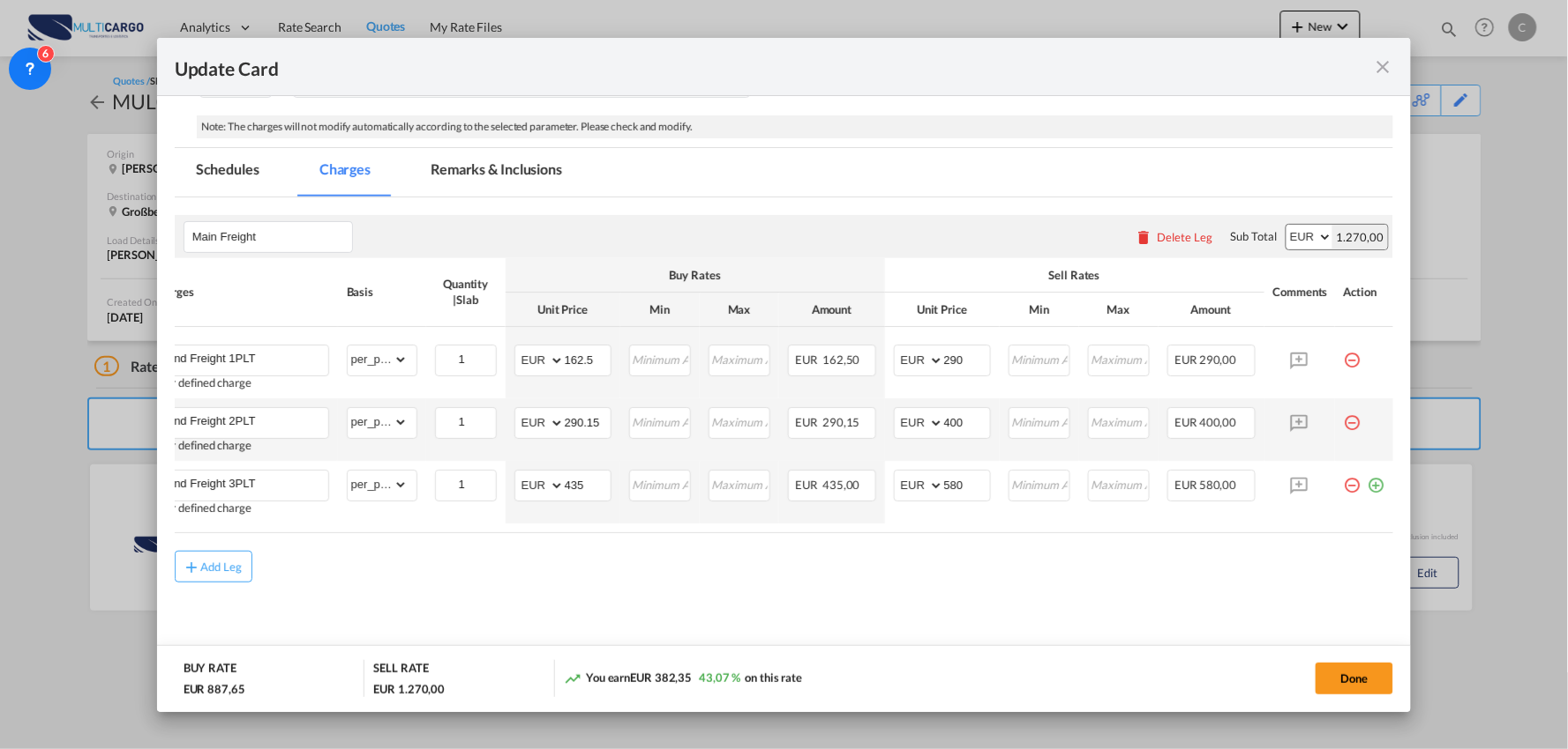
click at [1343, 415] on md-icon "icon-minus-circle-outline red-400-fg pt-7" at bounding box center [1352, 416] width 17 height 17
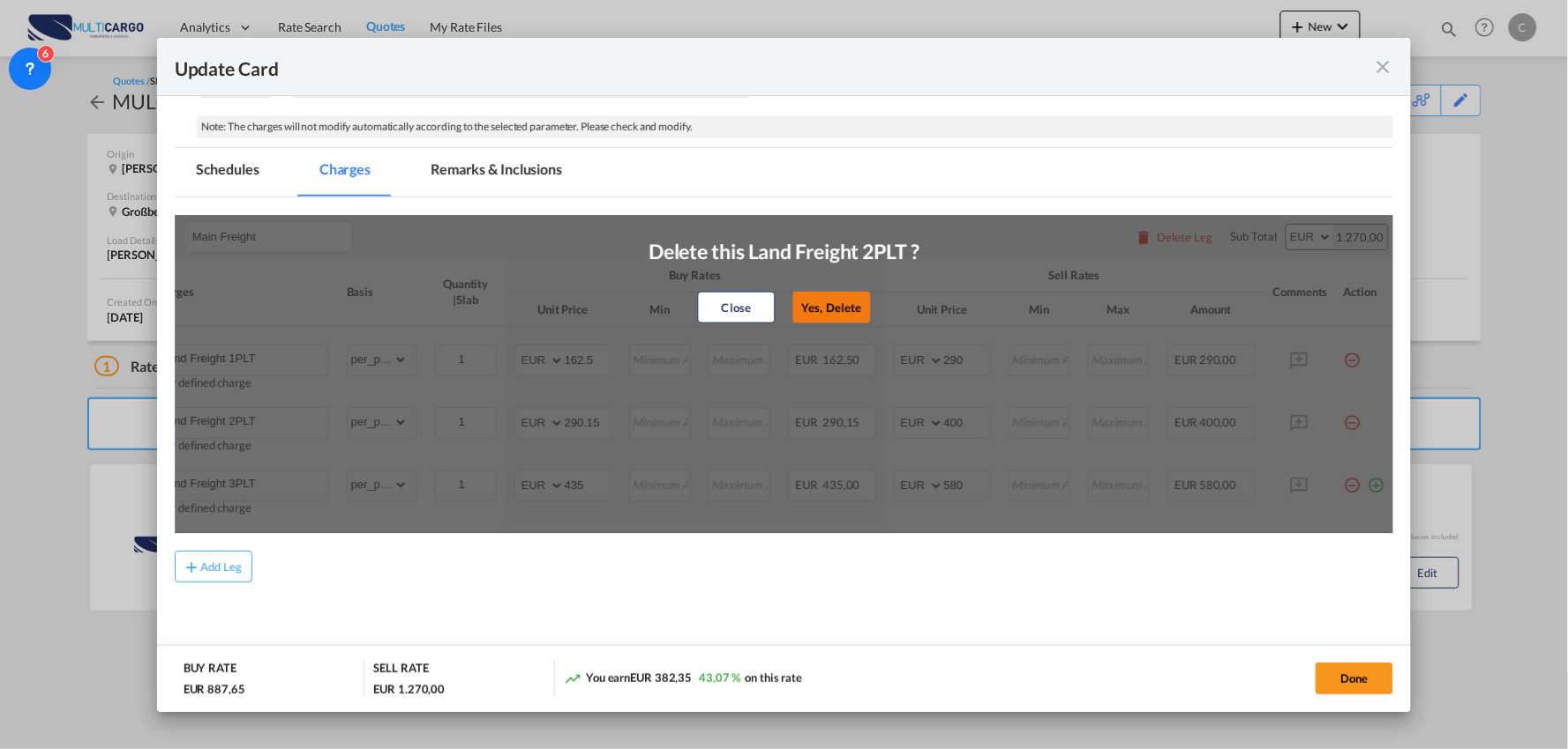
click at [854, 303] on button "Yes, Delete" at bounding box center [831, 307] width 77 height 31
type input "Land Freight 3PLT"
type input "435"
type input "580"
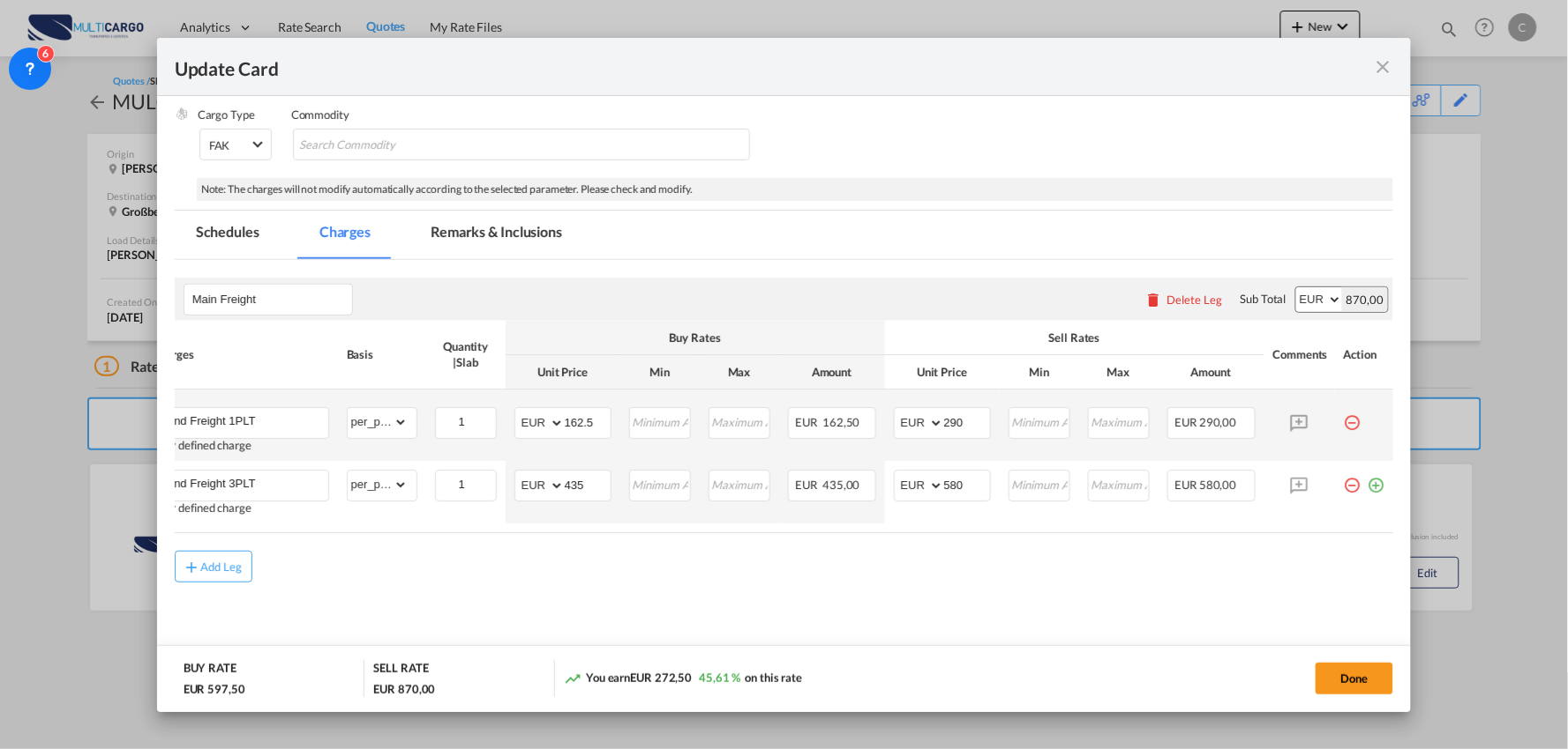
click at [1346, 411] on md-icon "icon-minus-circle-outline red-400-fg pt-7" at bounding box center [1352, 416] width 17 height 17
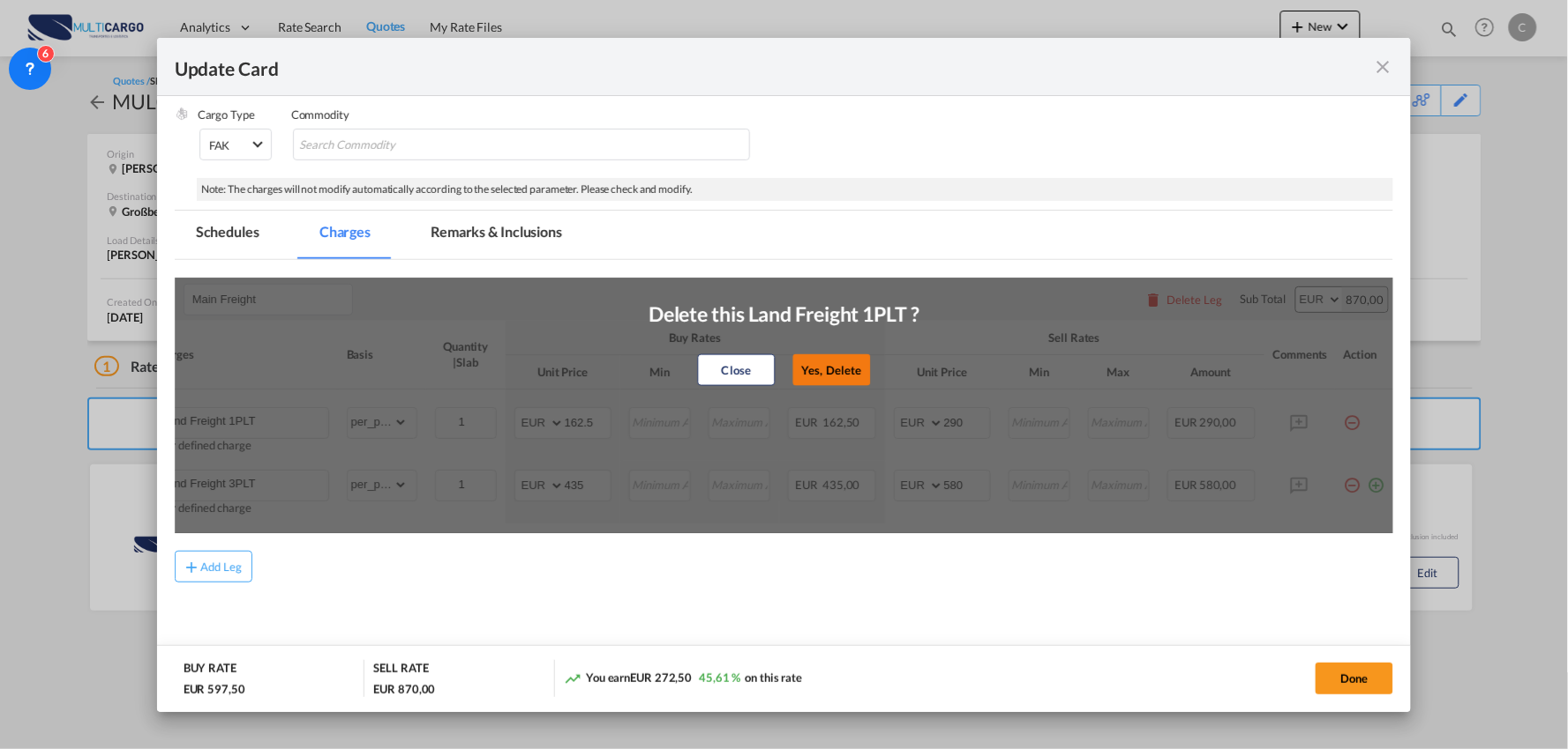
click at [825, 359] on button "Yes, Delete" at bounding box center [831, 370] width 77 height 31
type input "Land Freight 3PLT"
type input "435"
type input "580"
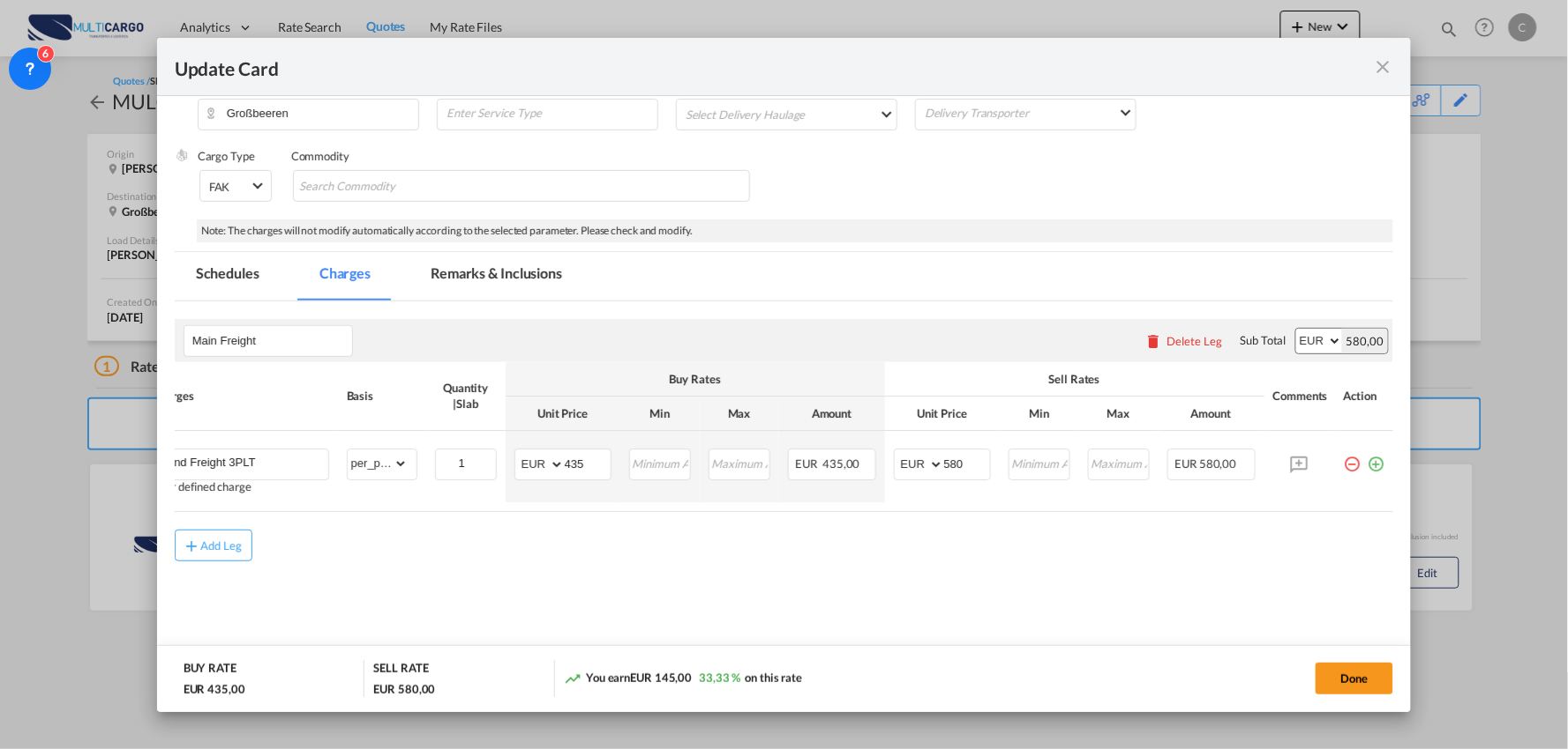
scroll to position [0, 0]
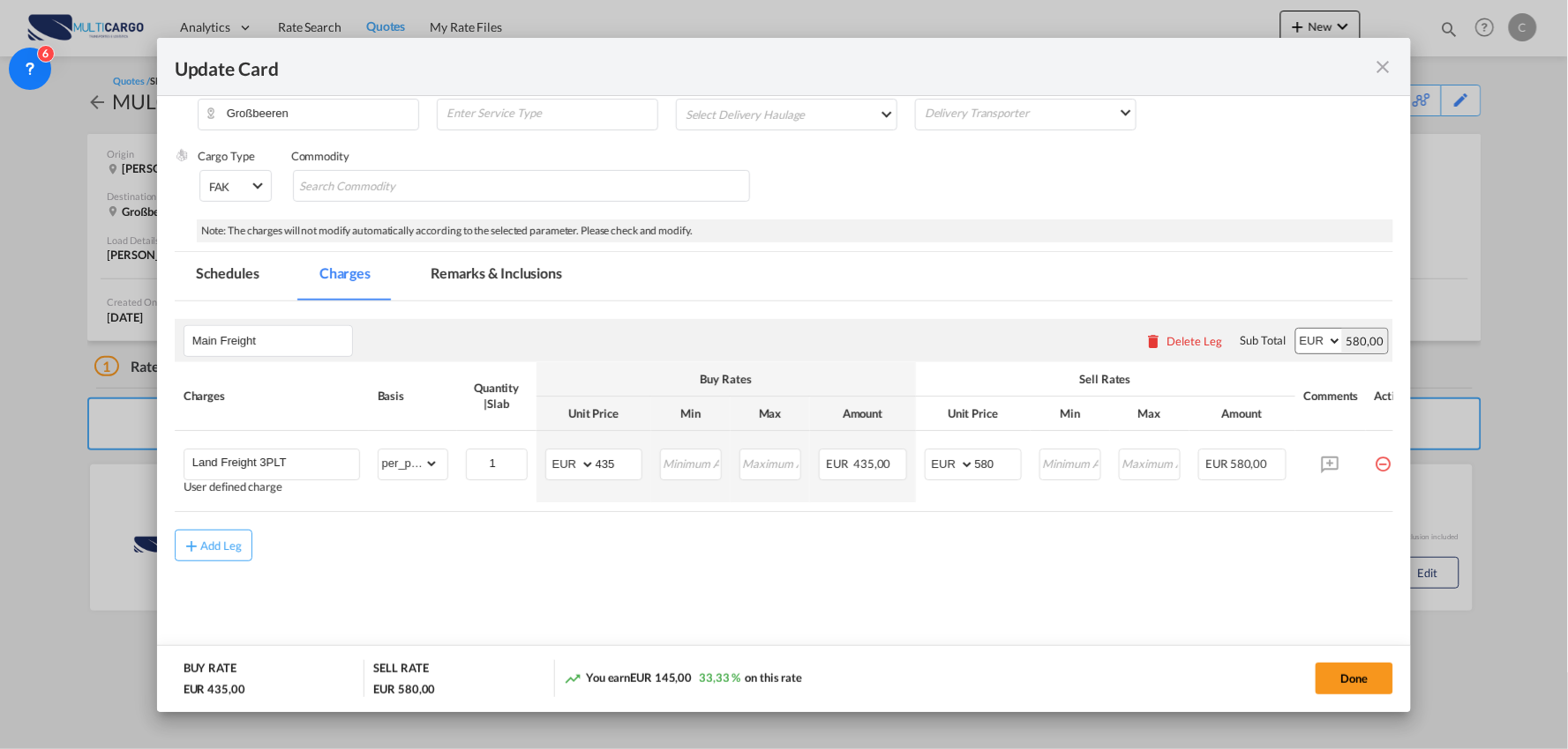
drag, startPoint x: 453, startPoint y: 544, endPoint x: 583, endPoint y: 566, distance: 131.8
click at [453, 545] on div "Add Leg" at bounding box center [784, 546] width 1219 height 31
drag, startPoint x: 1377, startPoint y: 683, endPoint x: 1419, endPoint y: 672, distance: 43.4
click at [1376, 683] on button "Done" at bounding box center [1354, 679] width 77 height 31
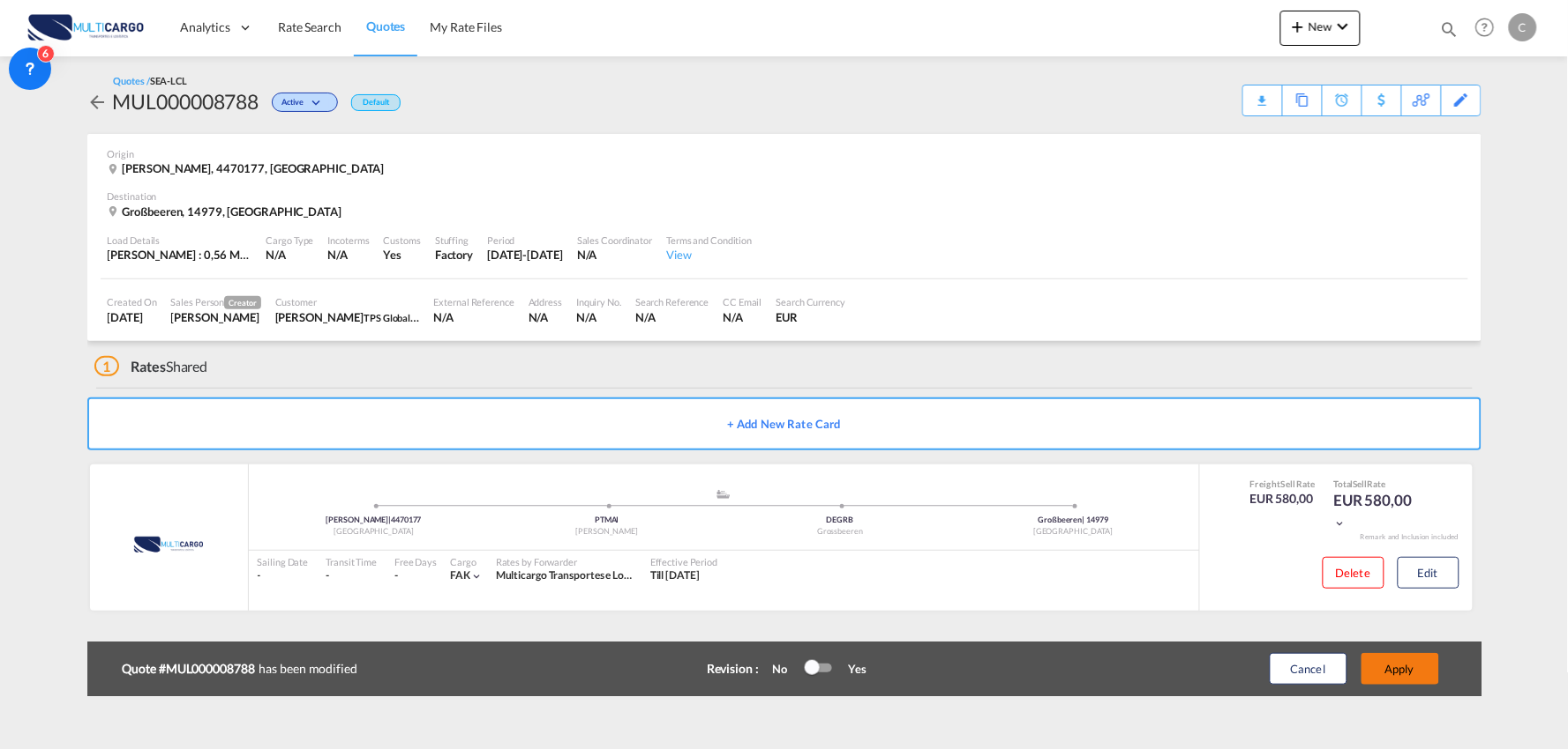
click at [1413, 673] on button "Apply" at bounding box center [1400, 669] width 77 height 31
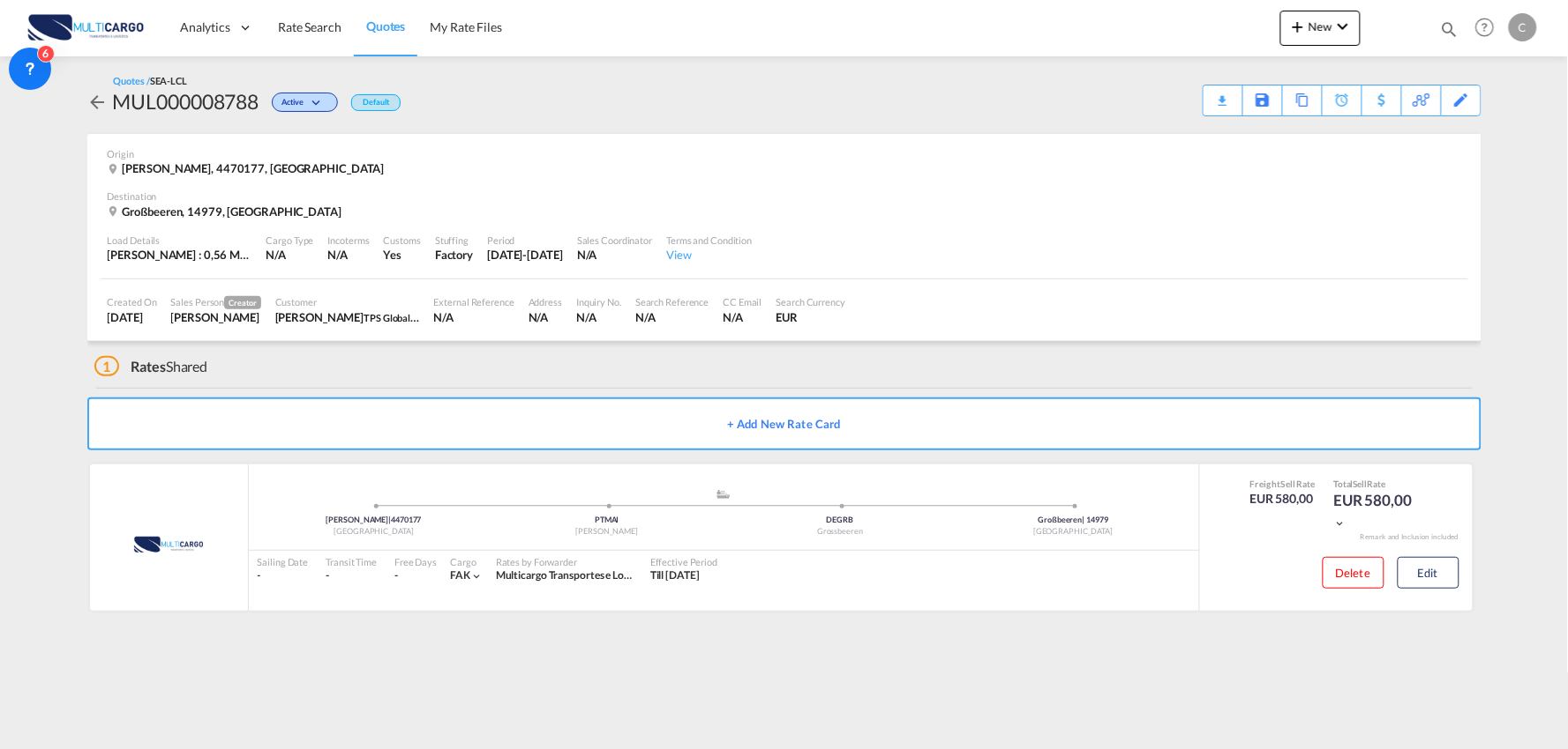
click at [1198, 101] on div "Quotes / SEA-LCL MUL000008788 Active Default Download Quote Save As Template Co…" at bounding box center [784, 95] width 1394 height 42
click at [1204, 101] on div "Download Quote" at bounding box center [1189, 99] width 90 height 29
click at [353, 375] on div "1 Rates Shared" at bounding box center [788, 363] width 1387 height 42
click at [1307, 18] on md-icon "icon-plus 400-fg" at bounding box center [1297, 26] width 21 height 21
click at [1297, 141] on div "Quote" at bounding box center [1295, 133] width 65 height 44
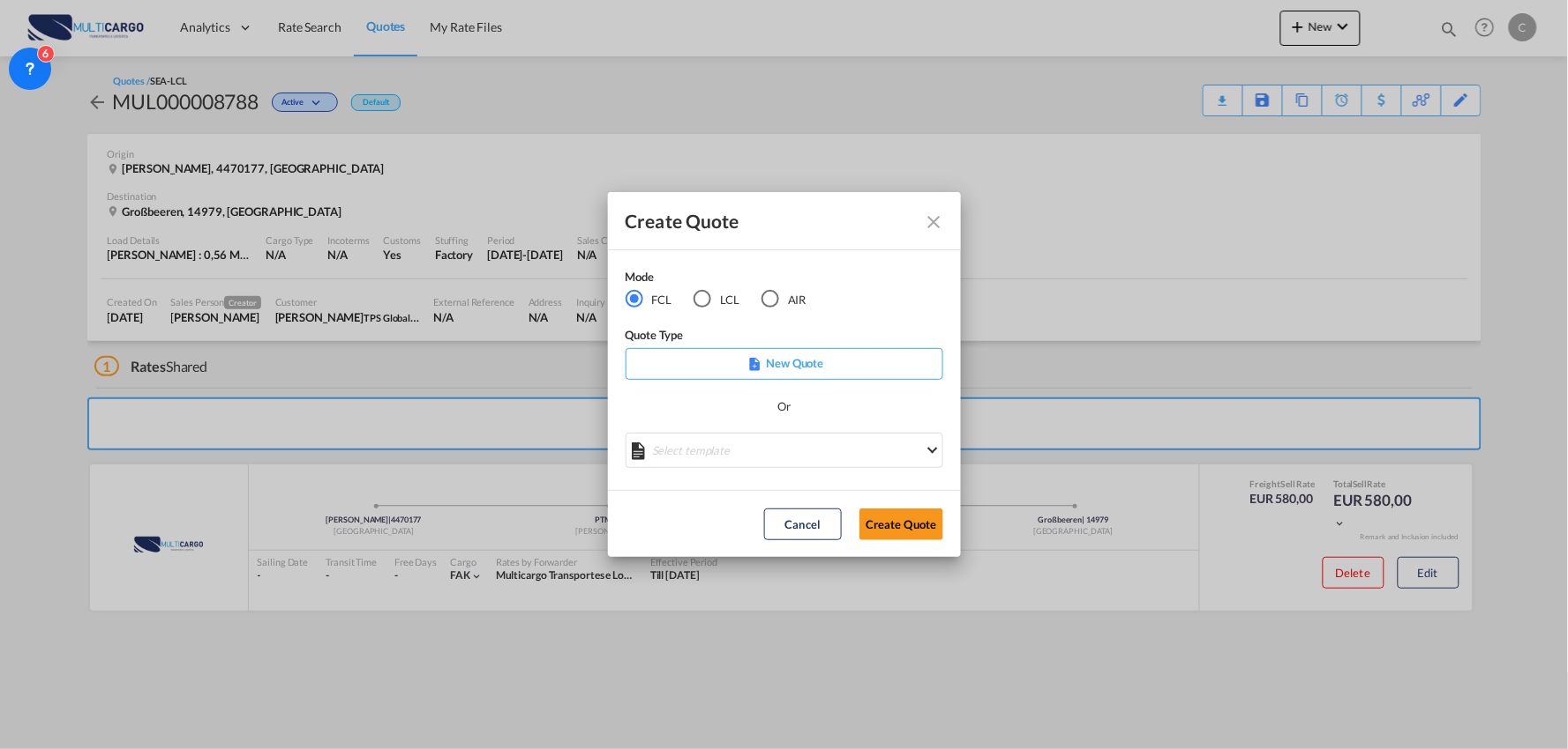
click at [706, 300] on div "LCL" at bounding box center [702, 298] width 17 height 17
click at [814, 454] on md-select "Select template EXP LCL Globelink 09/2025 [PERSON_NAME] | [DATE] EXP [GEOGRAPHI…" at bounding box center [784, 450] width 318 height 35
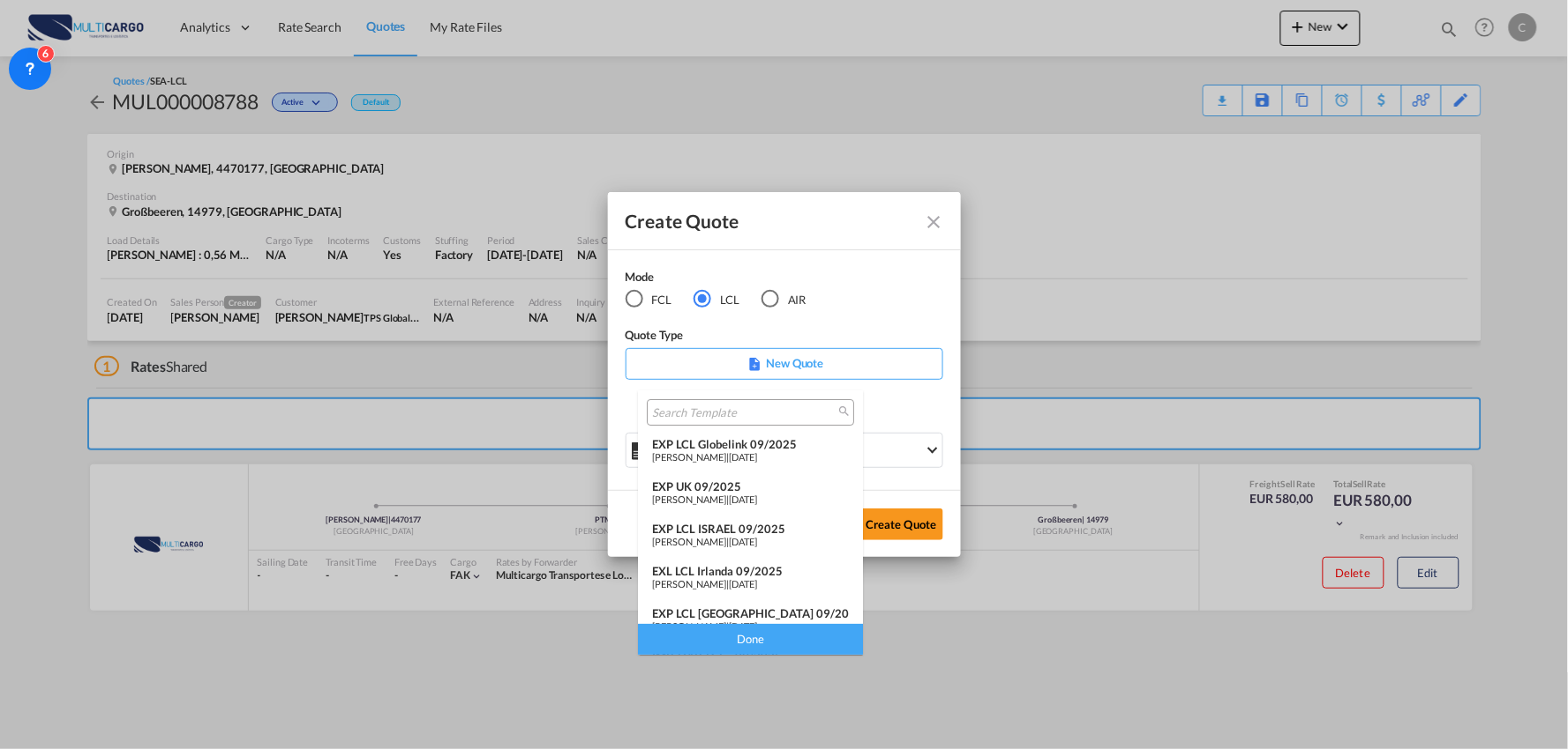
scroll to position [98, 0]
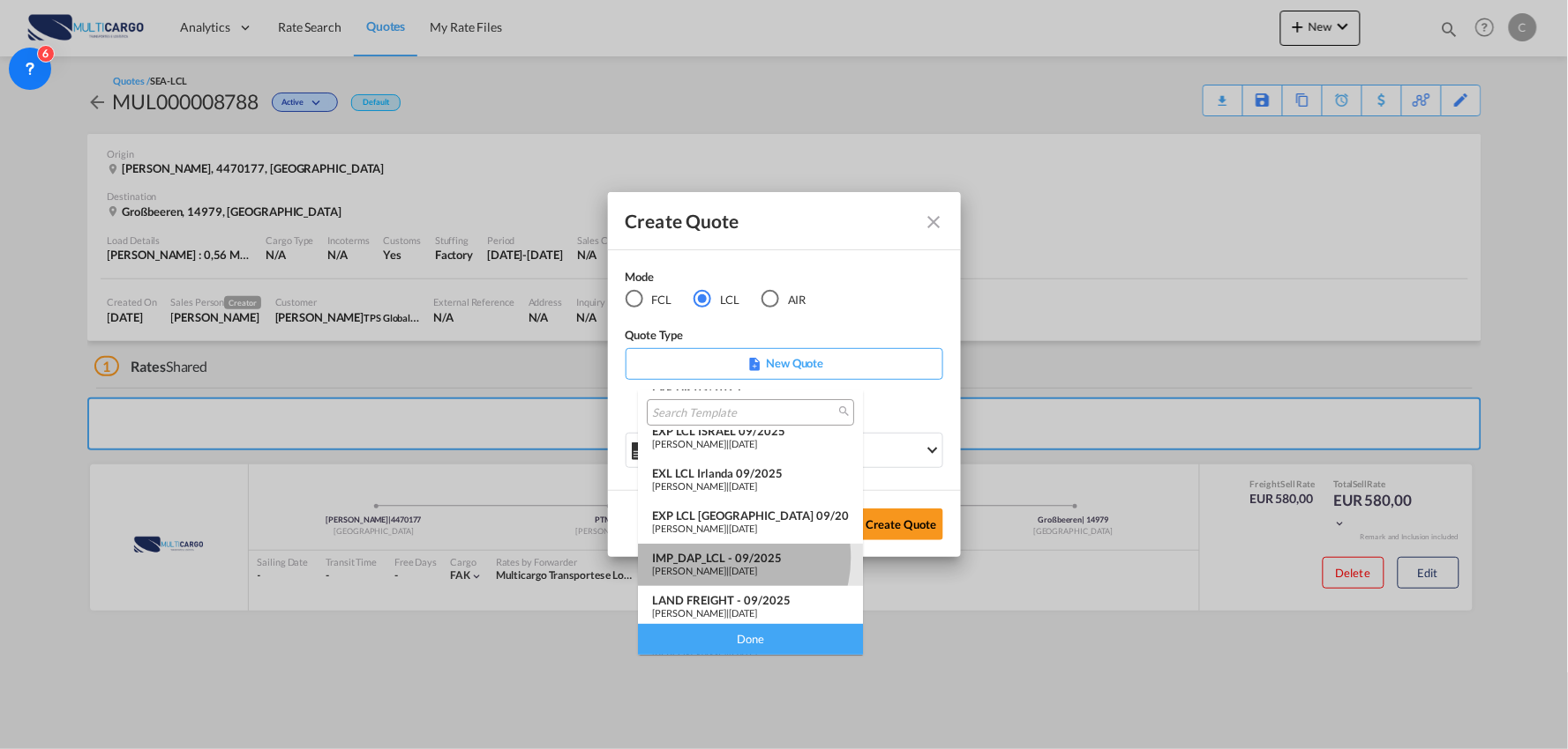
click at [726, 559] on div "IMP_DAP_LCL - 09/2025" at bounding box center [750, 558] width 197 height 14
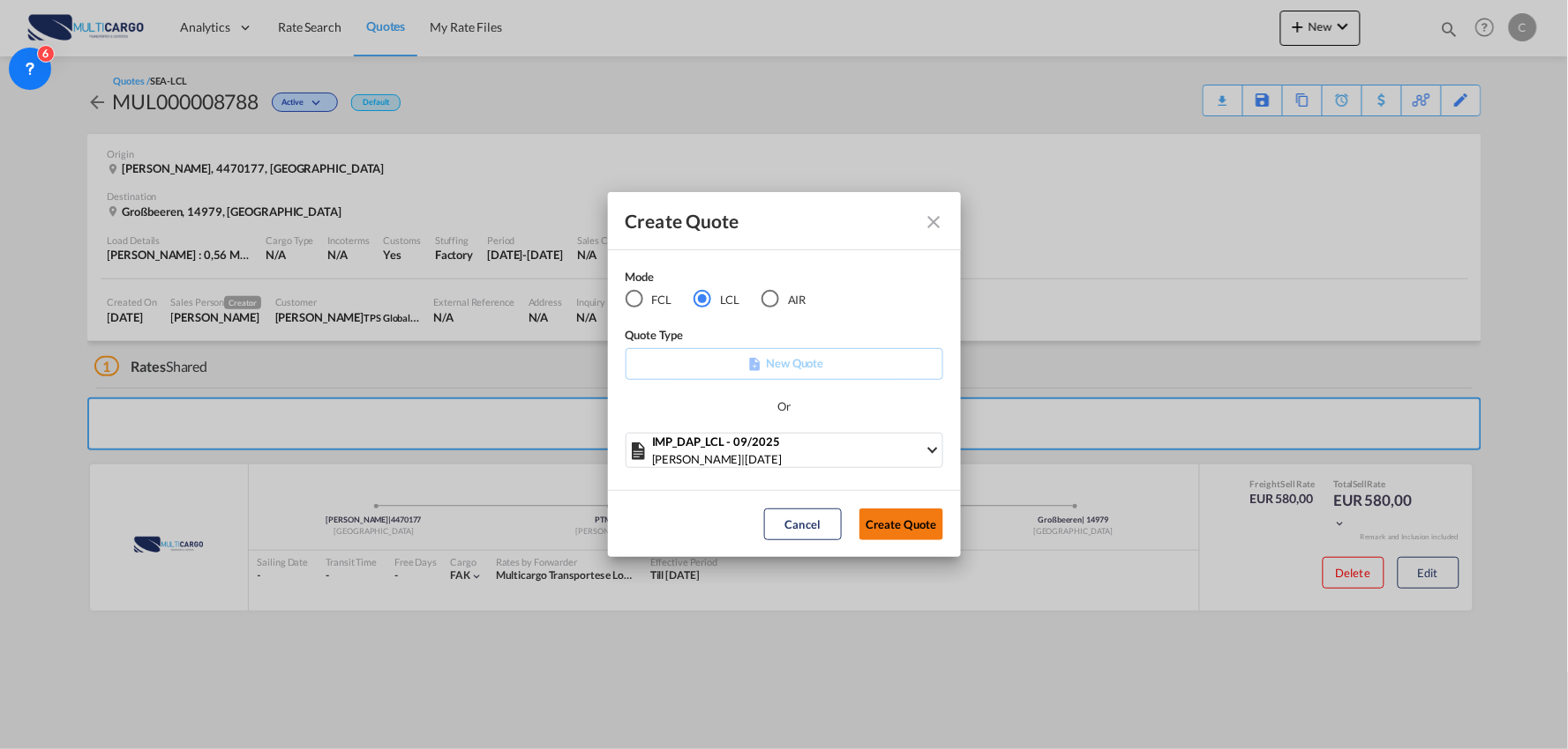
click at [886, 526] on button "Create Quote" at bounding box center [900, 524] width 84 height 31
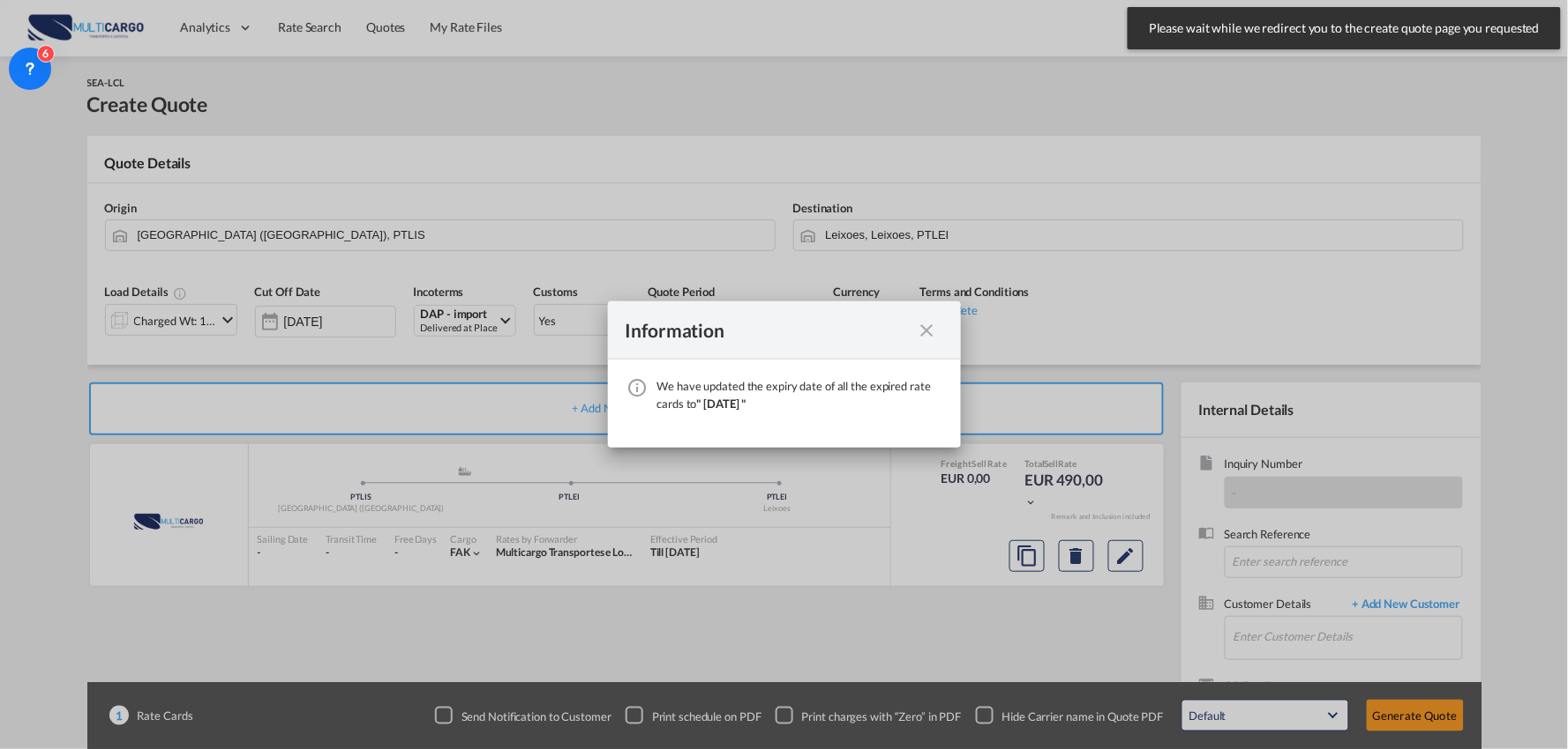
click at [929, 333] on md-icon "icon-close fg-AAA8AD cursor" at bounding box center [927, 330] width 21 height 21
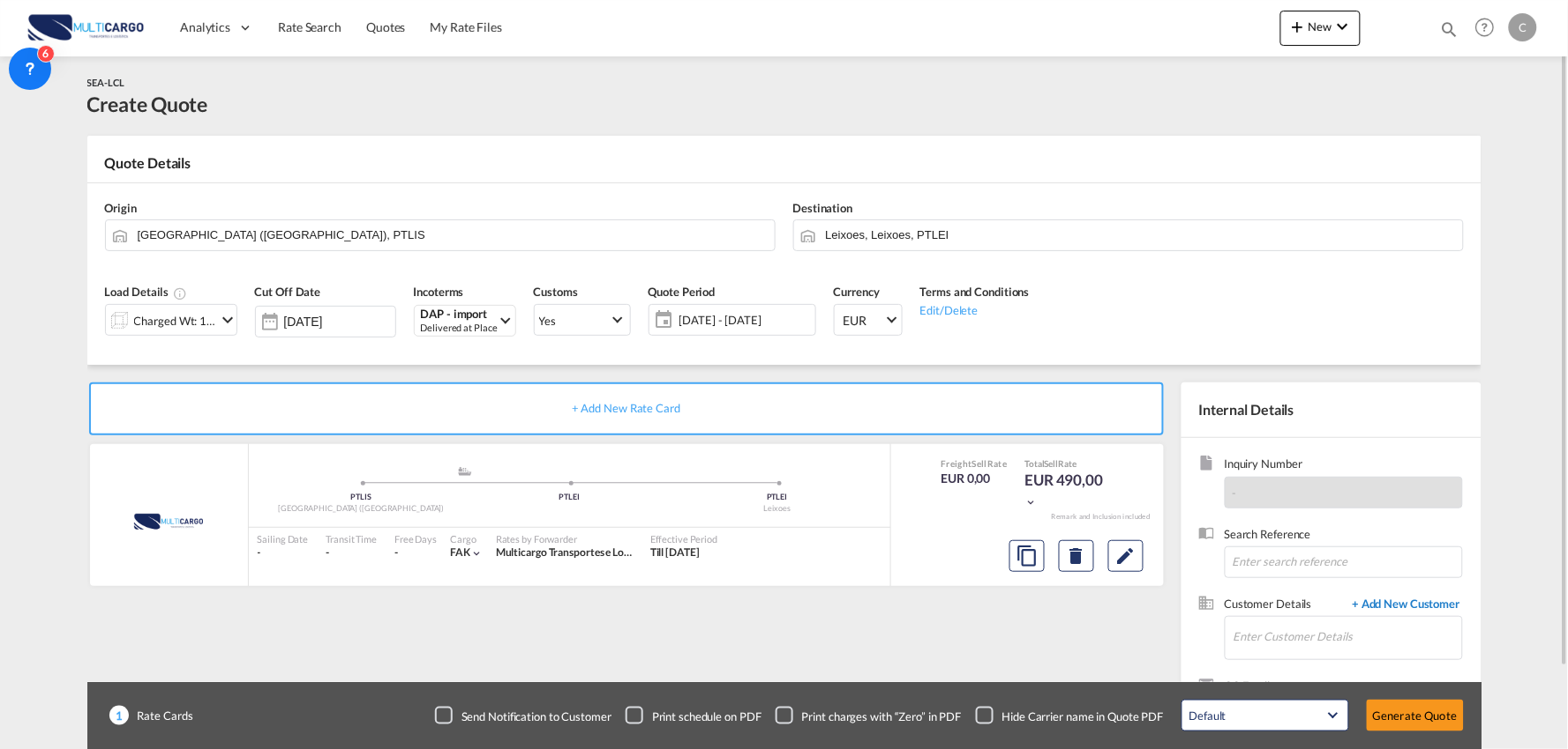
click at [1425, 596] on span "+ Add New Customer" at bounding box center [1402, 606] width 119 height 20
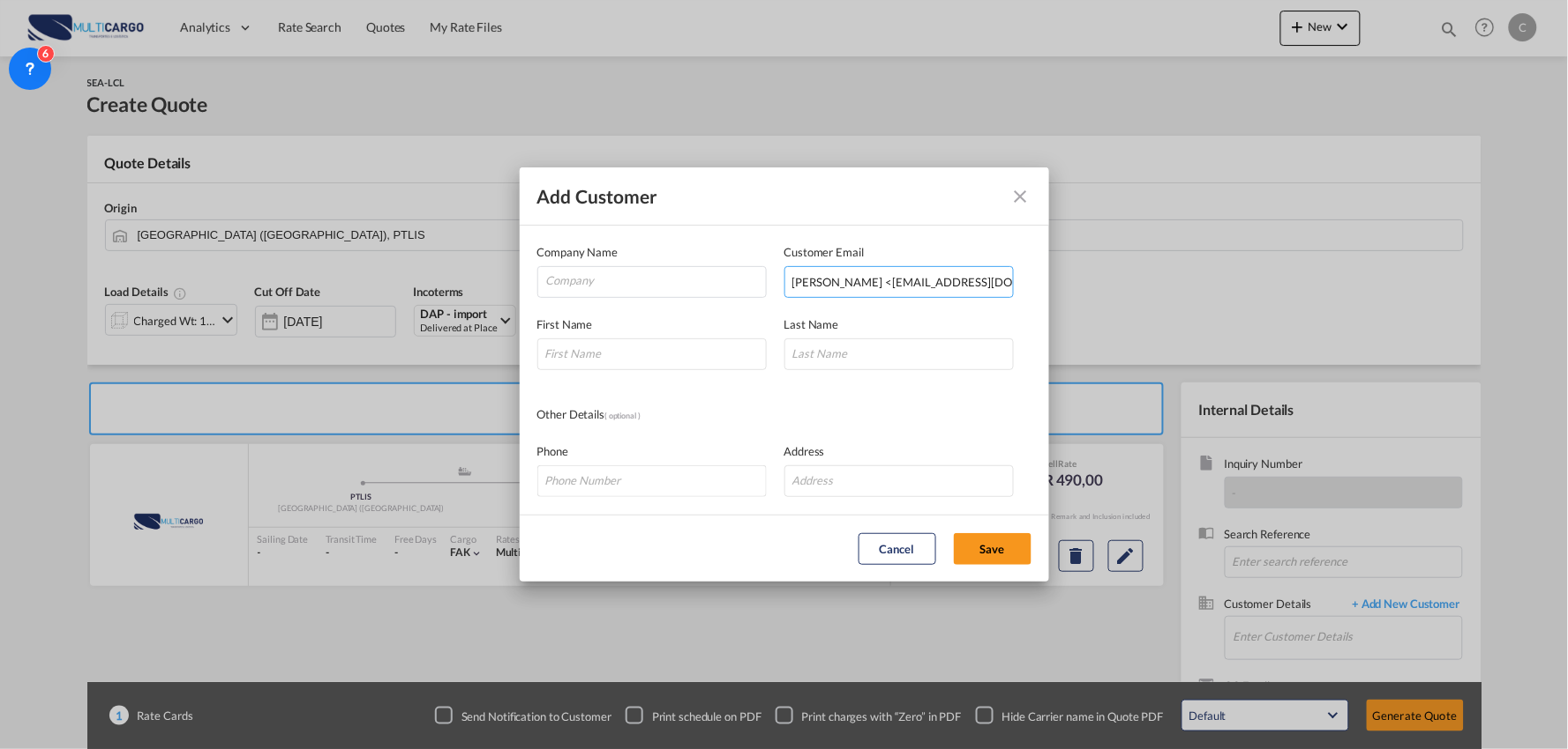
click at [922, 282] on input "[PERSON_NAME] <[EMAIL_ADDRESS][DOMAIN_NAME]>" at bounding box center [899, 282] width 229 height 31
drag, startPoint x: 876, startPoint y: 280, endPoint x: 534, endPoint y: 319, distance: 344.2
click at [533, 319] on md-dialog-content "Company Name Customer Email [PERSON_NAME] <[EMAIL_ADDRESS][DOMAIN_NAME]> Enter …" at bounding box center [784, 370] width 529 height 289
click at [986, 284] on input "[EMAIL_ADDRESS][DOMAIN_NAME]>" at bounding box center [899, 282] width 229 height 31
type input "[EMAIL_ADDRESS][DOMAIN_NAME]"
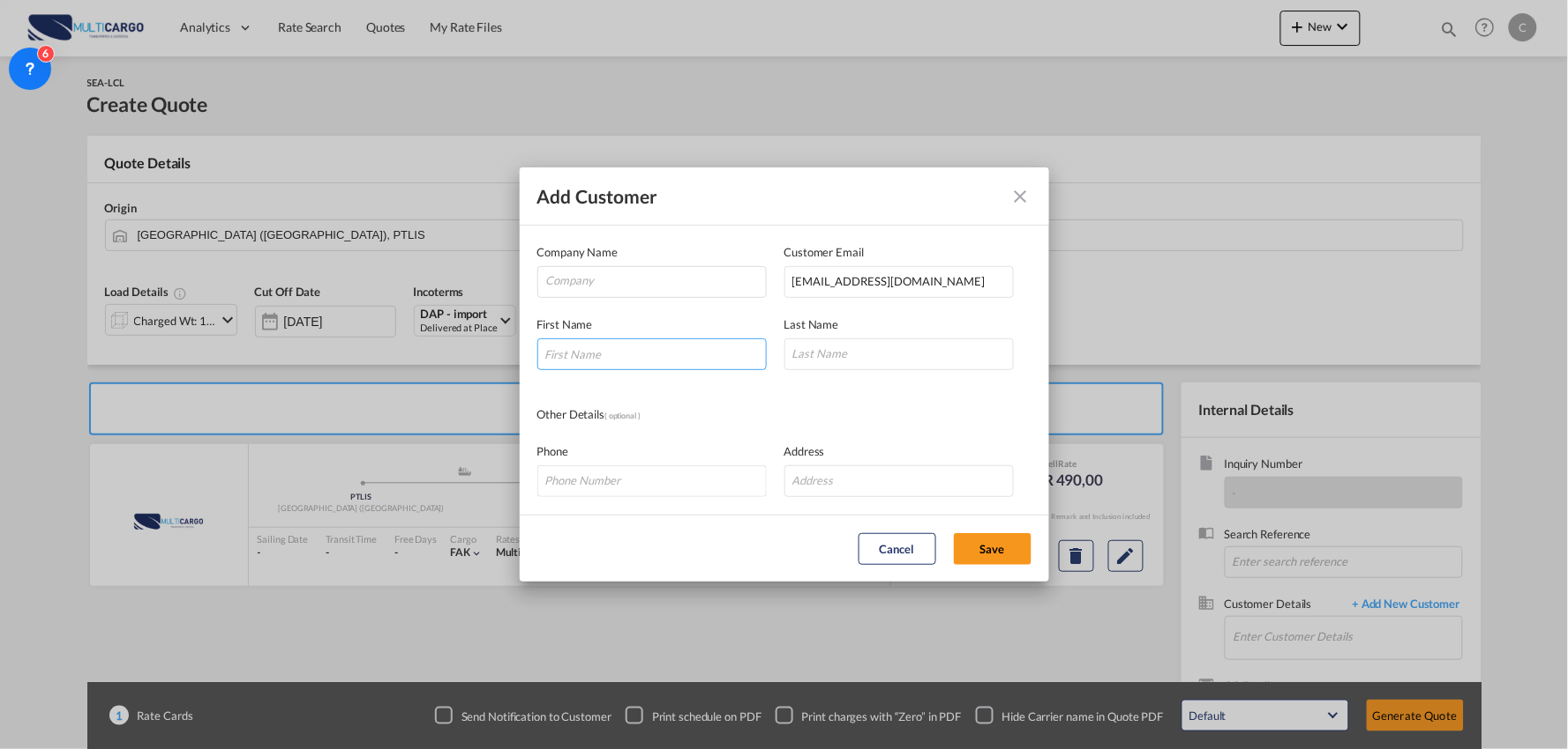
click at [674, 356] on input "Add Customer Company ..." at bounding box center [652, 354] width 229 height 31
drag, startPoint x: 600, startPoint y: 357, endPoint x: 422, endPoint y: 348, distance: 178.2
click at [422, 348] on div "Add Customer Company Name Customer Email [EMAIL_ADDRESS][DOMAIN_NAME] First Nam…" at bounding box center [784, 374] width 1568 height 749
type input "Evance"
type input "Chaula"
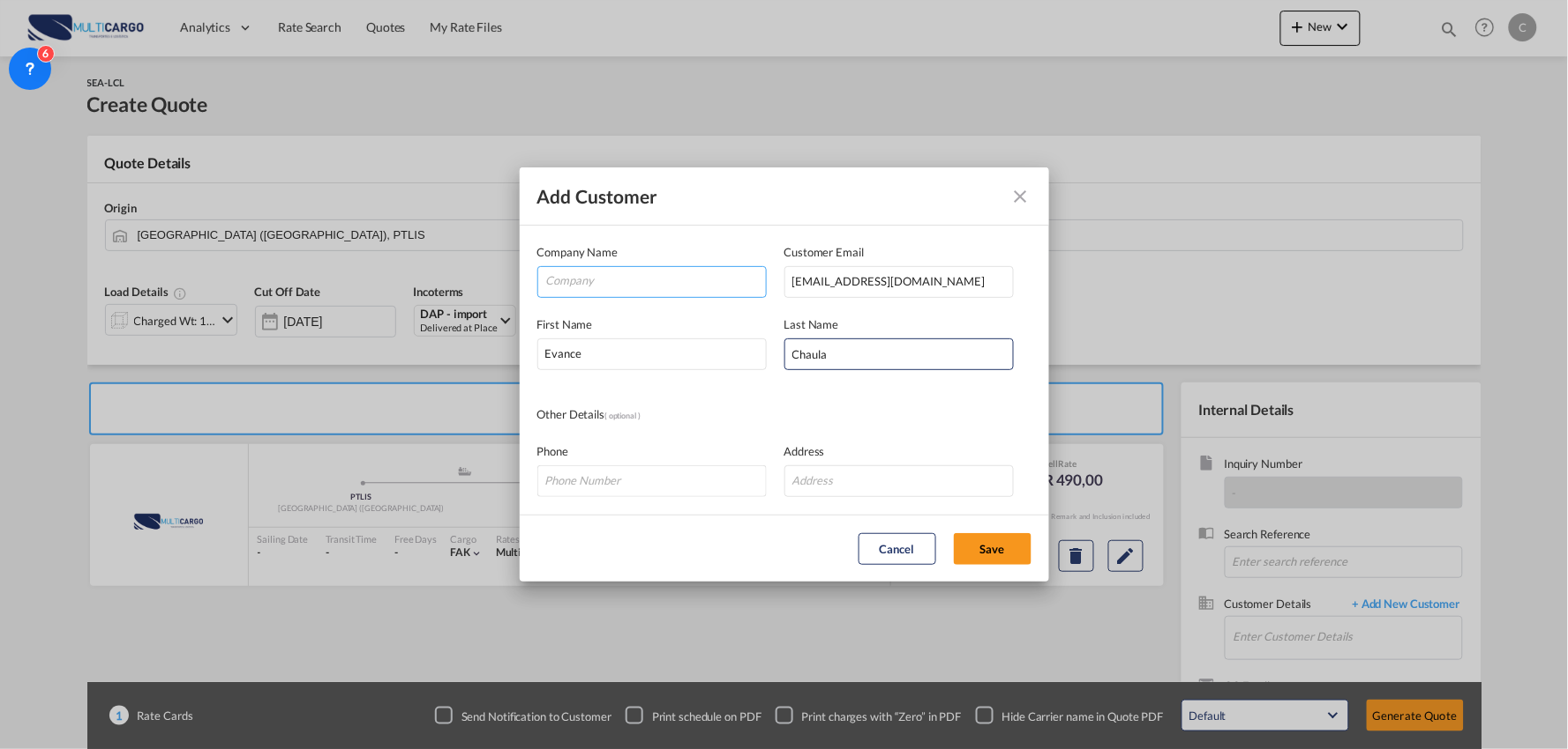
click at [585, 271] on input "Company" at bounding box center [656, 280] width 220 height 27
click at [638, 284] on input "Company" at bounding box center [656, 280] width 220 height 27
